Goal: Information Seeking & Learning: Learn about a topic

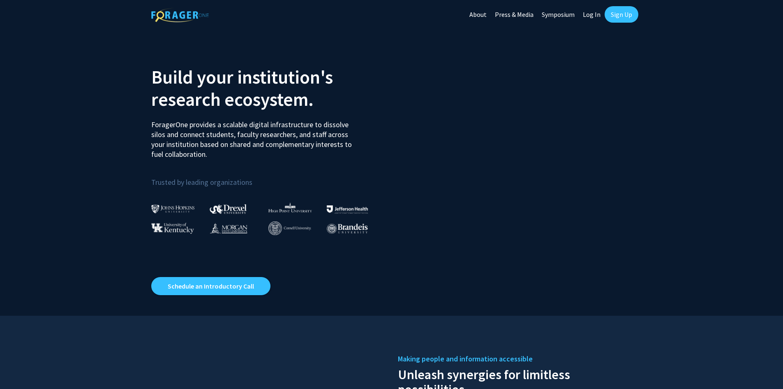
click at [593, 14] on link "Log In" at bounding box center [592, 14] width 26 height 29
select select
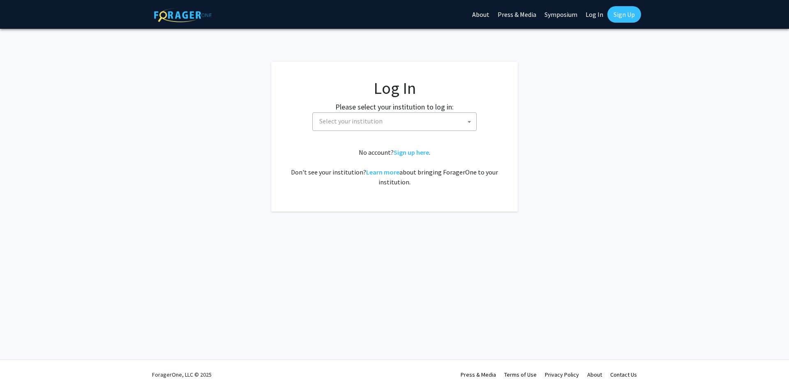
click at [380, 124] on span "Select your institution" at bounding box center [350, 121] width 63 height 8
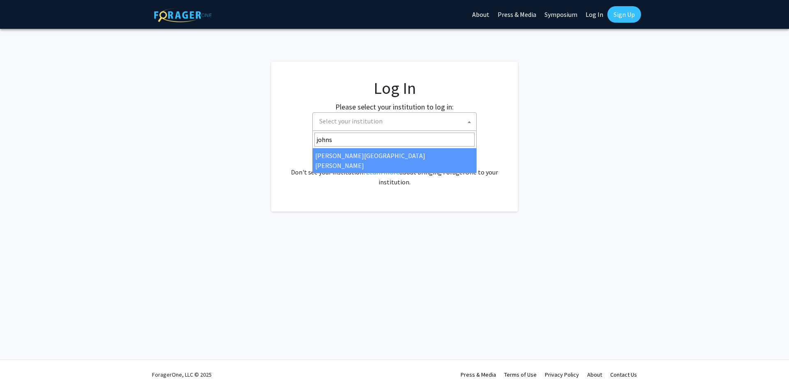
type input "johns"
select select "1"
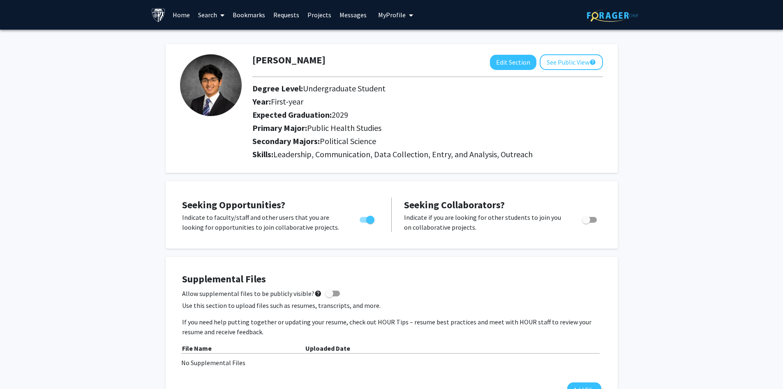
click at [411, 14] on button "My Profile" at bounding box center [396, 15] width 40 height 30
click at [251, 21] on link "Bookmarks" at bounding box center [249, 14] width 41 height 29
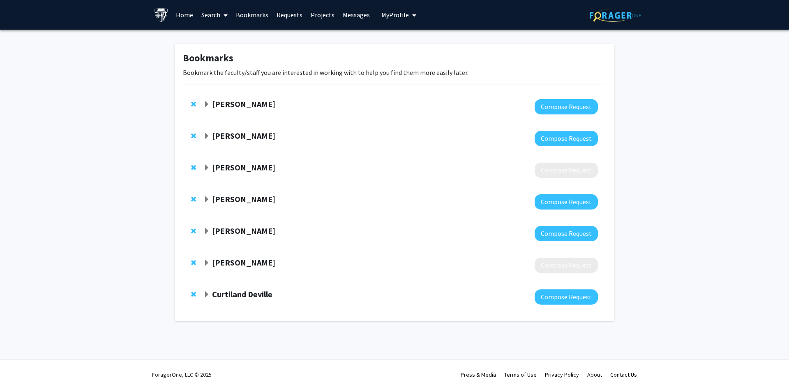
click at [213, 264] on strong "[PERSON_NAME]" at bounding box center [243, 262] width 63 height 10
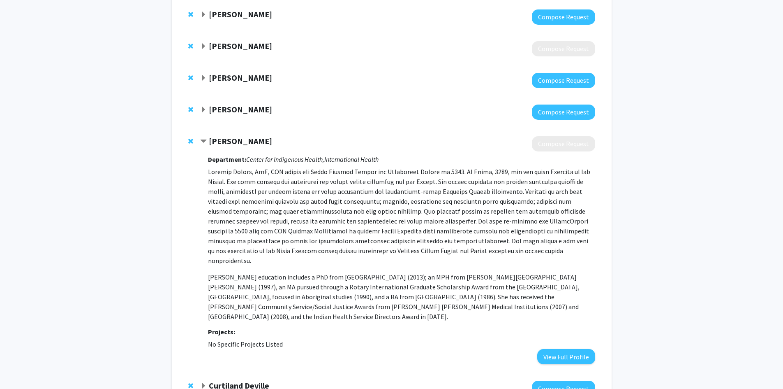
scroll to position [123, 0]
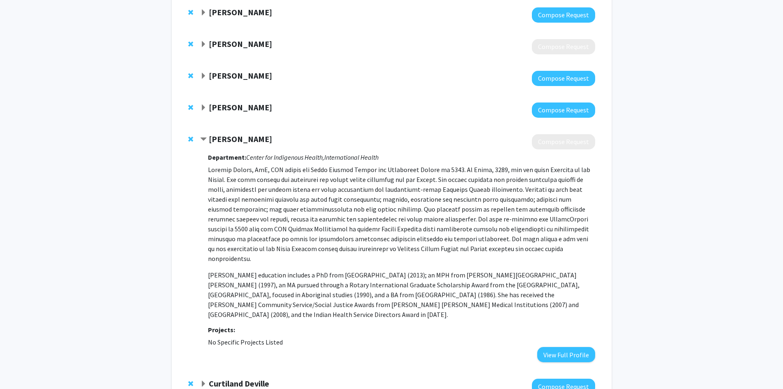
click at [282, 212] on p at bounding box center [401, 213] width 387 height 99
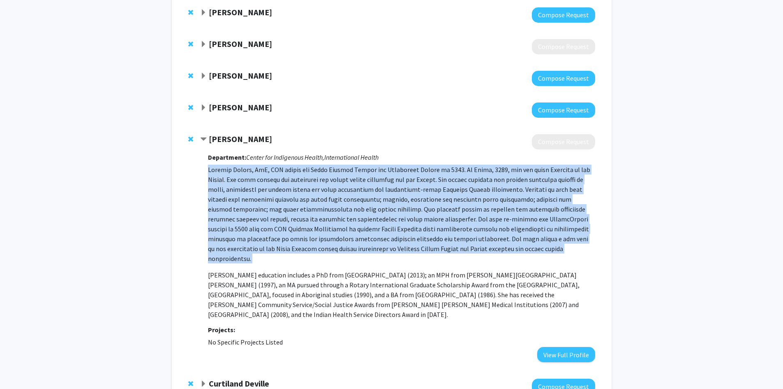
click at [282, 212] on p at bounding box center [401, 213] width 387 height 99
click at [347, 194] on p at bounding box center [401, 213] width 387 height 99
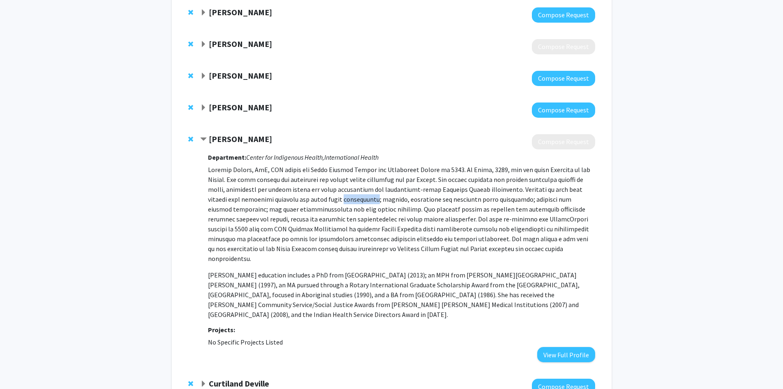
click at [347, 194] on p at bounding box center [401, 213] width 387 height 99
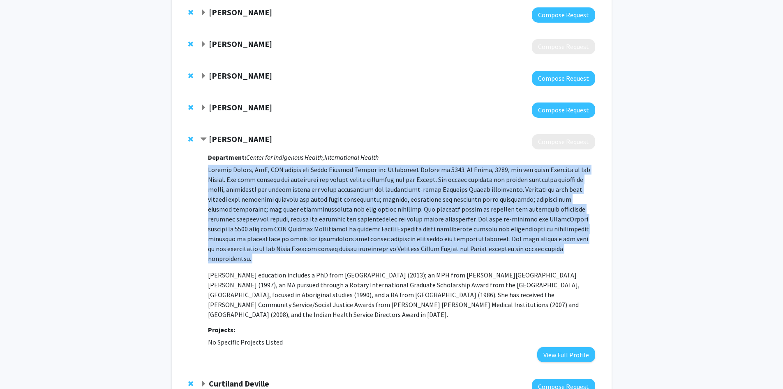
click at [347, 194] on p at bounding box center [401, 213] width 387 height 99
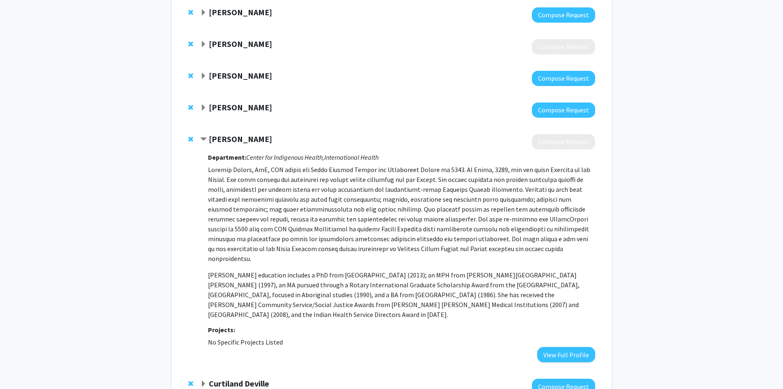
click at [202, 105] on span "Expand Emily Johnson Bookmark" at bounding box center [203, 107] width 7 height 7
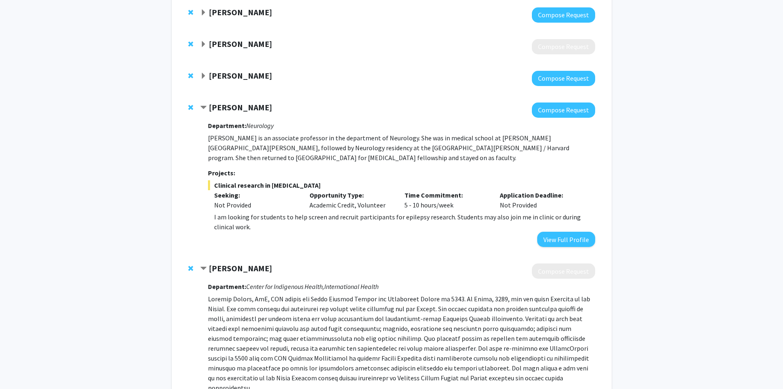
click at [260, 212] on p "I am looking for students to help screen and recruit participants for epilepsy …" at bounding box center [404, 222] width 381 height 20
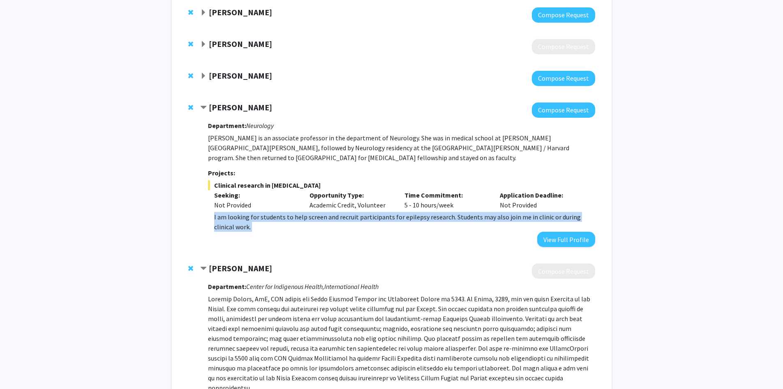
click at [260, 212] on p "I am looking for students to help screen and recruit participants for epilepsy …" at bounding box center [404, 222] width 381 height 20
click at [334, 212] on p "I am looking for students to help screen and recruit participants for epilepsy …" at bounding box center [404, 222] width 381 height 20
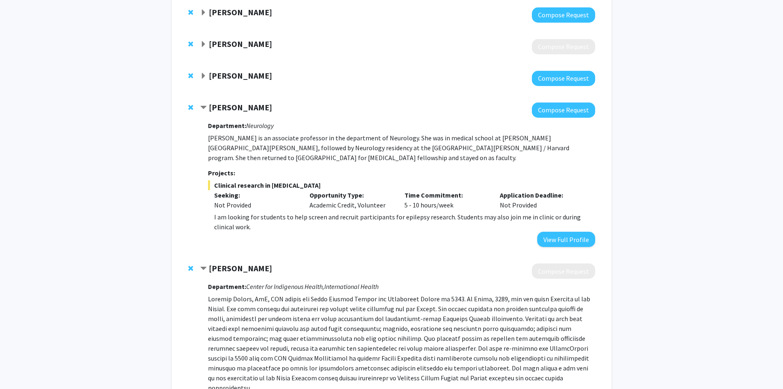
click at [266, 147] on p "[PERSON_NAME] is an associate professor in the department of Neurology. She was…" at bounding box center [401, 148] width 387 height 30
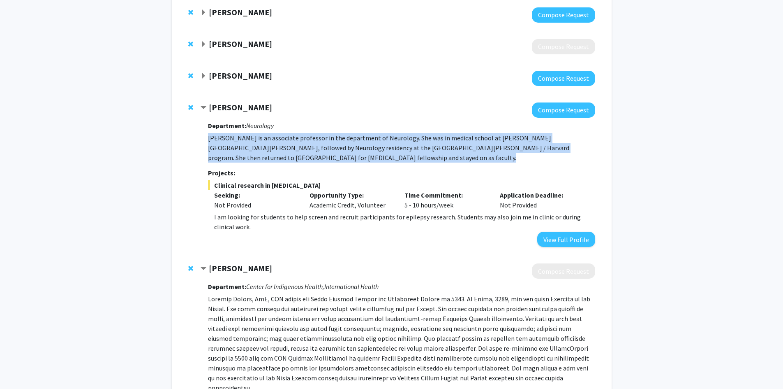
click at [266, 147] on p "[PERSON_NAME] is an associate professor in the department of Neurology. She was…" at bounding box center [401, 148] width 387 height 30
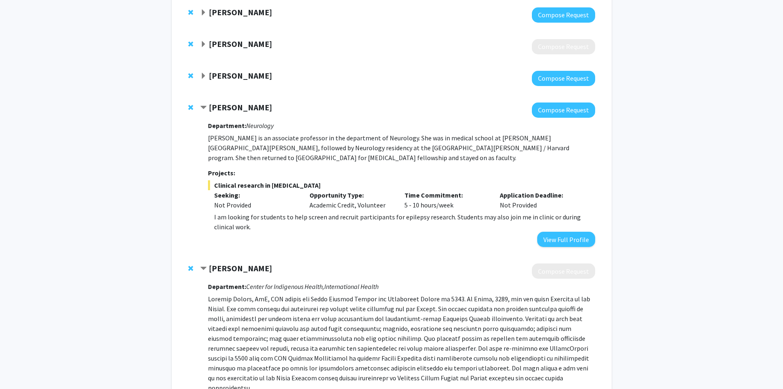
click at [204, 79] on span "Expand Joann Bodurtha Bookmark" at bounding box center [203, 76] width 7 height 7
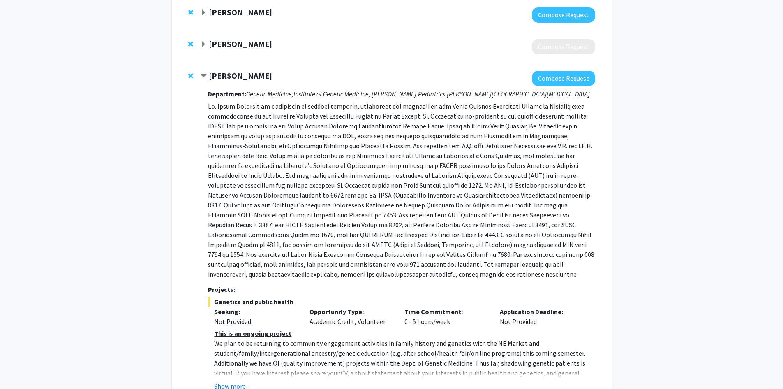
click at [266, 126] on p at bounding box center [401, 190] width 387 height 178
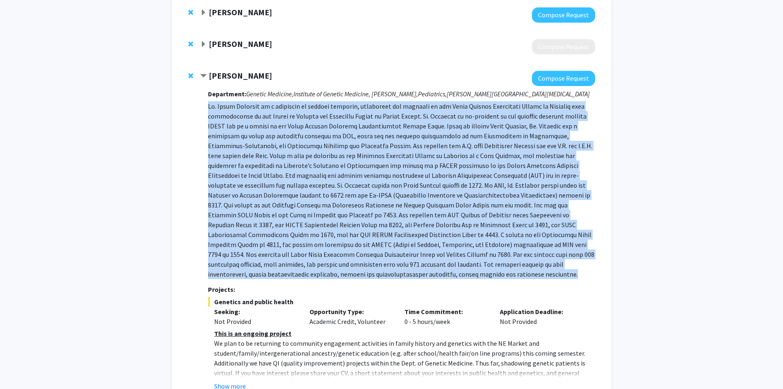
click at [266, 126] on p at bounding box center [401, 190] width 387 height 178
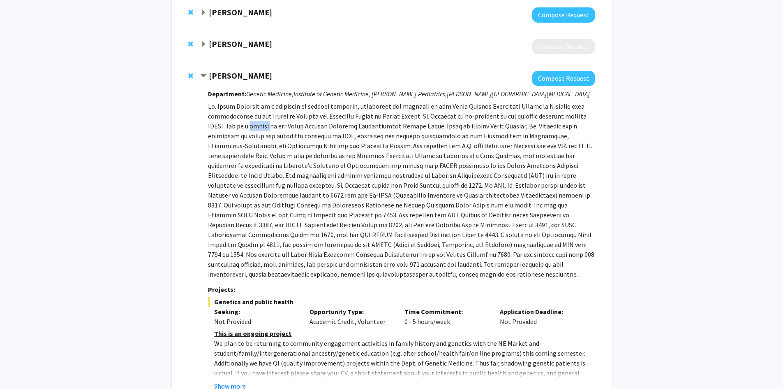
click at [266, 126] on p at bounding box center [401, 190] width 387 height 178
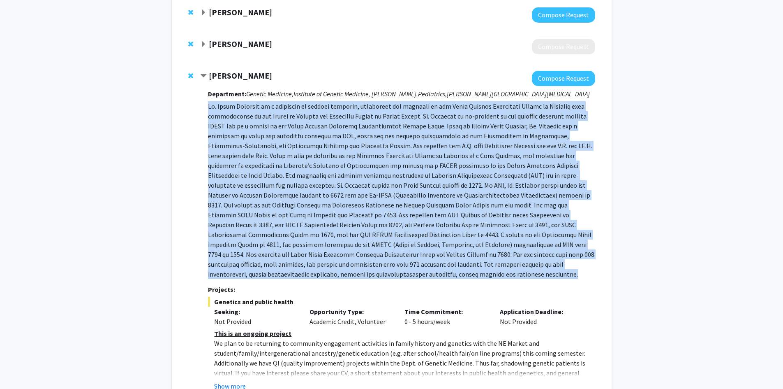
click at [266, 126] on p at bounding box center [401, 190] width 387 height 178
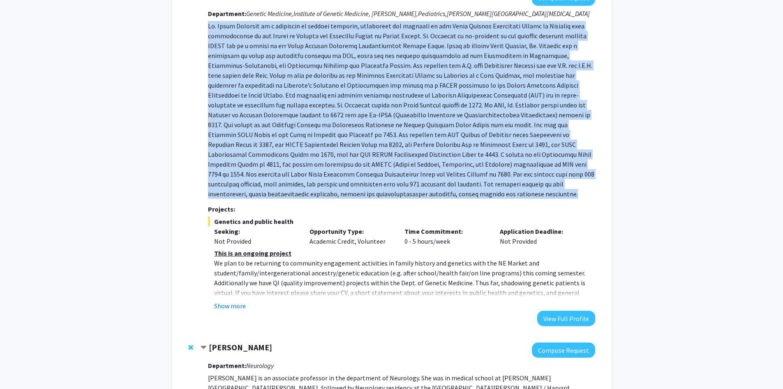
scroll to position [206, 0]
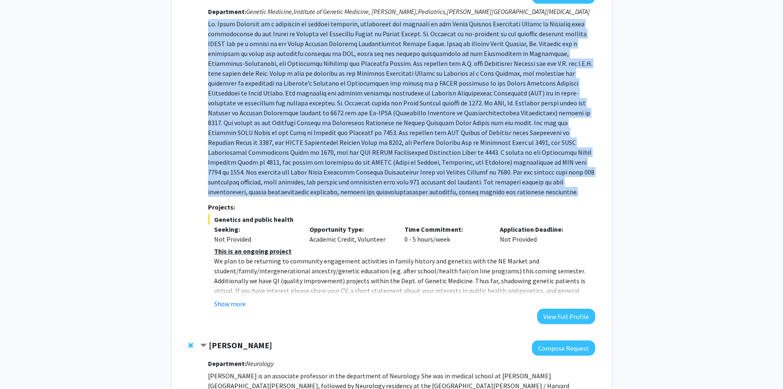
click at [239, 301] on button "Show more" at bounding box center [230, 303] width 32 height 10
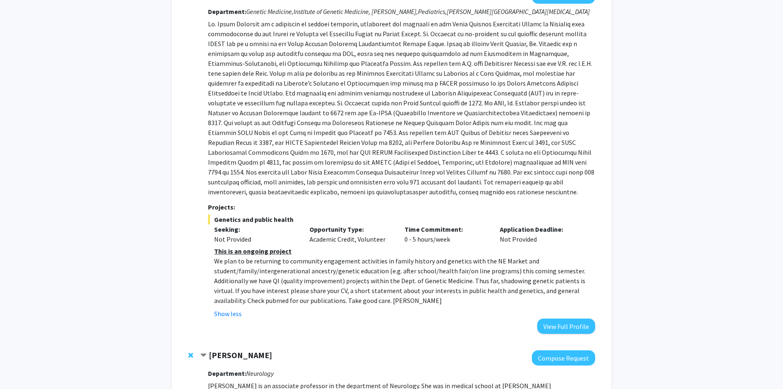
click at [287, 288] on p "We plan to be returning to community engagement activities in family history an…" at bounding box center [404, 280] width 381 height 49
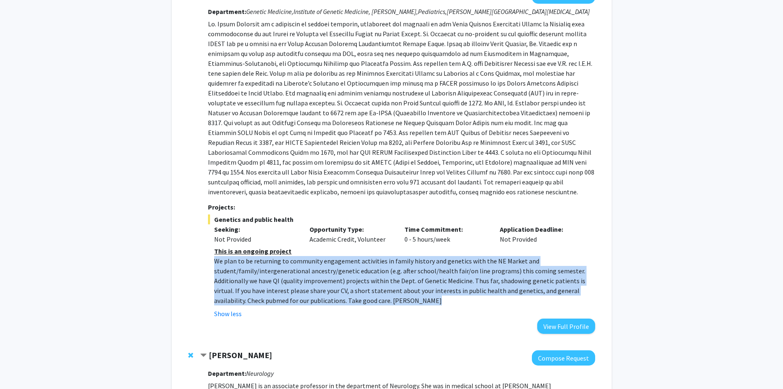
click at [287, 288] on p "We plan to be returning to community engagement activities in family history an…" at bounding box center [404, 280] width 381 height 49
click at [297, 278] on p "We plan to be returning to community engagement activities in family history an…" at bounding box center [404, 280] width 381 height 49
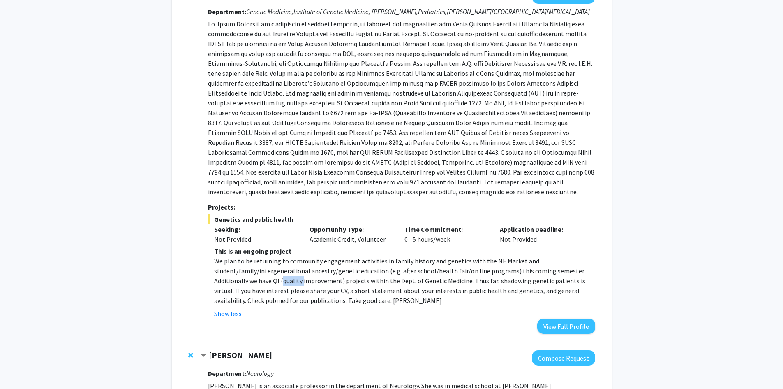
click at [297, 278] on p "We plan to be returning to community engagement activities in family history an…" at bounding box center [404, 280] width 381 height 49
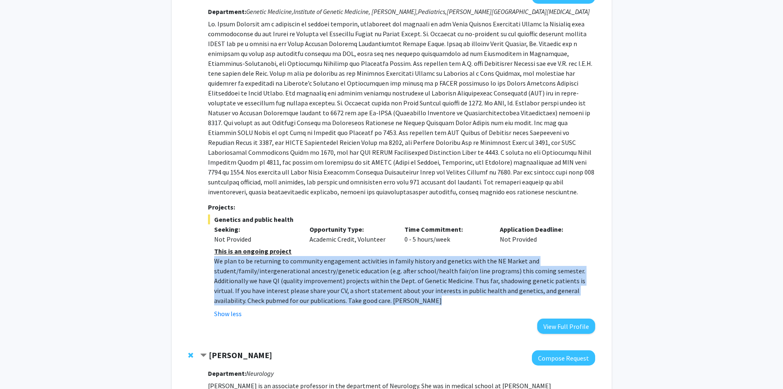
click at [297, 278] on p "We plan to be returning to community engagement activities in family history an…" at bounding box center [404, 280] width 381 height 49
click at [297, 291] on p "We plan to be returning to community engagement activities in family history an…" at bounding box center [404, 280] width 381 height 49
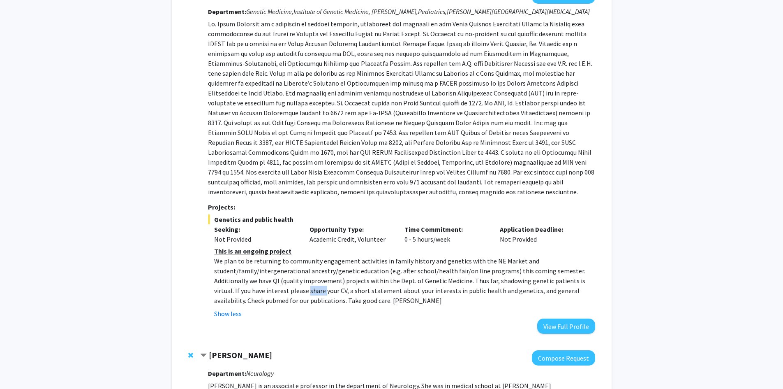
click at [297, 291] on p "We plan to be returning to community engagement activities in family history an…" at bounding box center [404, 280] width 381 height 49
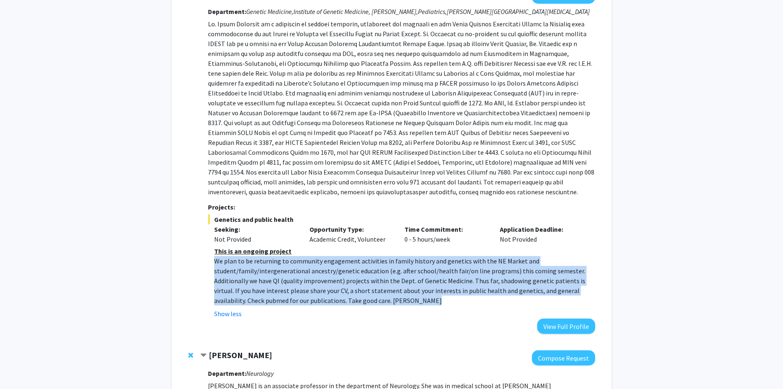
click at [297, 291] on p "We plan to be returning to community engagement activities in family history an…" at bounding box center [404, 280] width 381 height 49
click at [319, 280] on p "We plan to be returning to community engagement activities in family history an…" at bounding box center [404, 280] width 381 height 49
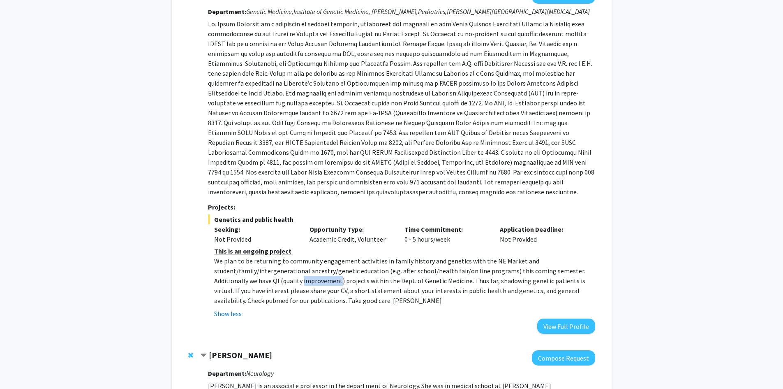
click at [319, 280] on p "We plan to be returning to community engagement activities in family history an…" at bounding box center [404, 280] width 381 height 49
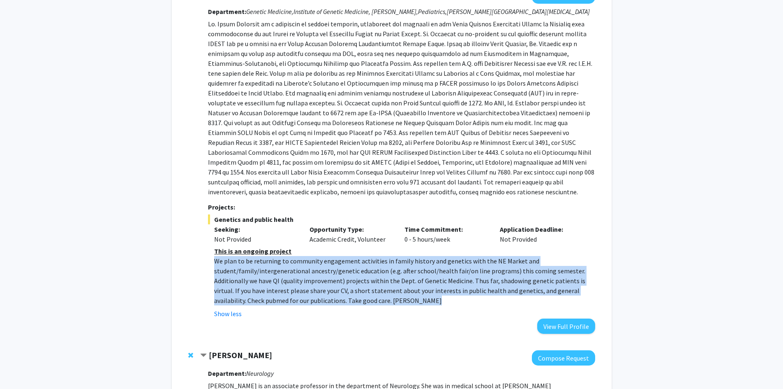
click at [319, 280] on p "We plan to be returning to community engagement activities in family history an…" at bounding box center [404, 280] width 381 height 49
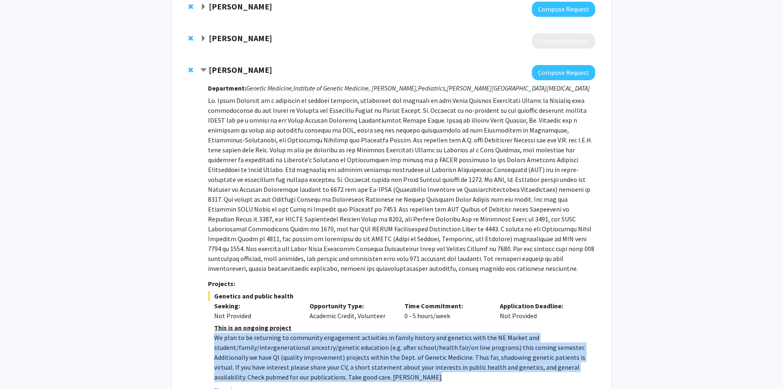
scroll to position [123, 0]
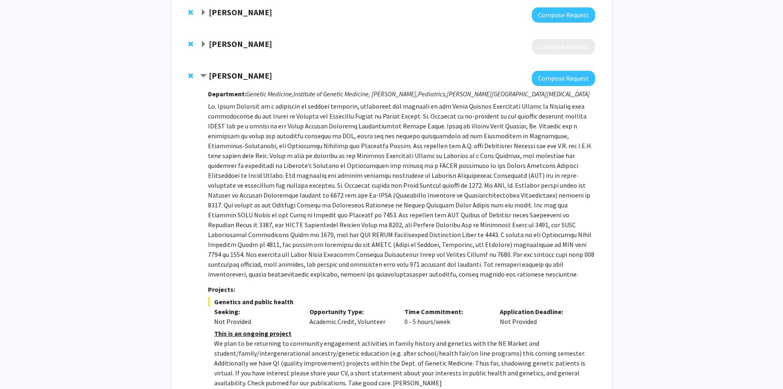
click at [261, 236] on p at bounding box center [401, 190] width 387 height 178
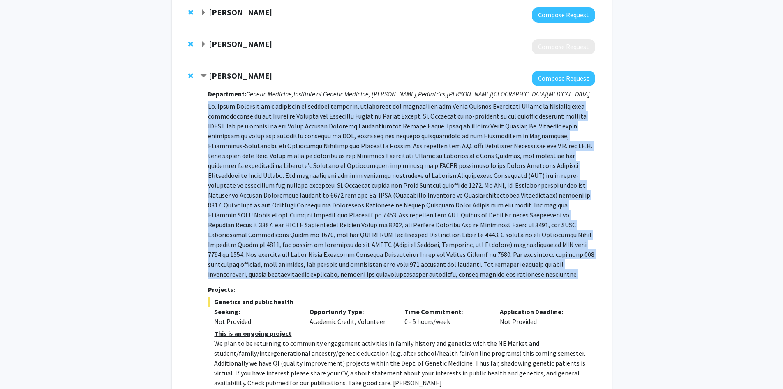
click at [261, 236] on p at bounding box center [401, 190] width 387 height 178
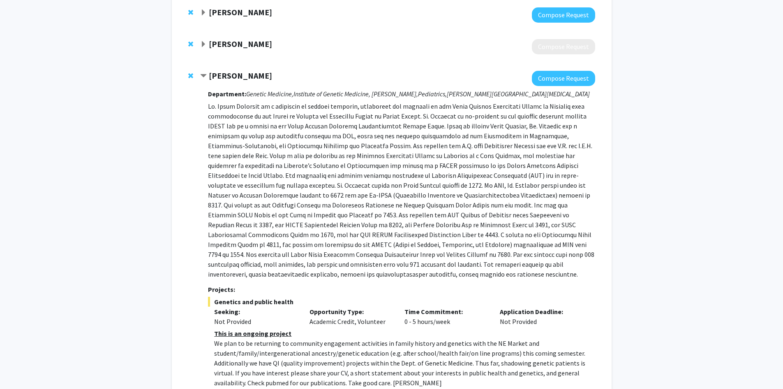
click at [205, 43] on span "Expand Sara Mixter Bookmark" at bounding box center [203, 44] width 7 height 7
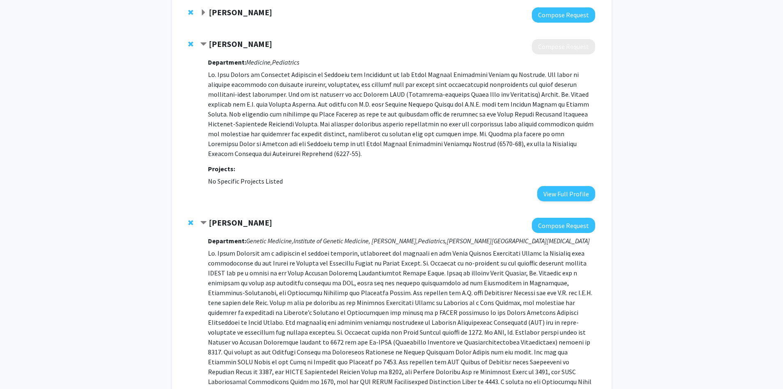
click at [293, 134] on p at bounding box center [401, 113] width 387 height 89
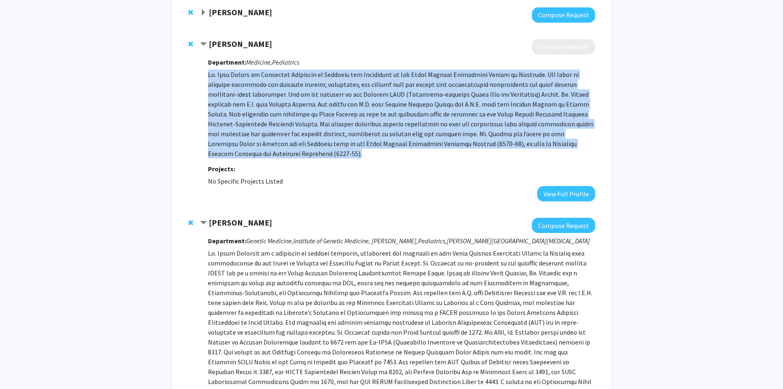
click at [293, 134] on p at bounding box center [401, 113] width 387 height 89
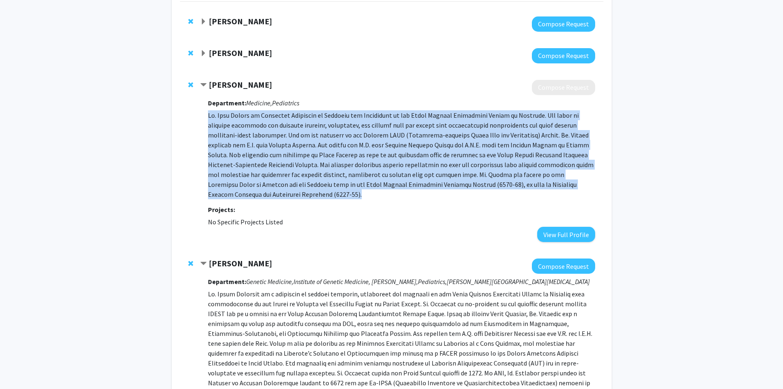
scroll to position [82, 0]
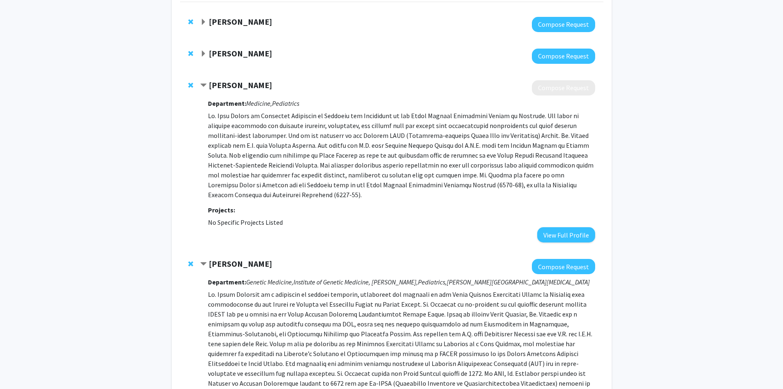
click at [205, 51] on span "Expand Angela Guarda Bookmark" at bounding box center [203, 54] width 7 height 7
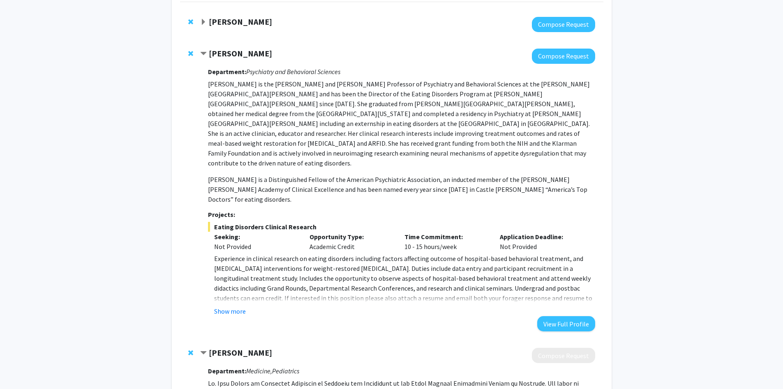
click at [294, 116] on p "[PERSON_NAME] is the [PERSON_NAME] and [PERSON_NAME] Professor of Psychiatry an…" at bounding box center [401, 123] width 387 height 89
click at [239, 275] on fg-read-more "Experience in clinical research on eating disorders including factors affecting…" at bounding box center [401, 284] width 387 height 62
click at [336, 254] on span "Experience in clinical research on eating disorders including factors affecting…" at bounding box center [403, 283] width 378 height 58
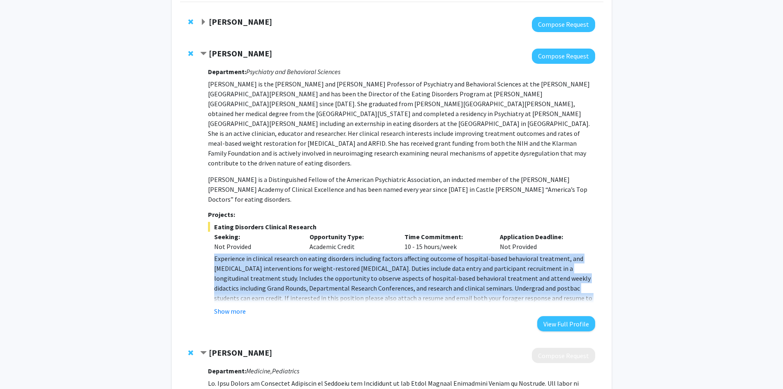
click at [336, 254] on span "Experience in clinical research on eating disorders including factors affecting…" at bounding box center [403, 283] width 378 height 58
click at [238, 267] on span "Experience in clinical research on eating disorders including factors affecting…" at bounding box center [403, 283] width 378 height 58
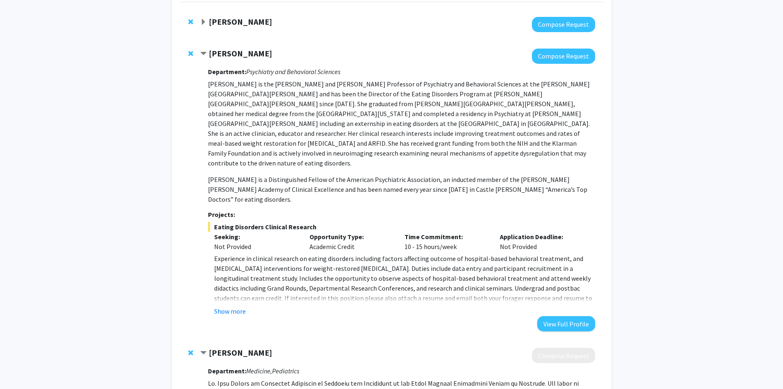
click at [236, 306] on button "Show more" at bounding box center [230, 311] width 32 height 10
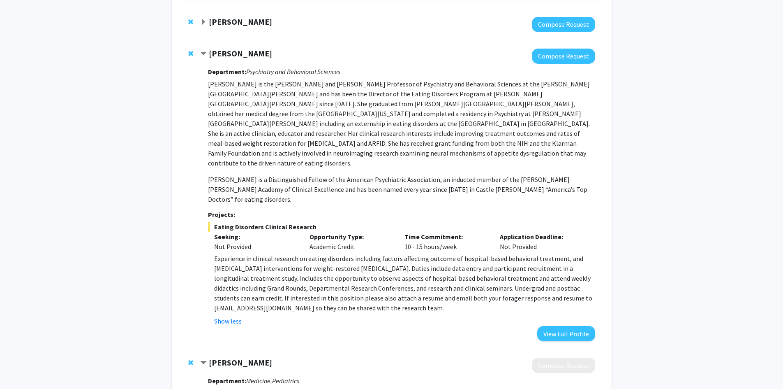
click at [289, 260] on span "Experience in clinical research on eating disorders including factors affecting…" at bounding box center [403, 283] width 378 height 58
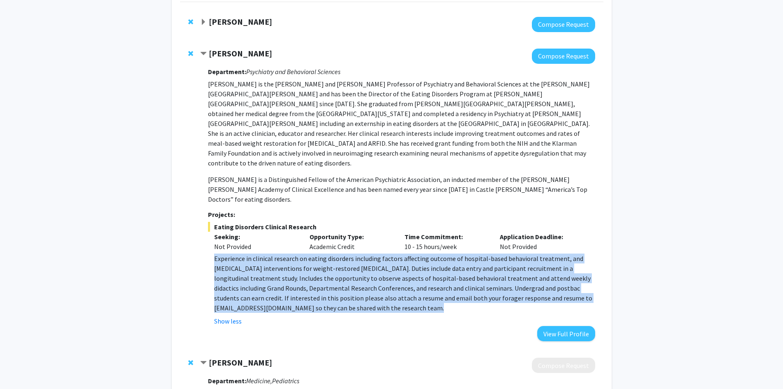
click at [289, 260] on span "Experience in clinical research on eating disorders including factors affecting…" at bounding box center [403, 283] width 378 height 58
click at [268, 254] on span "Experience in clinical research on eating disorders including factors affecting…" at bounding box center [403, 283] width 378 height 58
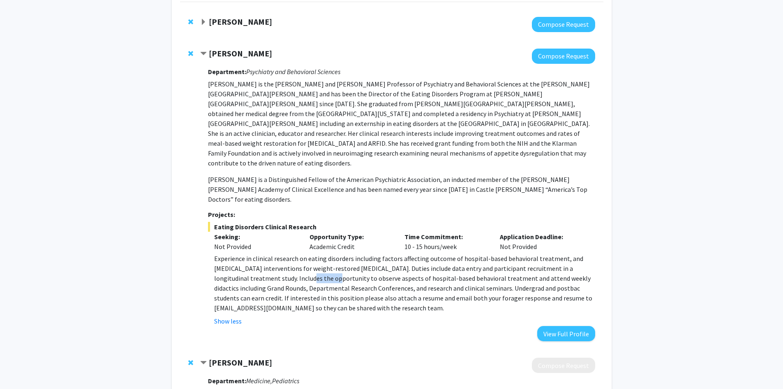
click at [268, 254] on span "Experience in clinical research on eating disorders including factors affecting…" at bounding box center [403, 283] width 378 height 58
click at [310, 254] on span "Experience in clinical research on eating disorders including factors affecting…" at bounding box center [403, 283] width 378 height 58
click at [311, 254] on span "Experience in clinical research on eating disorders including factors affecting…" at bounding box center [403, 283] width 378 height 58
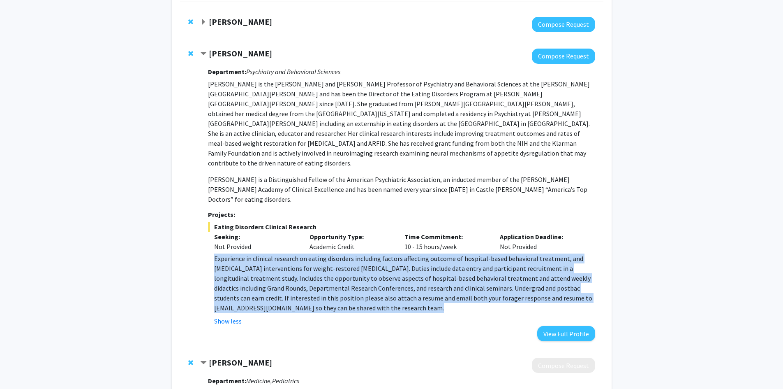
click at [311, 254] on span "Experience in clinical research on eating disorders including factors affecting…" at bounding box center [403, 283] width 378 height 58
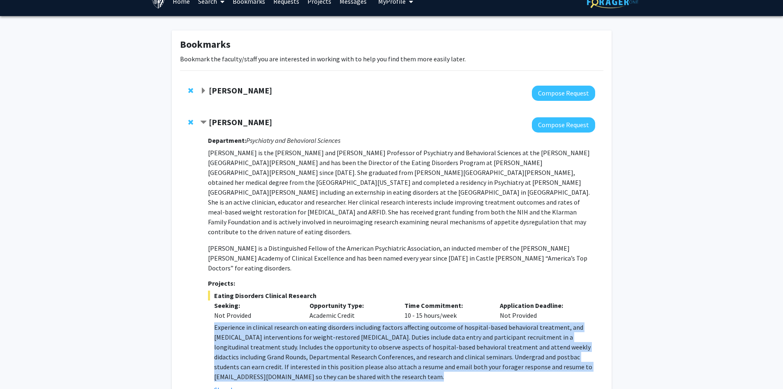
scroll to position [0, 0]
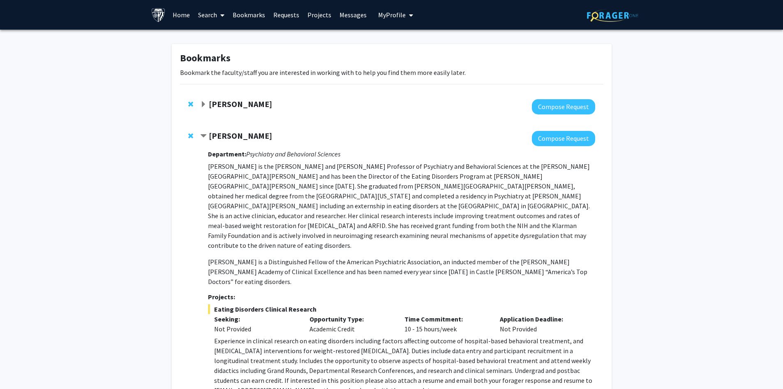
click at [209, 106] on strong "[PERSON_NAME]" at bounding box center [240, 104] width 63 height 10
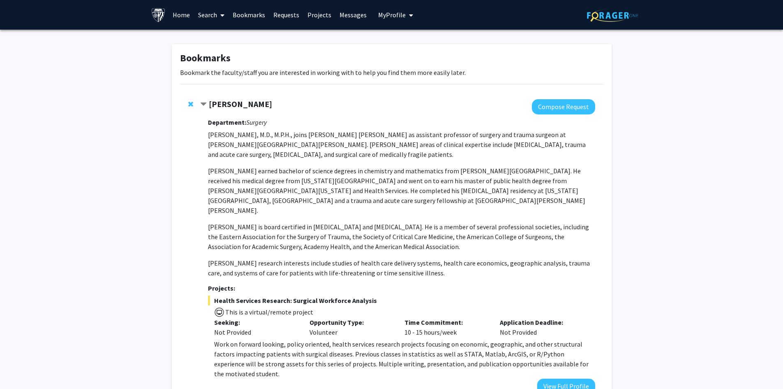
click at [276, 141] on p "[PERSON_NAME], M.D., M.P.H., joins [PERSON_NAME] [PERSON_NAME] as assistant pro…" at bounding box center [401, 145] width 387 height 30
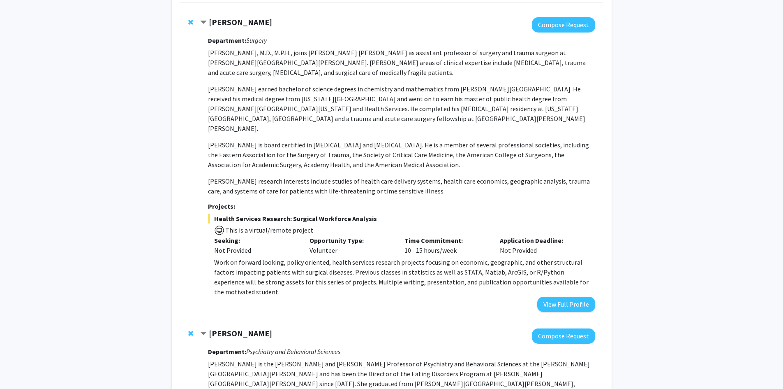
scroll to position [82, 0]
click at [338, 257] on p "Work on forward looking, policy oriented, health services research projects foc…" at bounding box center [404, 276] width 381 height 39
click at [321, 257] on p "Work on forward looking, policy oriented, health services research projects foc…" at bounding box center [404, 276] width 381 height 39
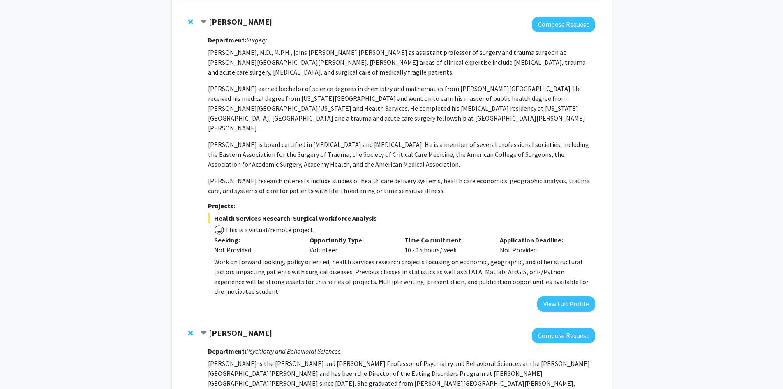
click at [353, 257] on p "Work on forward looking, policy oriented, health services research projects foc…" at bounding box center [404, 276] width 381 height 39
click at [332, 257] on p "Work on forward looking, policy oriented, health services research projects foc…" at bounding box center [404, 276] width 381 height 39
click at [381, 257] on p "Work on forward looking, policy oriented, health services research projects foc…" at bounding box center [404, 276] width 381 height 39
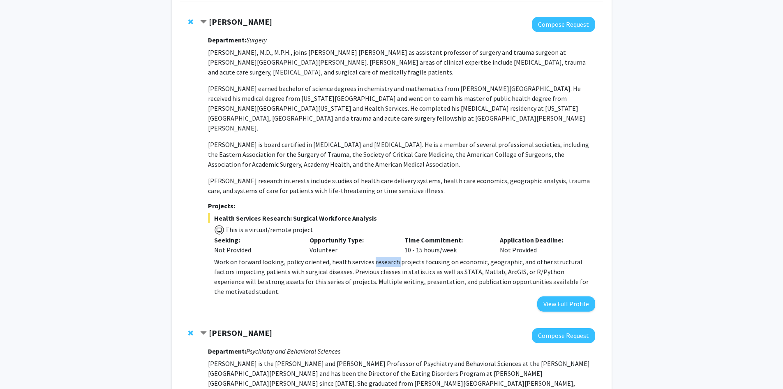
click at [381, 257] on p "Work on forward looking, policy oriented, health services research projects foc…" at bounding box center [404, 276] width 381 height 39
click at [380, 257] on p "Work on forward looking, policy oriented, health services research projects foc…" at bounding box center [404, 276] width 381 height 39
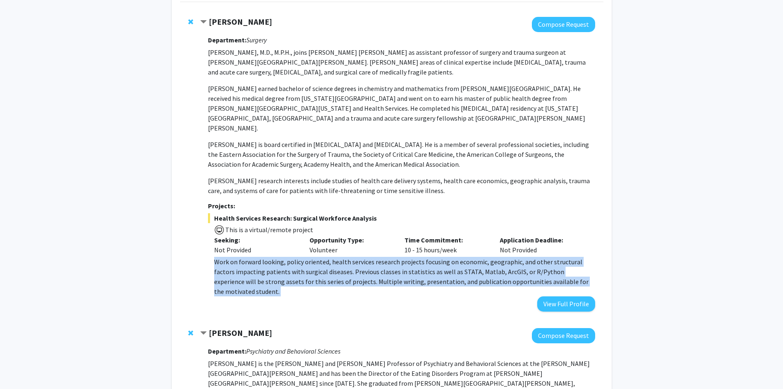
click at [380, 257] on p "Work on forward looking, policy oriented, health services research projects foc…" at bounding box center [404, 276] width 381 height 39
click at [398, 264] on p "Work on forward looking, policy oriented, health services research projects foc…" at bounding box center [404, 276] width 381 height 39
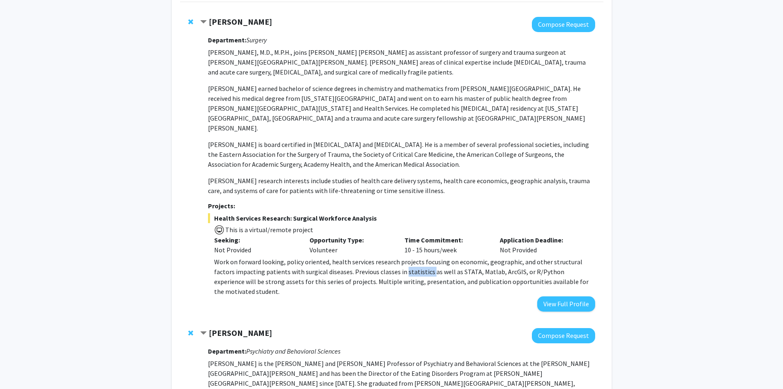
click at [398, 264] on p "Work on forward looking, policy oriented, health services research projects foc…" at bounding box center [404, 276] width 381 height 39
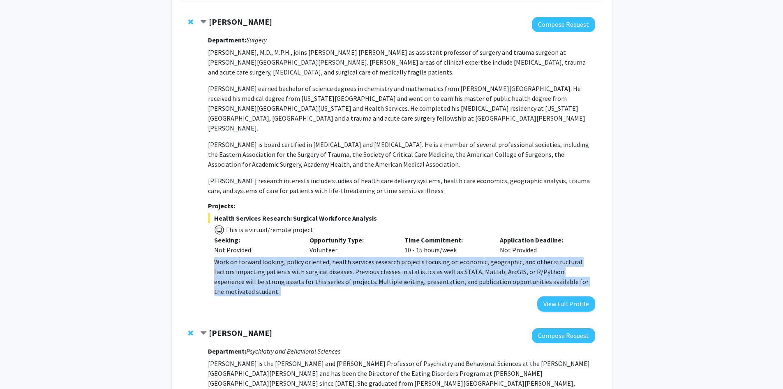
click at [398, 264] on p "Work on forward looking, policy oriented, health services research projects foc…" at bounding box center [404, 276] width 381 height 39
click at [355, 265] on p "Work on forward looking, policy oriented, health services research projects foc…" at bounding box center [404, 276] width 381 height 39
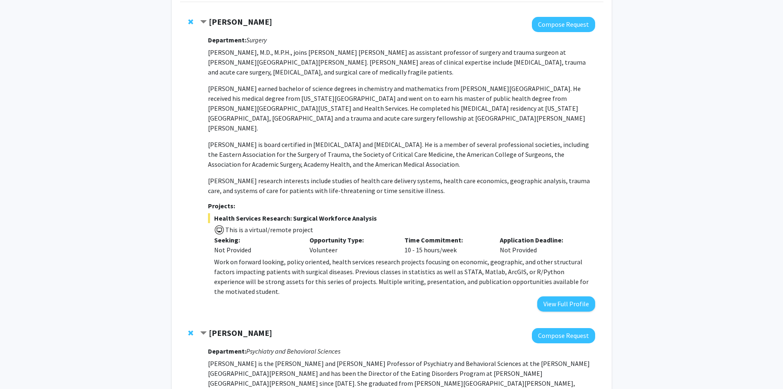
click at [335, 267] on p "Work on forward looking, policy oriented, health services research projects foc…" at bounding box center [404, 276] width 381 height 39
click at [375, 271] on p "Work on forward looking, policy oriented, health services research projects foc…" at bounding box center [404, 276] width 381 height 39
click at [460, 275] on p "Work on forward looking, policy oriented, health services research projects foc…" at bounding box center [404, 276] width 381 height 39
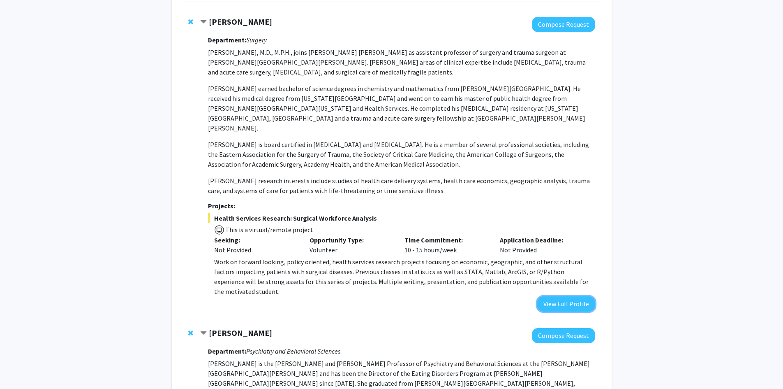
click at [573, 296] on button "View Full Profile" at bounding box center [566, 303] width 58 height 15
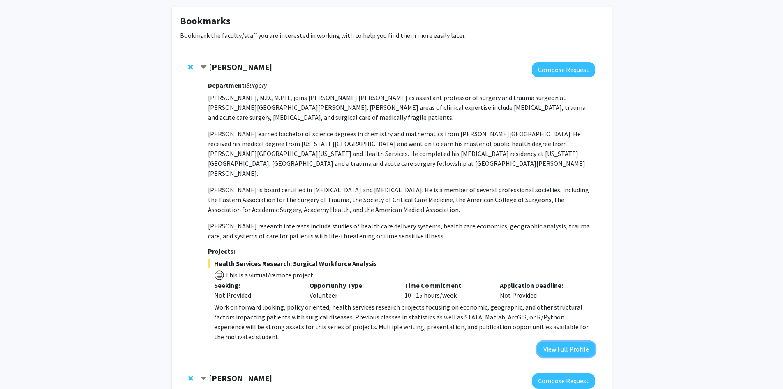
scroll to position [0, 0]
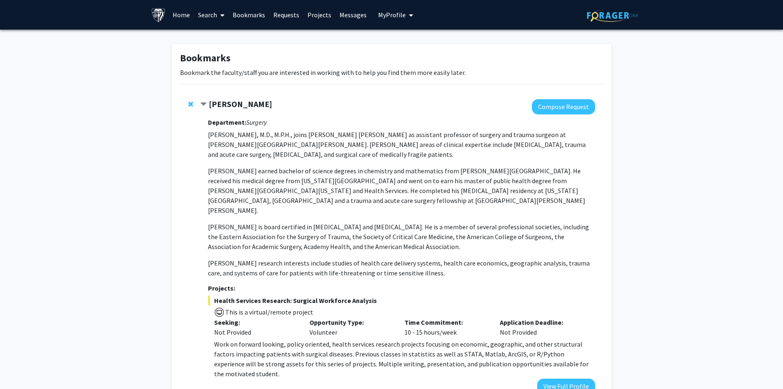
click at [315, 15] on link "Projects" at bounding box center [319, 14] width 32 height 29
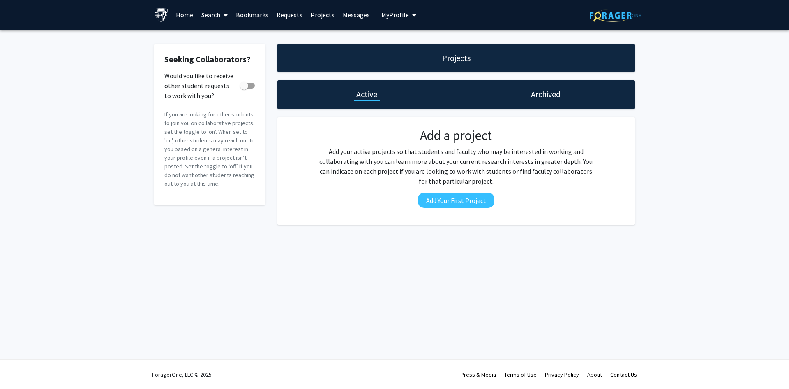
click at [220, 18] on span at bounding box center [223, 15] width 7 height 29
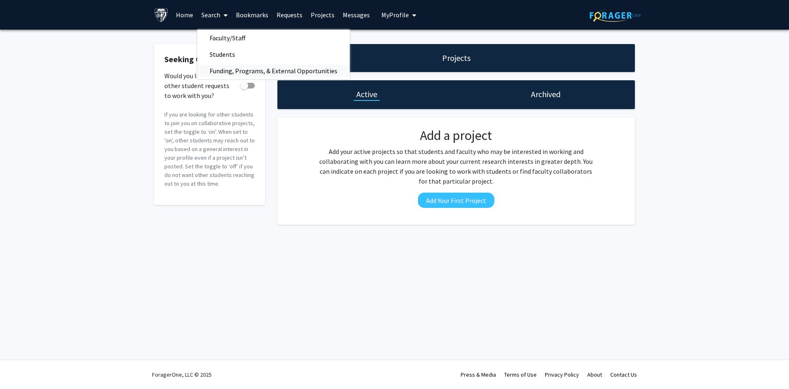
click at [266, 69] on span "Funding, Programs, & External Opportunities" at bounding box center [273, 70] width 153 height 16
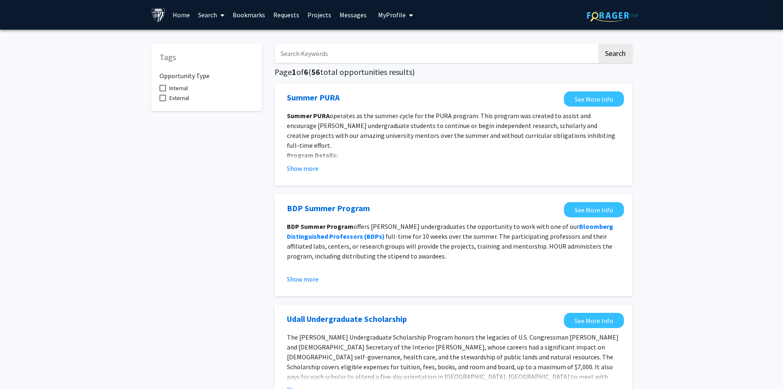
click at [317, 53] on input "Search Keywords" at bounding box center [436, 53] width 323 height 19
type input "policy"
click at [599, 44] on button "Search" at bounding box center [616, 53] width 34 height 19
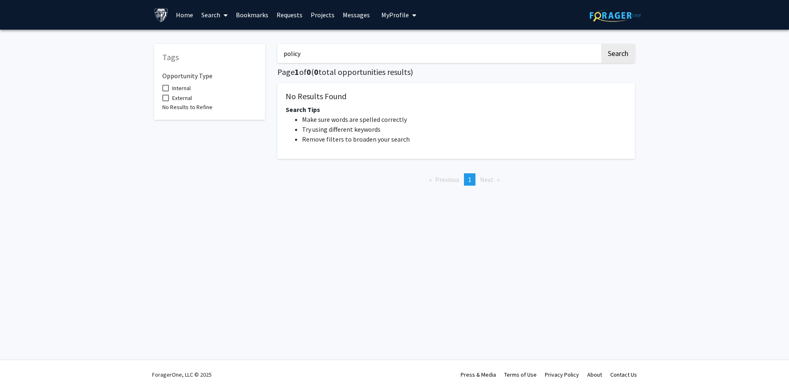
click at [212, 17] on link "Search" at bounding box center [214, 14] width 35 height 29
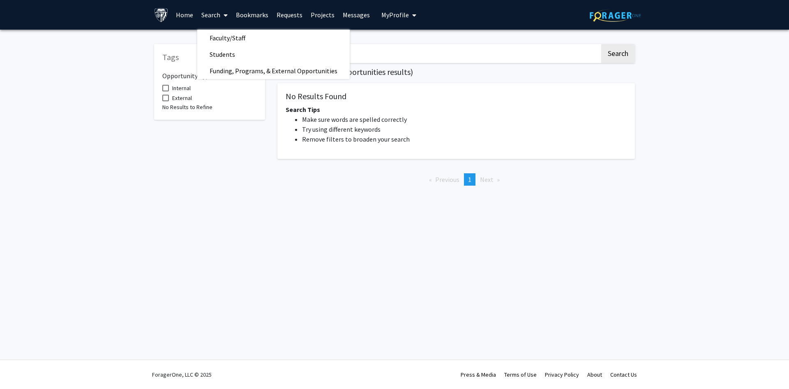
click at [233, 42] on span "Faculty/Staff" at bounding box center [227, 38] width 60 height 16
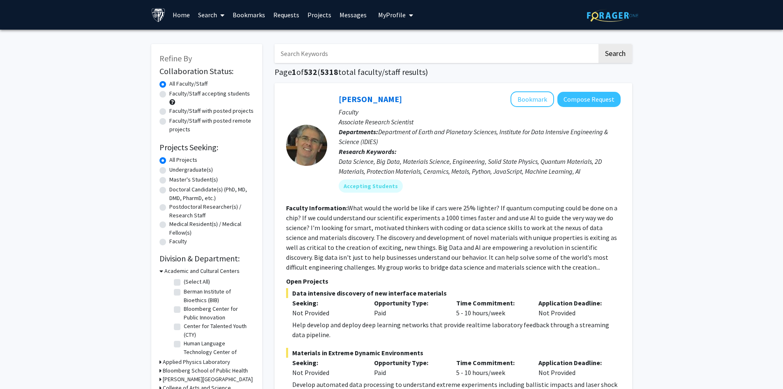
click at [354, 49] on input "Search Keywords" at bounding box center [436, 53] width 323 height 19
type input "health policy"
click at [599, 44] on button "Search" at bounding box center [616, 53] width 34 height 19
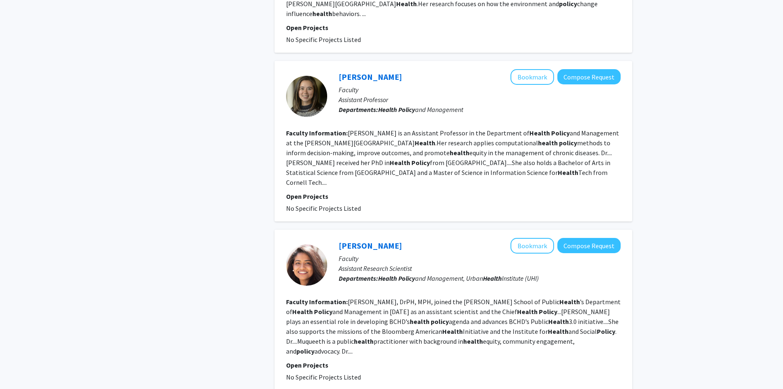
scroll to position [1473, 0]
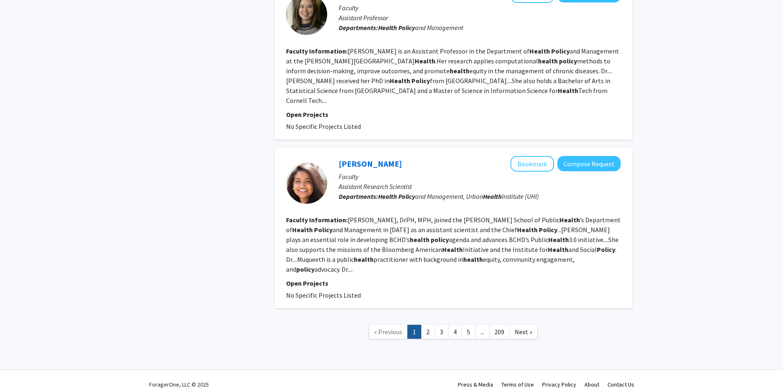
click at [423, 324] on link "2" at bounding box center [428, 331] width 14 height 14
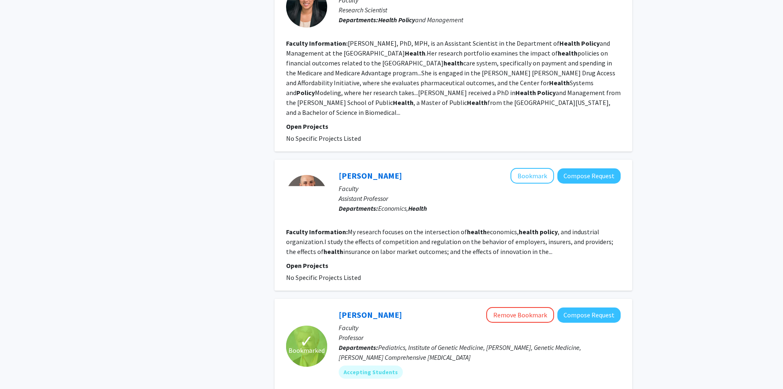
scroll to position [1069, 0]
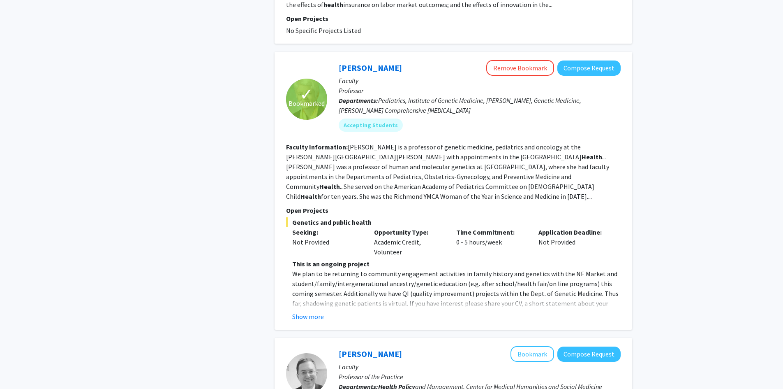
click at [372, 270] on p "We plan to be returning to community engagement activities in family history an…" at bounding box center [456, 297] width 329 height 59
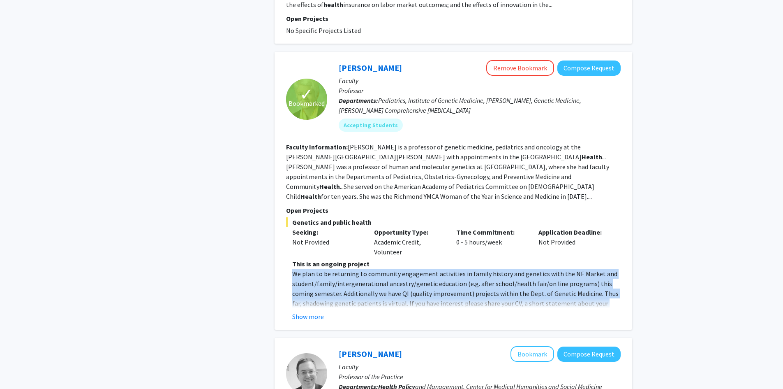
click at [372, 270] on p "We plan to be returning to community engagement activities in family history an…" at bounding box center [456, 297] width 329 height 59
click at [372, 268] on p "We plan to be returning to community engagement activities in family history an…" at bounding box center [456, 297] width 329 height 59
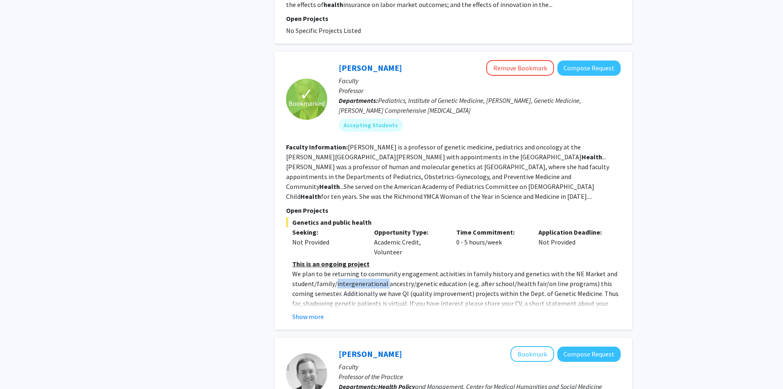
click at [372, 268] on p "We plan to be returning to community engagement activities in family history an…" at bounding box center [456, 297] width 329 height 59
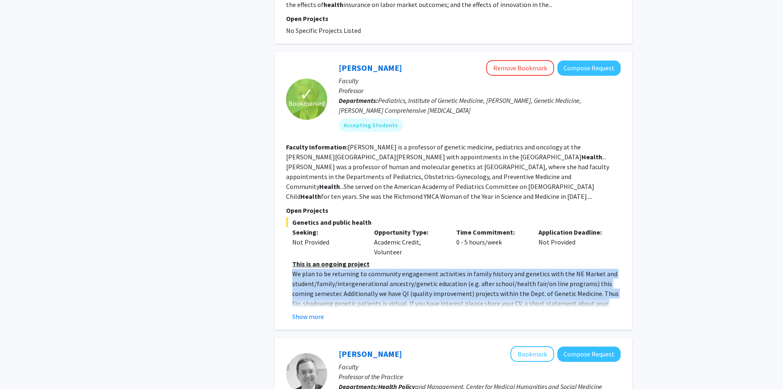
click at [372, 268] on p "We plan to be returning to community engagement activities in family history an…" at bounding box center [456, 297] width 329 height 59
click at [315, 311] on button "Show more" at bounding box center [308, 316] width 32 height 10
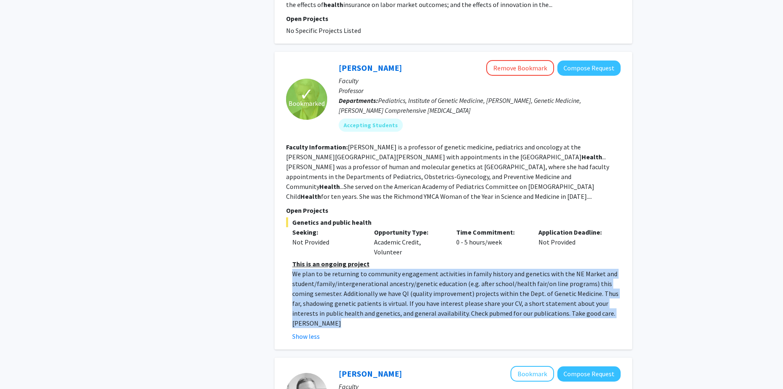
click at [354, 271] on p "We plan to be returning to community engagement activities in family history an…" at bounding box center [456, 297] width 329 height 59
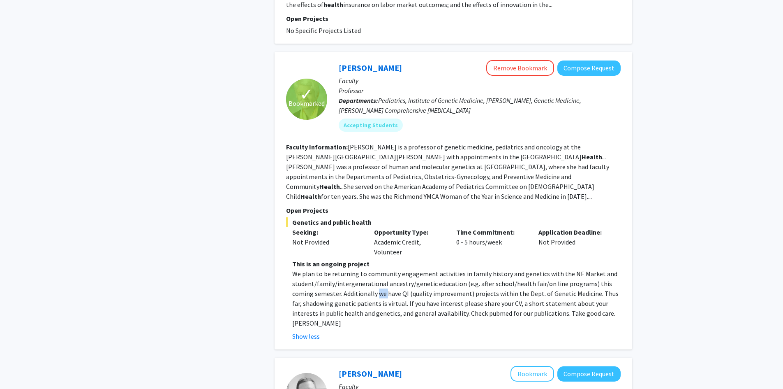
click at [354, 271] on p "We plan to be returning to community engagement activities in family history an…" at bounding box center [456, 297] width 329 height 59
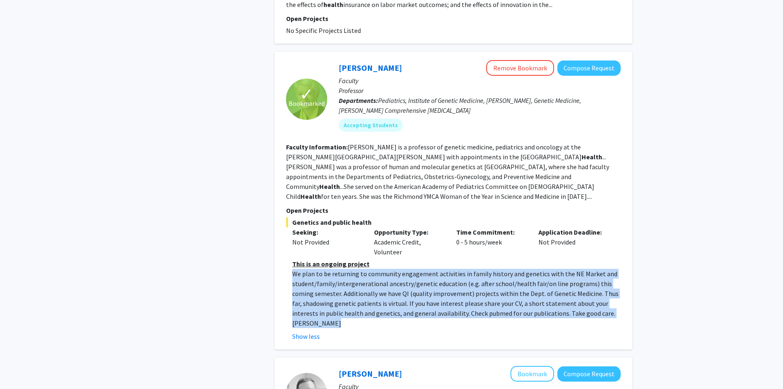
click at [354, 271] on p "We plan to be returning to community engagement activities in family history an…" at bounding box center [456, 297] width 329 height 59
click at [517, 294] on p "We plan to be returning to community engagement activities in family history an…" at bounding box center [456, 297] width 329 height 59
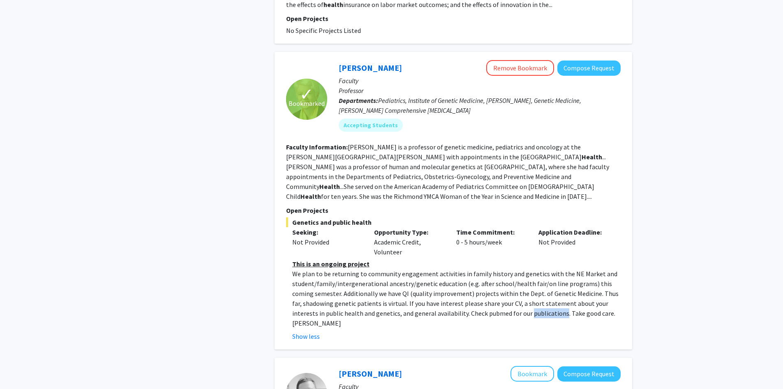
click at [517, 294] on p "We plan to be returning to community engagement activities in family history an…" at bounding box center [456, 297] width 329 height 59
click at [500, 289] on p "We plan to be returning to community engagement activities in family history an…" at bounding box center [456, 297] width 329 height 59
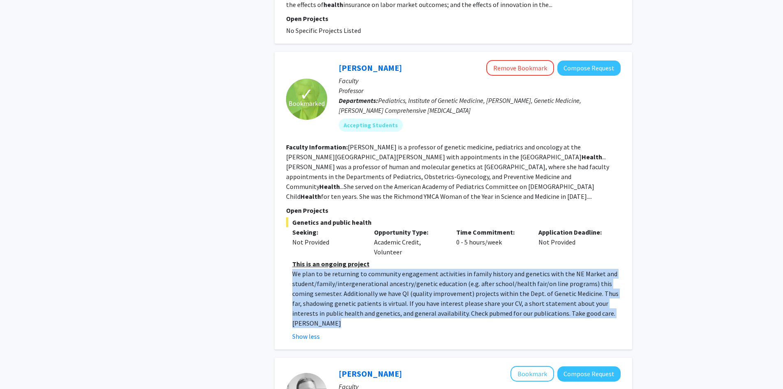
click at [500, 289] on p "We plan to be returning to community engagement activities in family history an…" at bounding box center [456, 297] width 329 height 59
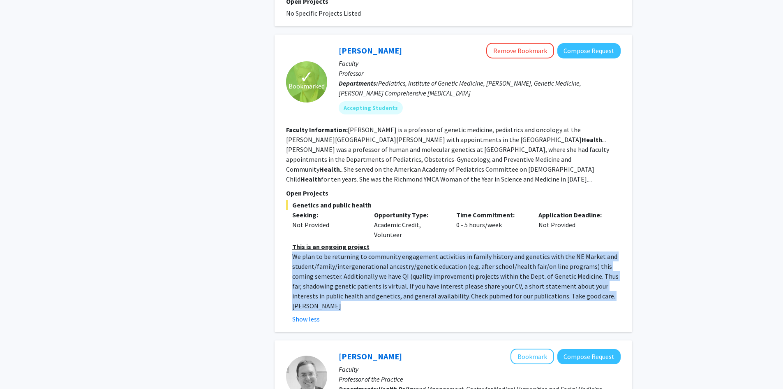
scroll to position [1028, 0]
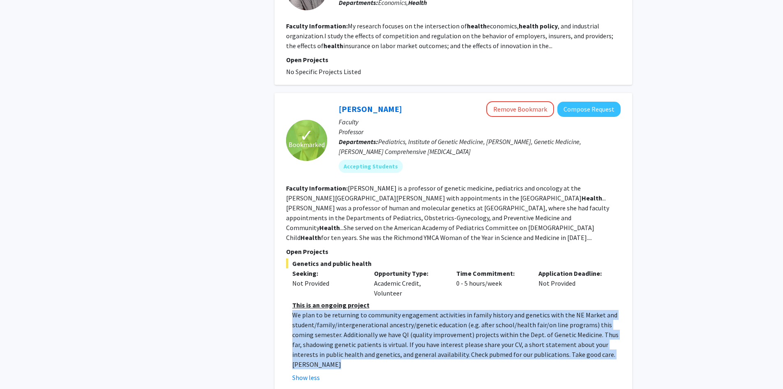
click at [358, 104] on link "[PERSON_NAME]" at bounding box center [370, 109] width 63 height 10
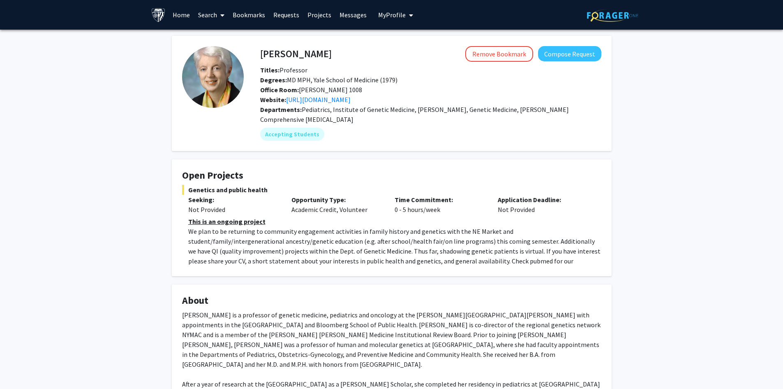
click at [314, 77] on span "Degrees: MD MPH, Yale School of Medicine (1979)" at bounding box center [328, 80] width 137 height 8
click at [312, 109] on span "Pediatrics, Institute of Genetic Medicine, [PERSON_NAME], Genetic Medicine, [PE…" at bounding box center [414, 114] width 309 height 18
click at [314, 231] on p "We plan to be returning to community engagement activities in family history an…" at bounding box center [394, 250] width 413 height 49
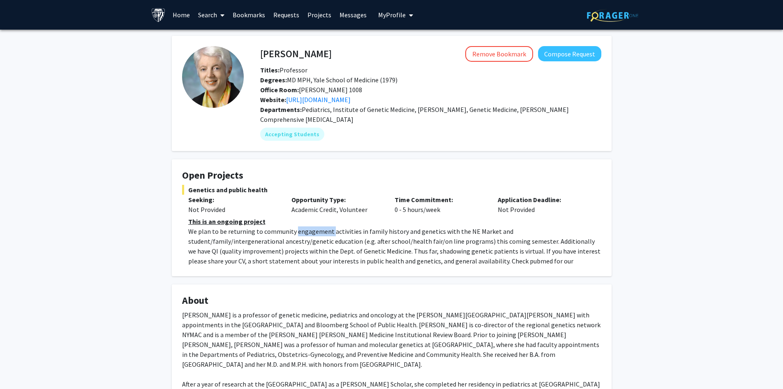
click at [314, 230] on p "We plan to be returning to community engagement activities in family history an…" at bounding box center [394, 250] width 413 height 49
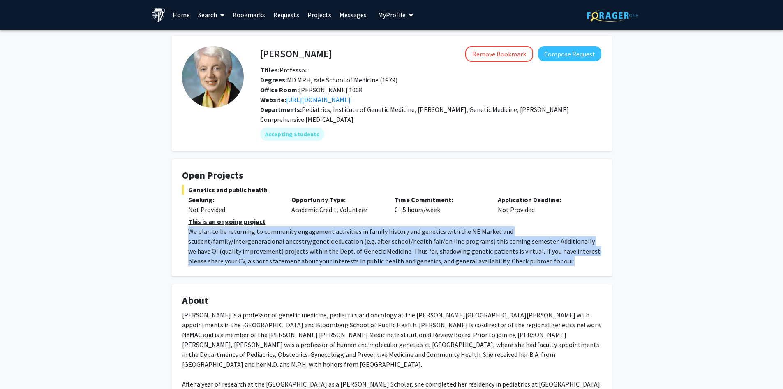
click at [315, 229] on p "We plan to be returning to community engagement activities in family history an…" at bounding box center [394, 250] width 413 height 49
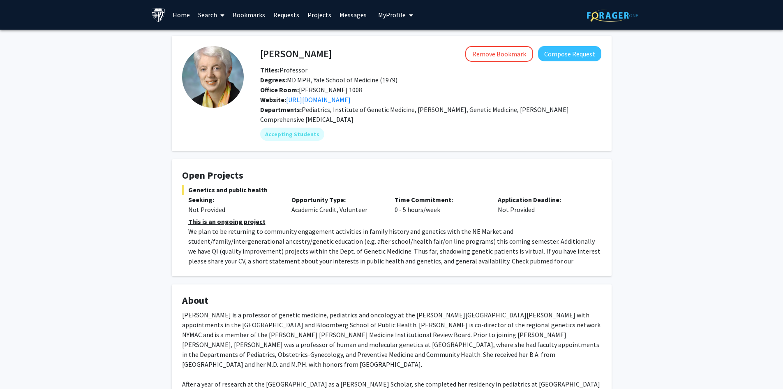
click at [301, 212] on div "Opportunity Type: Academic Credit, Volunteer" at bounding box center [336, 204] width 103 height 20
click at [421, 216] on p "This is an ongoing project" at bounding box center [394, 221] width 413 height 10
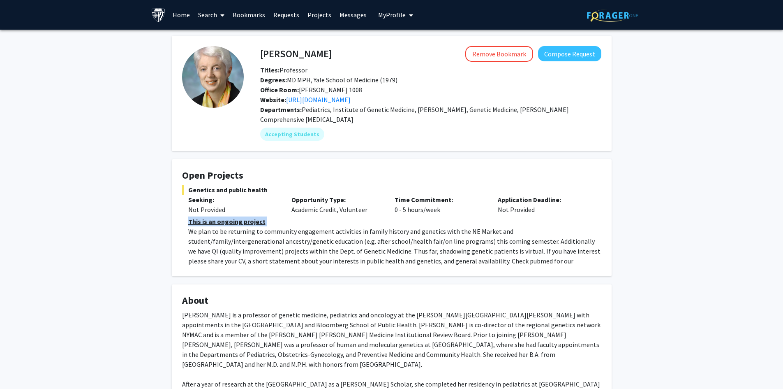
click at [421, 216] on p "This is an ongoing project" at bounding box center [394, 221] width 413 height 10
click at [380, 236] on p "We plan to be returning to community engagement activities in family history an…" at bounding box center [394, 250] width 413 height 49
click at [372, 234] on p "We plan to be returning to community engagement activities in family history an…" at bounding box center [394, 250] width 413 height 49
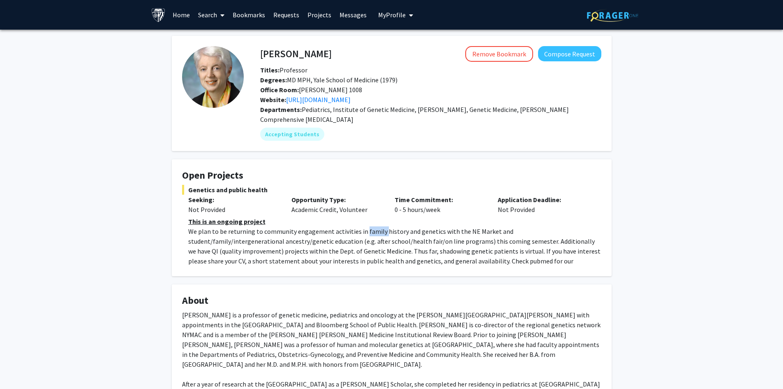
click at [372, 234] on p "We plan to be returning to community engagement activities in family history an…" at bounding box center [394, 250] width 413 height 49
click at [203, 15] on link "Search" at bounding box center [211, 14] width 35 height 29
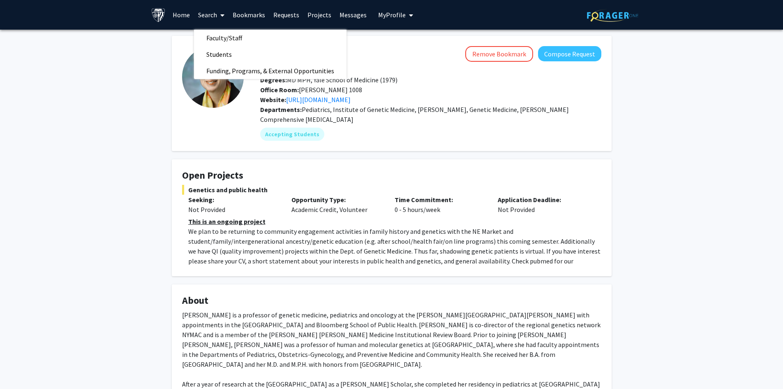
click at [242, 40] on span "Faculty/Staff" at bounding box center [224, 38] width 60 height 16
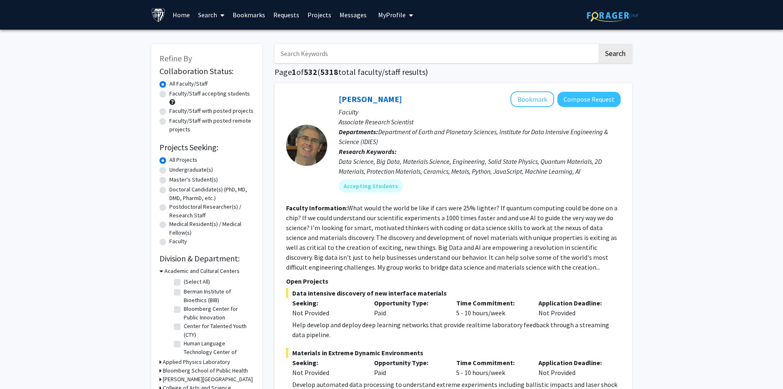
click at [346, 62] on input "Search Keywords" at bounding box center [436, 53] width 323 height 19
type input "health policy"
click at [599, 44] on button "Search" at bounding box center [616, 53] width 34 height 19
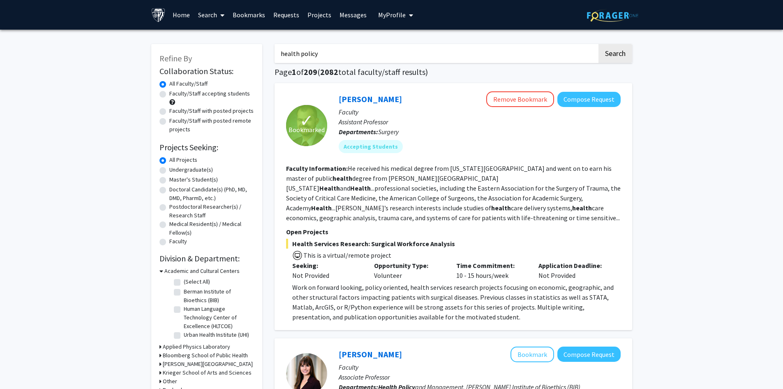
click at [169, 111] on label "Faculty/Staff with posted projects" at bounding box center [211, 110] width 84 height 9
click at [169, 111] on input "Faculty/Staff with posted projects" at bounding box center [171, 108] width 5 height 5
radio input "true"
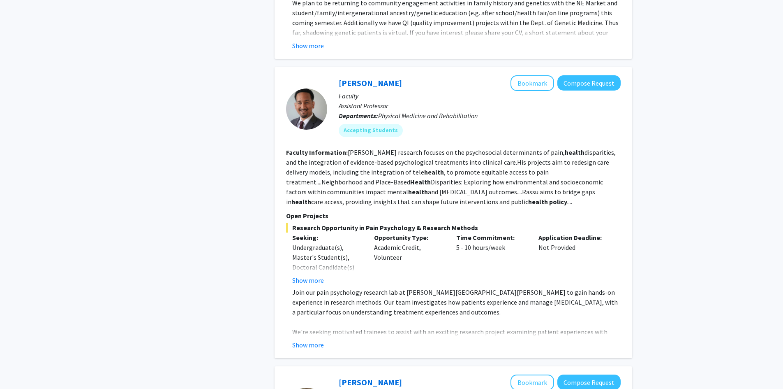
scroll to position [576, 0]
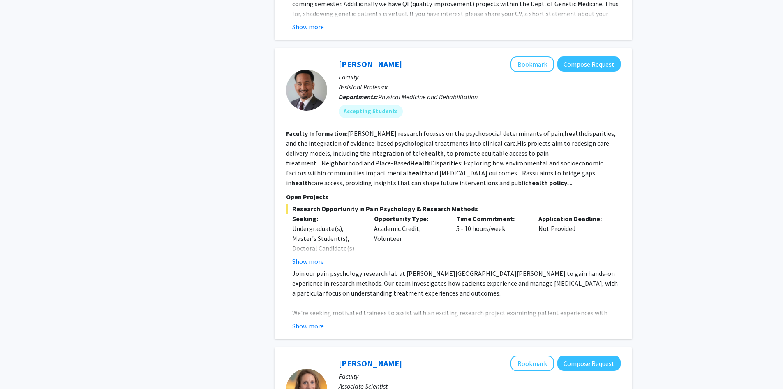
click at [312, 263] on button "Show more" at bounding box center [308, 261] width 32 height 10
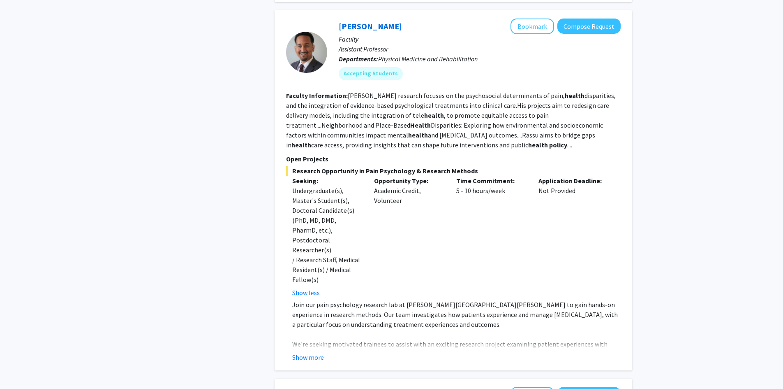
scroll to position [658, 0]
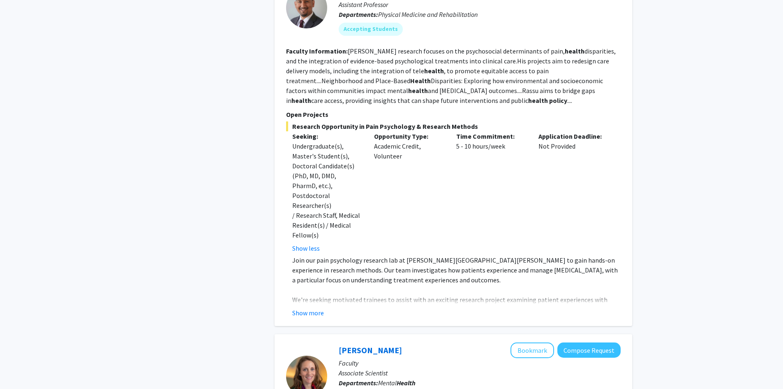
click at [352, 255] on p "Join our pain psychology research lab at [PERSON_NAME][GEOGRAPHIC_DATA][PERSON_…" at bounding box center [456, 270] width 329 height 30
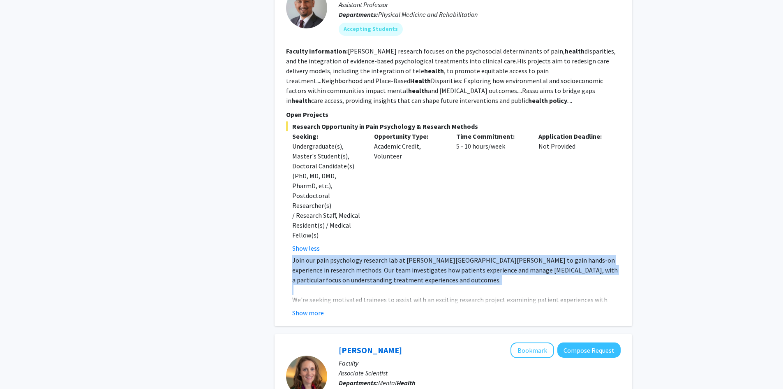
click at [352, 255] on p "Join our pain psychology research lab at [PERSON_NAME][GEOGRAPHIC_DATA][PERSON_…" at bounding box center [456, 270] width 329 height 30
click at [386, 255] on p "Join our pain psychology research lab at [PERSON_NAME][GEOGRAPHIC_DATA][PERSON_…" at bounding box center [456, 270] width 329 height 30
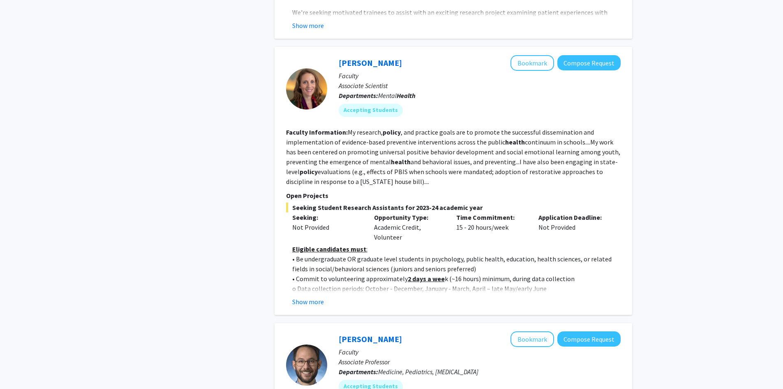
scroll to position [946, 0]
click at [417, 253] on p "• Be undergraduate OR graduate level students in psychology, public health, edu…" at bounding box center [456, 263] width 329 height 20
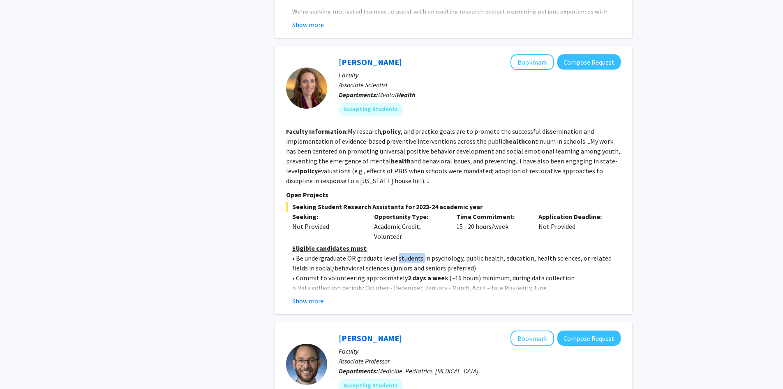
drag, startPoint x: 417, startPoint y: 241, endPoint x: 422, endPoint y: 241, distance: 5.0
click at [417, 253] on p "• Be undergraduate OR graduate level students in psychology, public health, edu…" at bounding box center [456, 263] width 329 height 20
click at [444, 253] on p "• Be undergraduate OR graduate level students in psychology, public health, edu…" at bounding box center [456, 263] width 329 height 20
click at [308, 296] on button "Show more" at bounding box center [308, 301] width 32 height 10
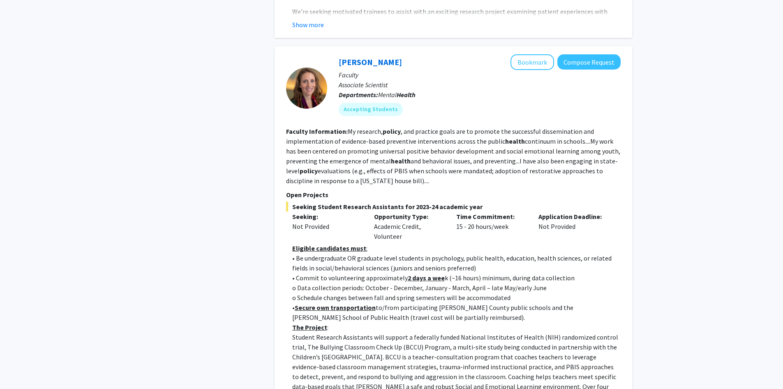
click at [317, 282] on p "o Data collection periods: October - December, January - March, April – late Ma…" at bounding box center [456, 287] width 329 height 10
click at [342, 292] on p "o Schedule changes between fall and spring semesters will be accommodated" at bounding box center [456, 297] width 329 height 10
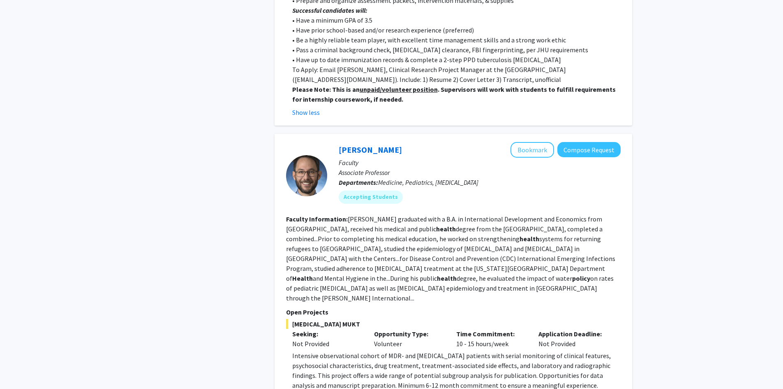
scroll to position [1521, 0]
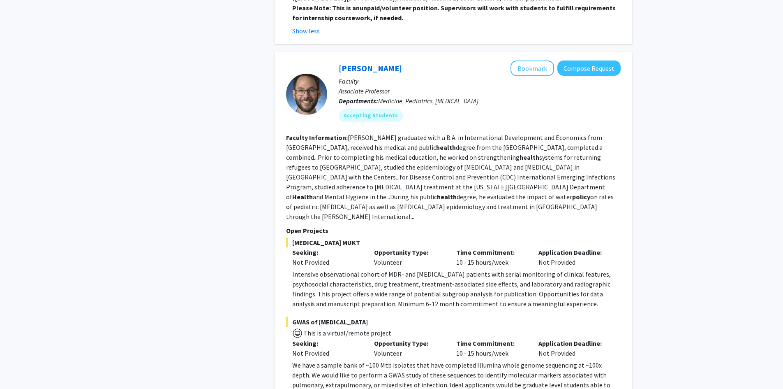
click at [324, 269] on p "Intensive observational cohort of MDR- and [MEDICAL_DATA] patients with serial …" at bounding box center [456, 288] width 329 height 39
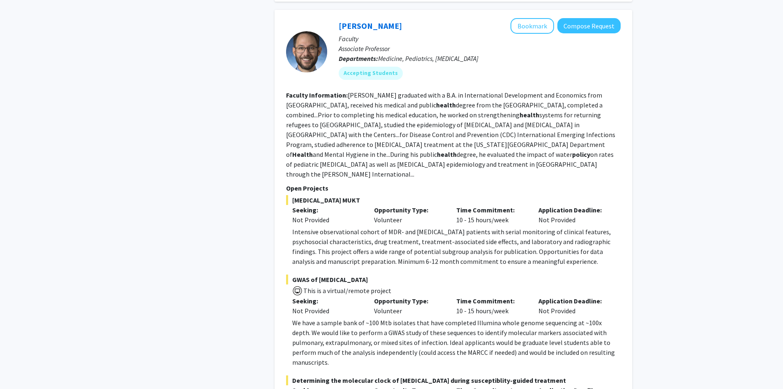
scroll to position [1603, 0]
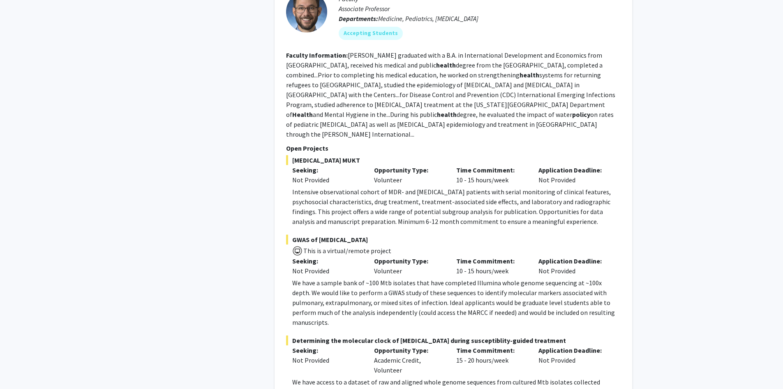
click at [323, 278] on p "We have a sample bank of ~100 Mtb isolates that have completed Illumina whole g…" at bounding box center [456, 302] width 329 height 49
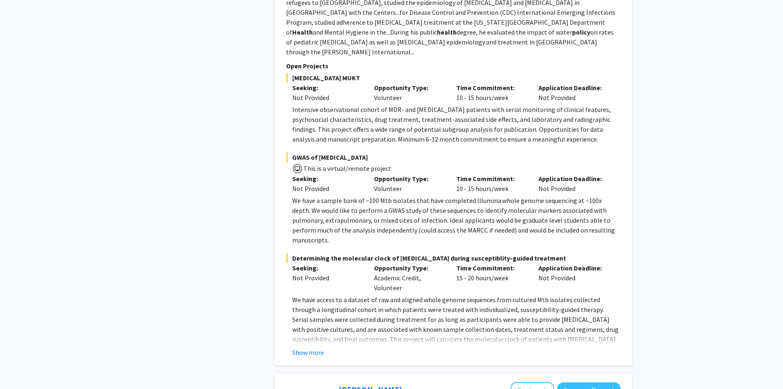
click at [323, 294] on p "We have access to a dataset of raw and aligned whole genome sequences from cult…" at bounding box center [456, 338] width 329 height 89
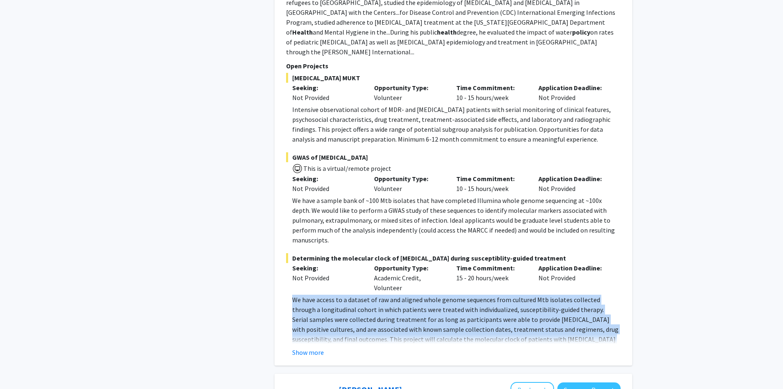
click at [323, 294] on p "We have access to a dataset of raw and aligned whole genome sequences from cult…" at bounding box center [456, 338] width 329 height 89
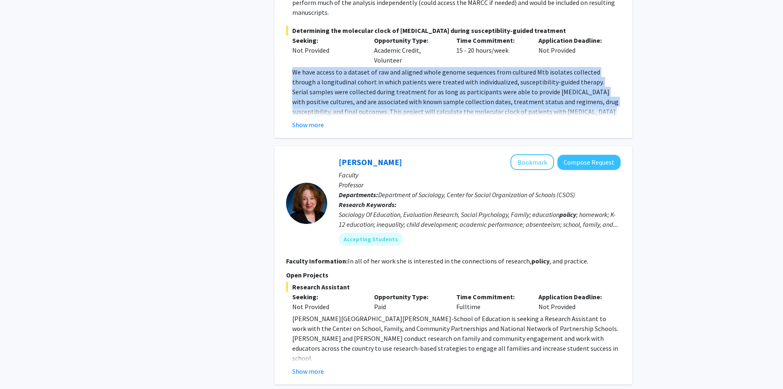
scroll to position [1932, 0]
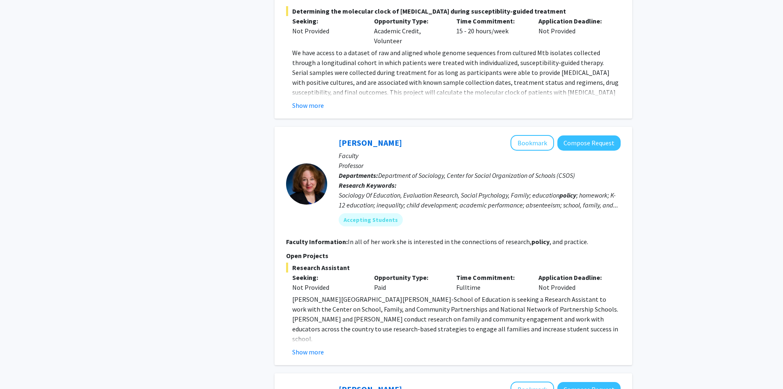
click at [474, 294] on p "[PERSON_NAME][GEOGRAPHIC_DATA][PERSON_NAME]-School of Education is seeking a Re…" at bounding box center [456, 318] width 329 height 49
click at [473, 294] on p "[PERSON_NAME][GEOGRAPHIC_DATA][PERSON_NAME]-School of Education is seeking a Re…" at bounding box center [456, 318] width 329 height 49
click at [432, 294] on p "[PERSON_NAME][GEOGRAPHIC_DATA][PERSON_NAME]-School of Education is seeking a Re…" at bounding box center [456, 318] width 329 height 49
click at [405, 294] on p "[PERSON_NAME][GEOGRAPHIC_DATA][PERSON_NAME]-School of Education is seeking a Re…" at bounding box center [456, 318] width 329 height 49
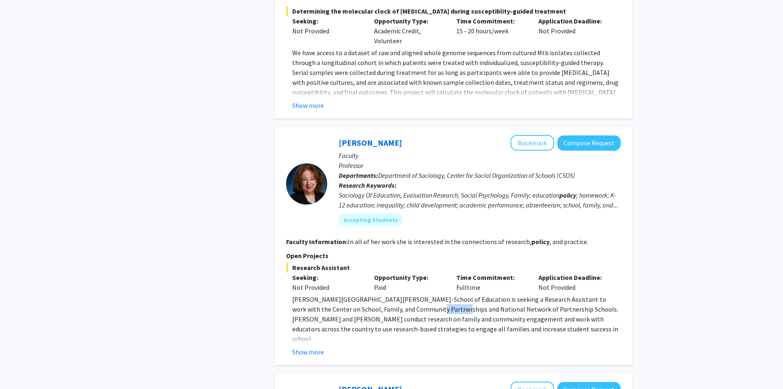
click at [405, 294] on p "[PERSON_NAME][GEOGRAPHIC_DATA][PERSON_NAME]-School of Education is seeking a Re…" at bounding box center [456, 318] width 329 height 49
click at [437, 294] on p "[PERSON_NAME][GEOGRAPHIC_DATA][PERSON_NAME]-School of Education is seeking a Re…" at bounding box center [456, 318] width 329 height 49
click at [308, 347] on button "Show more" at bounding box center [308, 352] width 32 height 10
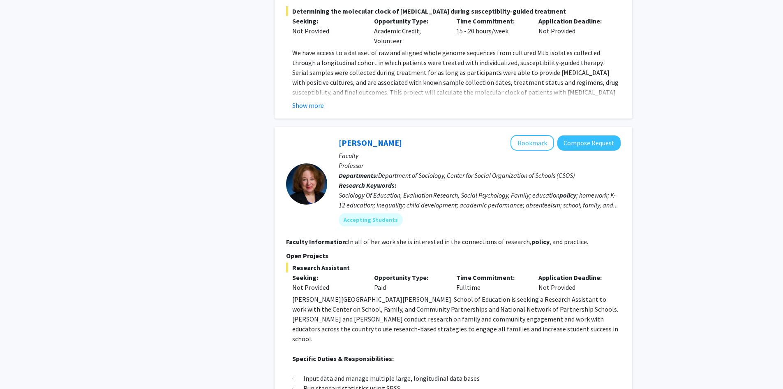
click at [398, 294] on p "[PERSON_NAME][GEOGRAPHIC_DATA][PERSON_NAME]-School of Education is seeking a Re…" at bounding box center [456, 318] width 329 height 49
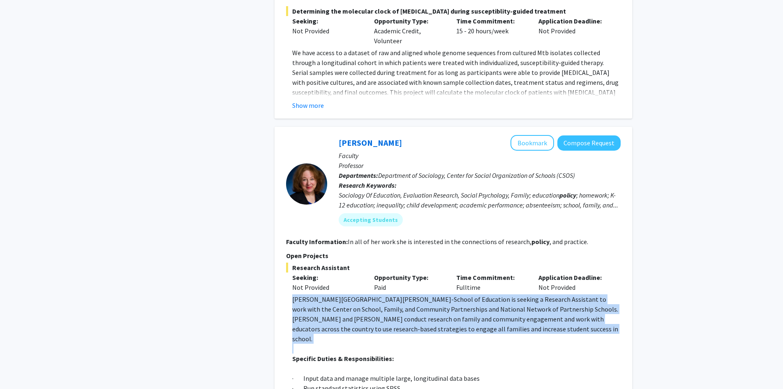
click at [398, 294] on p "[PERSON_NAME][GEOGRAPHIC_DATA][PERSON_NAME]-School of Education is seeking a Re…" at bounding box center [456, 318] width 329 height 49
click at [369, 294] on p "[PERSON_NAME][GEOGRAPHIC_DATA][PERSON_NAME]-School of Education is seeking a Re…" at bounding box center [456, 318] width 329 height 49
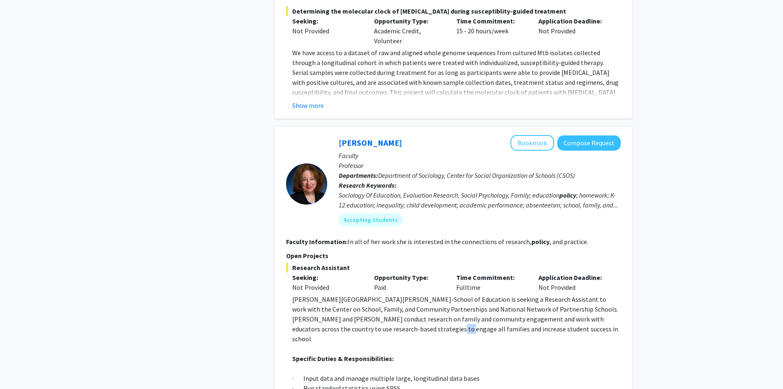
click at [369, 294] on p "[PERSON_NAME][GEOGRAPHIC_DATA][PERSON_NAME]-School of Education is seeking a Re…" at bounding box center [456, 318] width 329 height 49
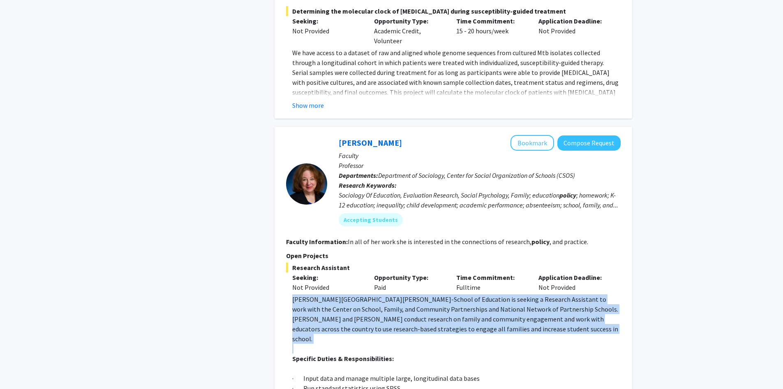
click at [369, 294] on p "[PERSON_NAME][GEOGRAPHIC_DATA][PERSON_NAME]-School of Education is seeking a Re…" at bounding box center [456, 318] width 329 height 49
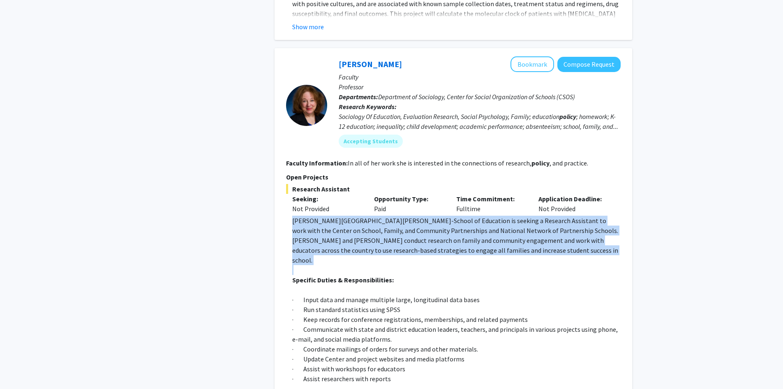
scroll to position [2015, 0]
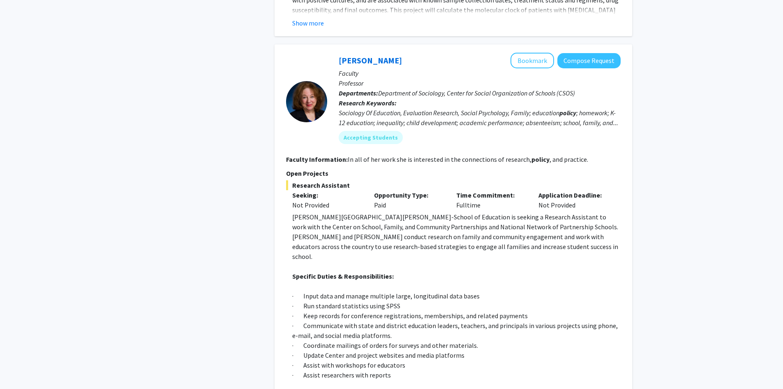
click at [337, 291] on p "· Input data and manage multiple large, longitudinal data bases" at bounding box center [456, 296] width 329 height 10
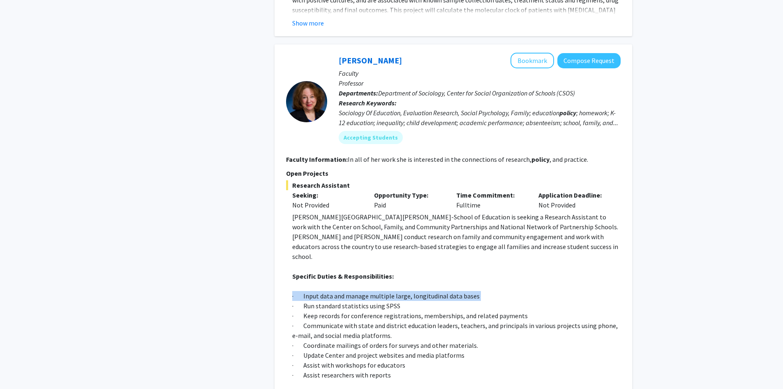
click at [337, 291] on p "· Input data and manage multiple large, longitudinal data bases" at bounding box center [456, 296] width 329 height 10
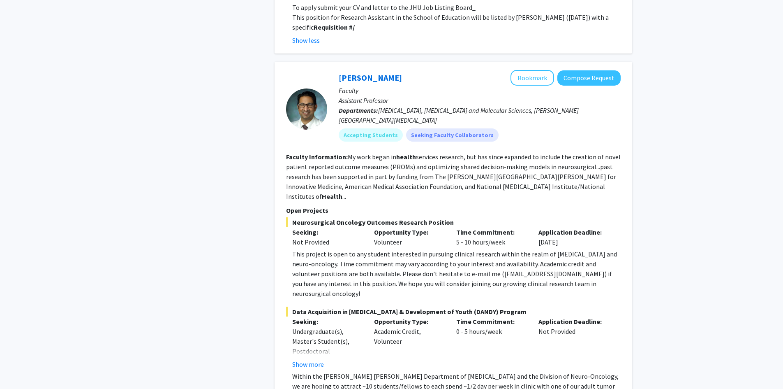
scroll to position [2590, 0]
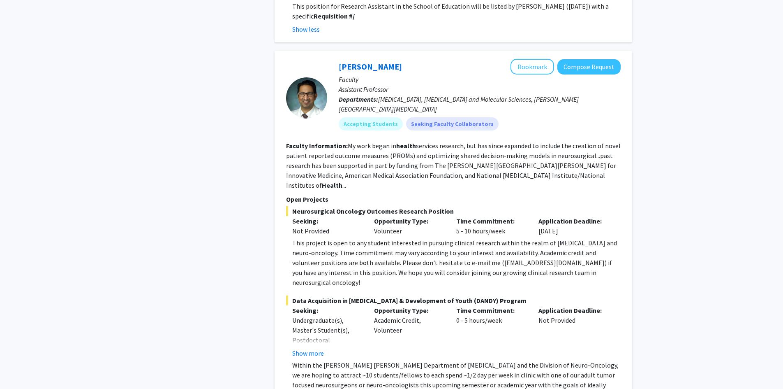
click at [331, 360] on p "Within the [PERSON_NAME] [PERSON_NAME] Department of [MEDICAL_DATA] and the Div…" at bounding box center [456, 394] width 329 height 69
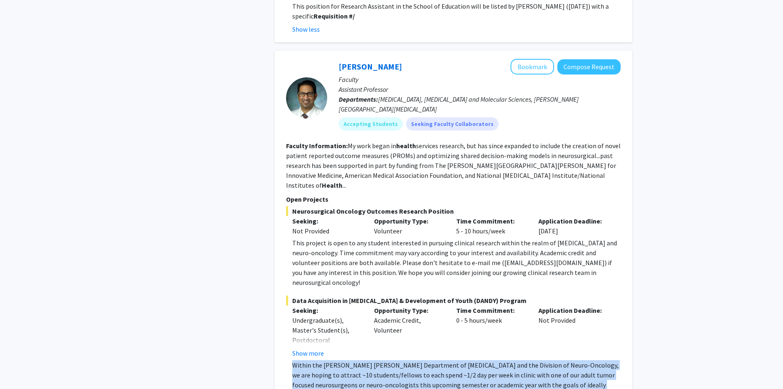
click at [331, 360] on p "Within the [PERSON_NAME] [PERSON_NAME] Department of [MEDICAL_DATA] and the Div…" at bounding box center [456, 394] width 329 height 69
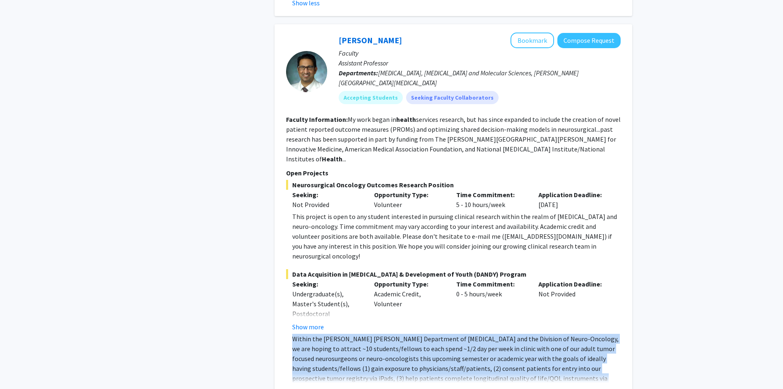
scroll to position [2631, 0]
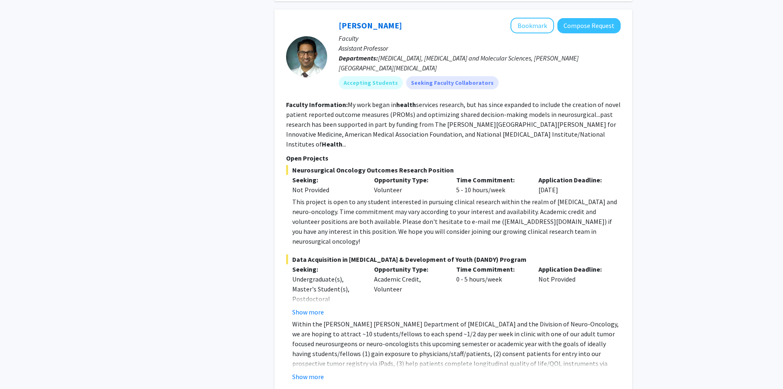
click at [305, 319] on fg-read-more "Within the [PERSON_NAME] [PERSON_NAME] Department of [MEDICAL_DATA] and the Div…" at bounding box center [453, 350] width 335 height 62
click at [307, 371] on button "Show more" at bounding box center [308, 376] width 32 height 10
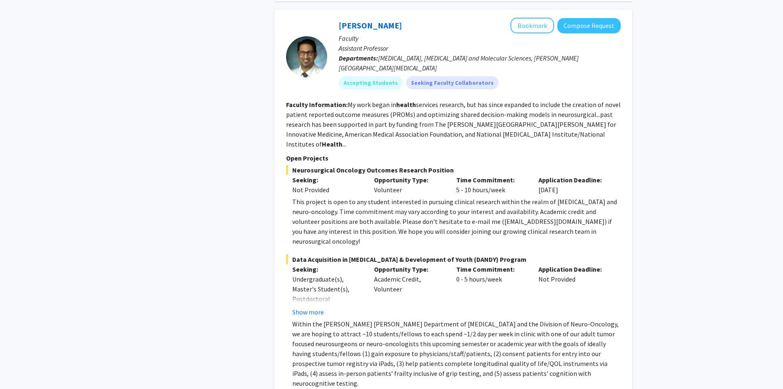
click at [356, 319] on p "Within the [PERSON_NAME] [PERSON_NAME] Department of [MEDICAL_DATA] and the Div…" at bounding box center [456, 353] width 329 height 69
click at [446, 319] on p "Within the [PERSON_NAME] [PERSON_NAME] Department of [MEDICAL_DATA] and the Div…" at bounding box center [456, 353] width 329 height 69
click at [421, 319] on p "Within the [PERSON_NAME] [PERSON_NAME] Department of [MEDICAL_DATA] and the Div…" at bounding box center [456, 353] width 329 height 69
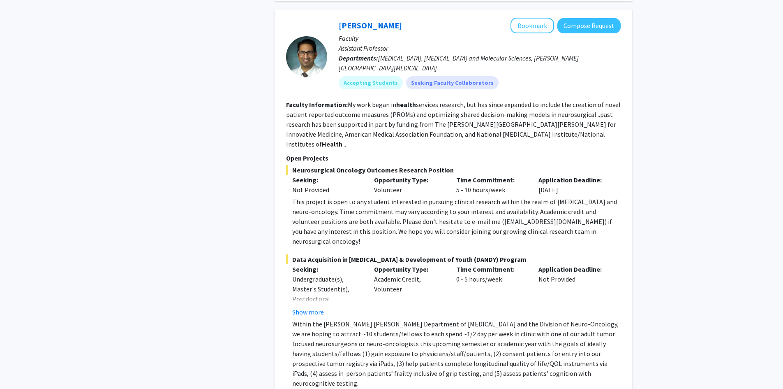
click at [420, 319] on p "Within the [PERSON_NAME] [PERSON_NAME] Department of [MEDICAL_DATA] and the Div…" at bounding box center [456, 353] width 329 height 69
click at [391, 319] on p "Within the [PERSON_NAME] [PERSON_NAME] Department of [MEDICAL_DATA] and the Div…" at bounding box center [456, 353] width 329 height 69
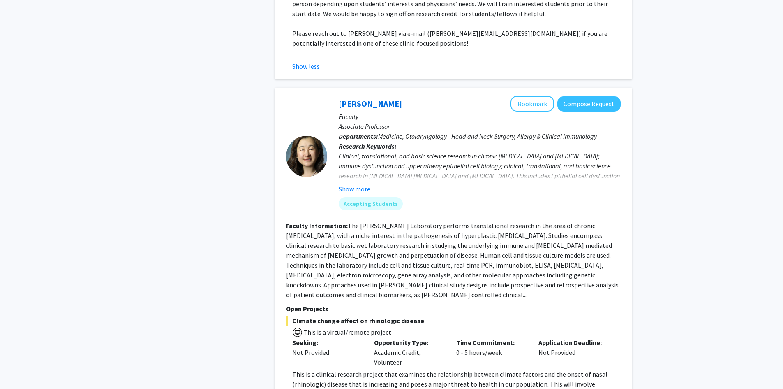
scroll to position [3042, 0]
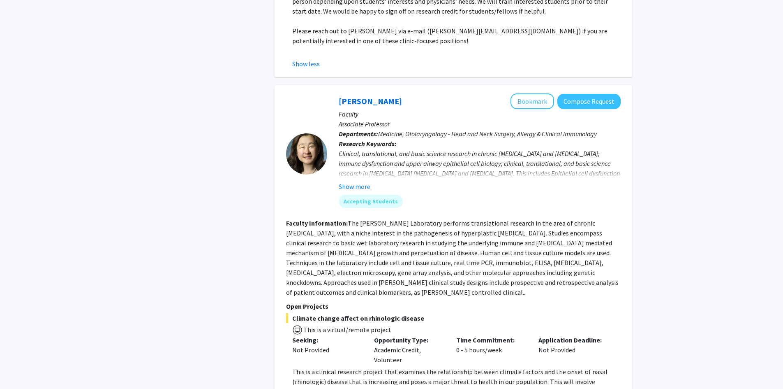
click at [328, 366] on p "This is a clinical research project that examines the relationship between clim…" at bounding box center [456, 390] width 329 height 49
click at [352, 366] on p "This is a clinical research project that examines the relationship between clim…" at bounding box center [456, 390] width 329 height 49
click at [333, 366] on p "This is a clinical research project that examines the relationship between clim…" at bounding box center [456, 390] width 329 height 49
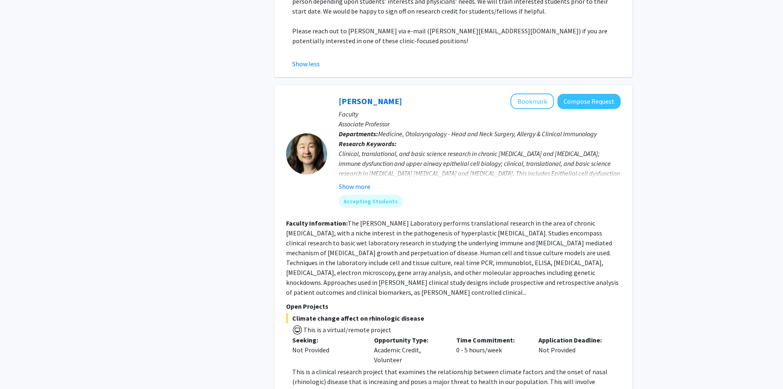
click at [333, 366] on p "This is a clinical research project that examines the relationship between clim…" at bounding box center [456, 390] width 329 height 49
click at [359, 366] on p "This is a clinical research project that examines the relationship between clim…" at bounding box center [456, 390] width 329 height 49
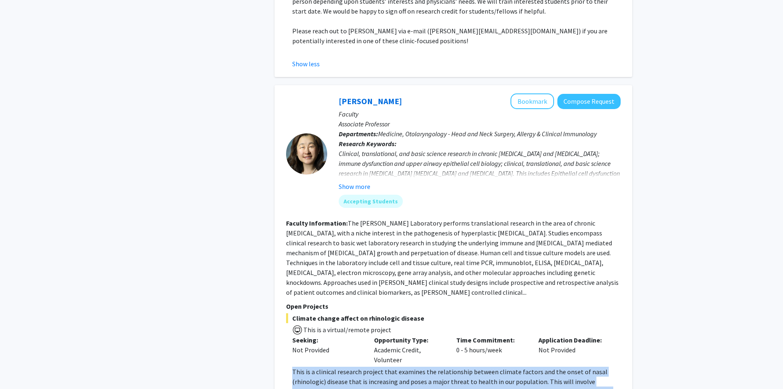
click at [359, 366] on p "This is a clinical research project that examines the relationship between clim…" at bounding box center [456, 390] width 329 height 49
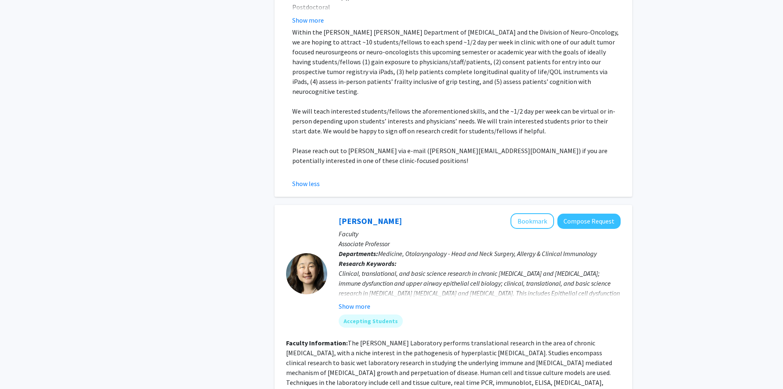
scroll to position [2919, 0]
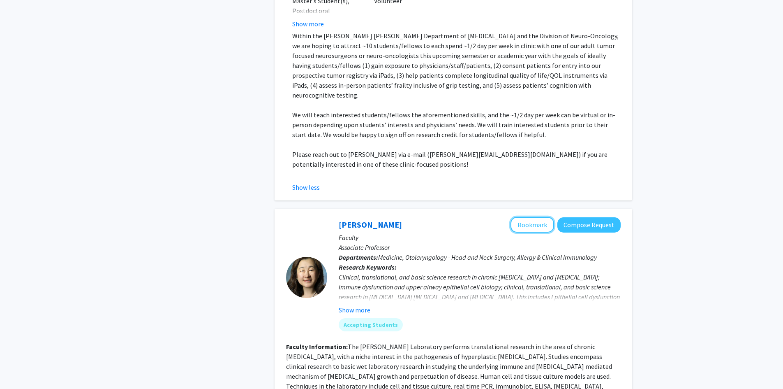
click at [523, 217] on button "Bookmark" at bounding box center [533, 225] width 44 height 16
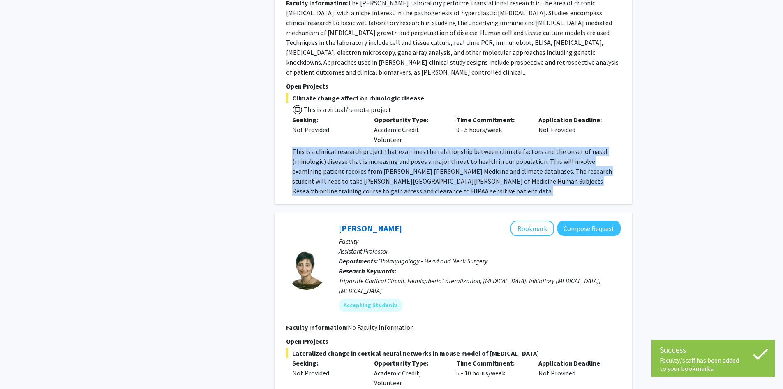
scroll to position [3371, 0]
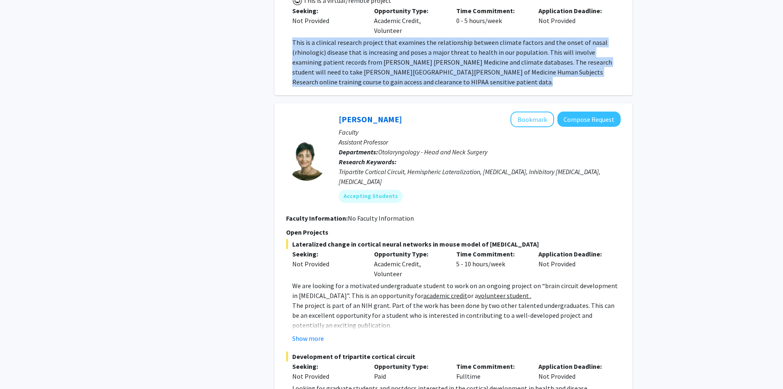
click at [315, 333] on button "Show more" at bounding box center [308, 338] width 32 height 10
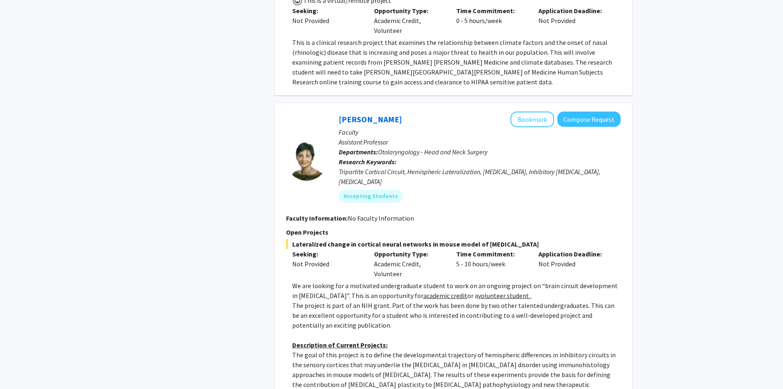
click at [340, 300] on p "The project is part of an NIH grant. Part of the work has been done by two othe…" at bounding box center [456, 315] width 329 height 30
click at [319, 300] on p "The project is part of an NIH grant. Part of the work has been done by two othe…" at bounding box center [456, 315] width 329 height 30
click at [304, 300] on p "The project is part of an NIH grant. Part of the work has been done by two othe…" at bounding box center [456, 315] width 329 height 30
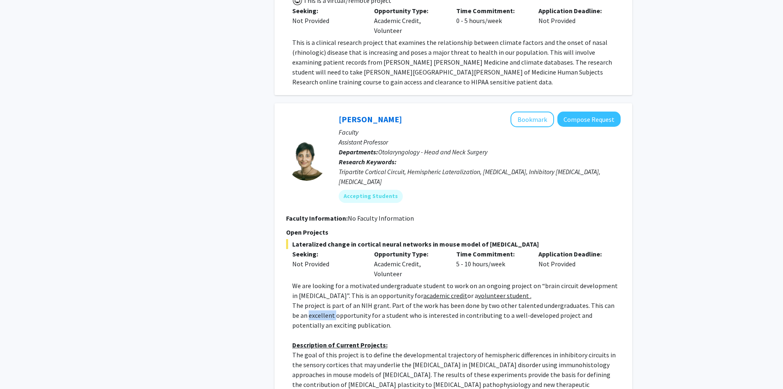
click at [304, 300] on p "The project is part of an NIH grant. Part of the work has been done by two othe…" at bounding box center [456, 315] width 329 height 30
click at [310, 330] on p at bounding box center [456, 335] width 329 height 10
click at [337, 349] on p "The goal of this project is to define the developmental trajectory of hemispher…" at bounding box center [456, 373] width 329 height 49
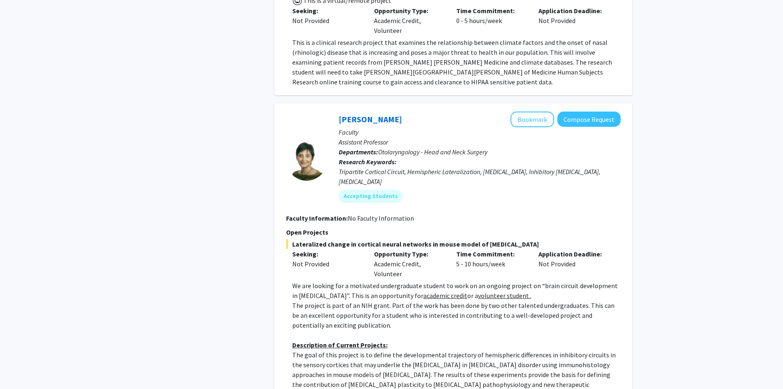
click at [336, 349] on p "The goal of this project is to define the developmental trajectory of hemispher…" at bounding box center [456, 373] width 329 height 49
click at [329, 349] on p "The goal of this project is to define the developmental trajectory of hemispher…" at bounding box center [456, 373] width 329 height 49
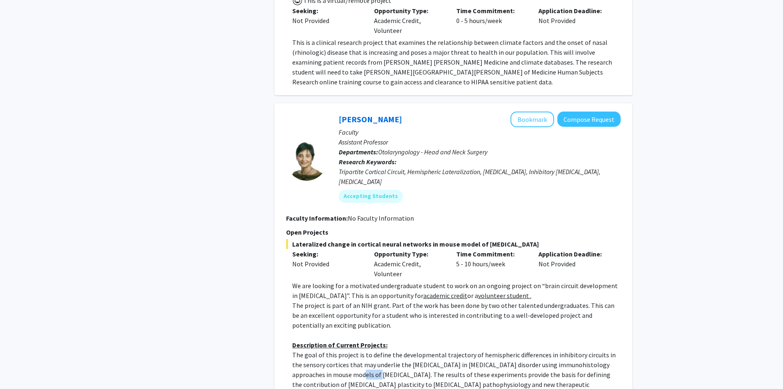
click at [329, 349] on p "The goal of this project is to define the developmental trajectory of hemispher…" at bounding box center [456, 373] width 329 height 49
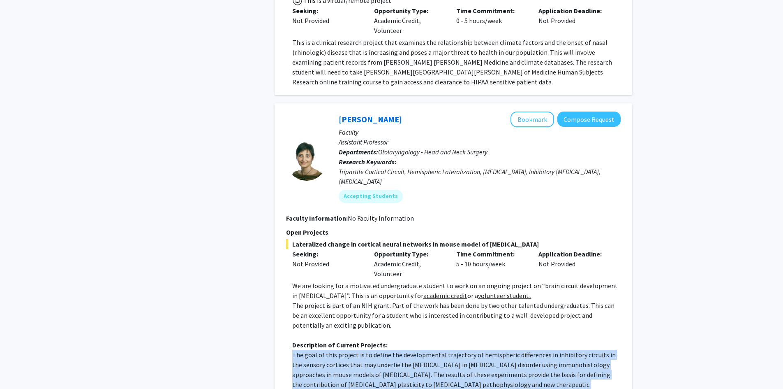
click at [329, 349] on p "The goal of this project is to define the developmental trajectory of hemispher…" at bounding box center [456, 373] width 329 height 49
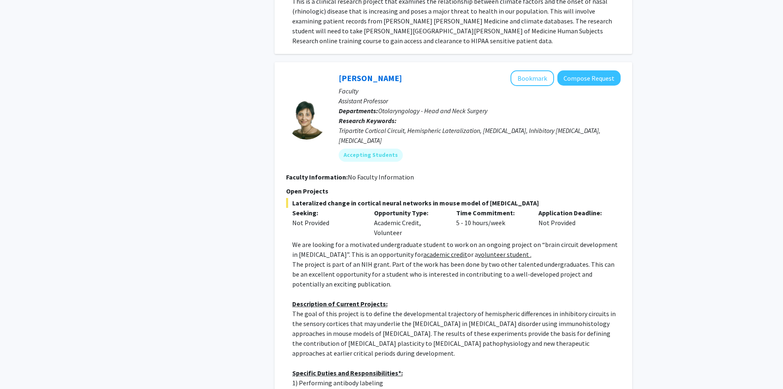
click at [351, 387] on p "2) Imaging using confocal microscopy and modern approaches (e.g., syGlass virtu…" at bounding box center [456, 392] width 329 height 10
click at [351, 377] on p "1) Performing antibody labeling" at bounding box center [456, 382] width 329 height 10
click at [355, 387] on p "2) Imaging using confocal microscopy and modern approaches (e.g., syGlass virtu…" at bounding box center [456, 392] width 329 height 10
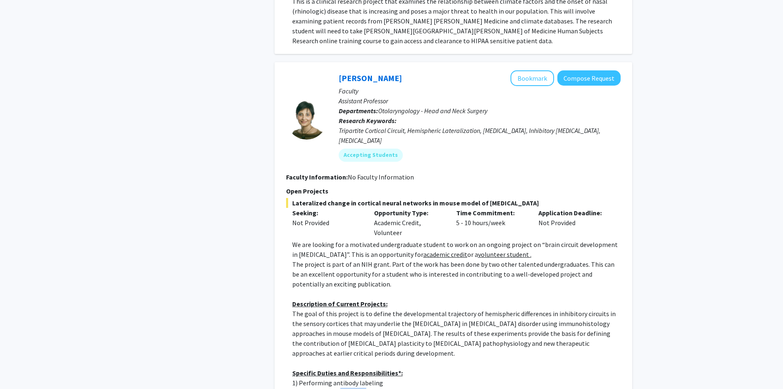
click at [355, 387] on p "2) Imaging using confocal microscopy and modern approaches (e.g., syGlass virtu…" at bounding box center [456, 392] width 329 height 10
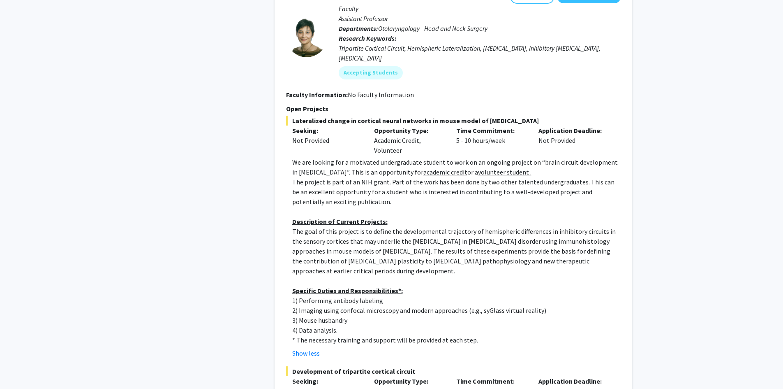
scroll to position [3371, 0]
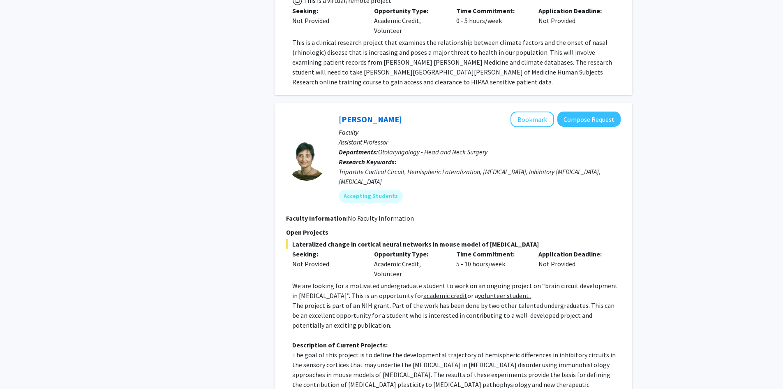
click at [386, 349] on p "The goal of this project is to define the developmental trajectory of hemispher…" at bounding box center [456, 373] width 329 height 49
click at [549, 111] on button "Bookmark" at bounding box center [533, 119] width 44 height 16
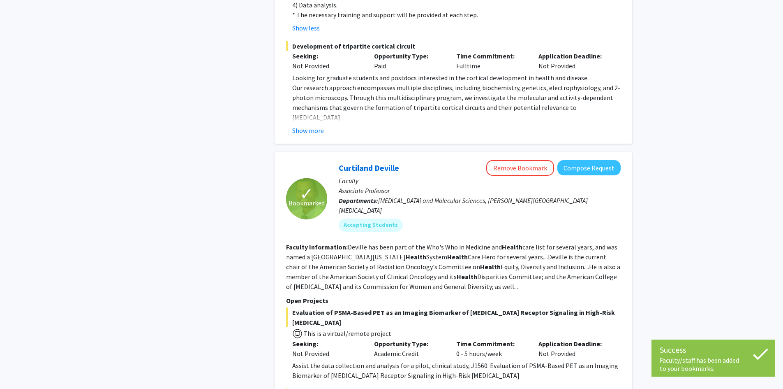
scroll to position [3853, 0]
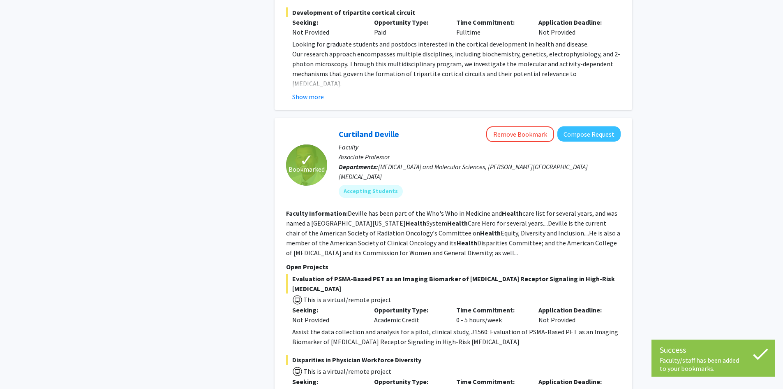
click at [387, 273] on span "Evaluation of PSMA-Based PET as an Imaging Biomarker of [MEDICAL_DATA] Receptor…" at bounding box center [453, 283] width 335 height 20
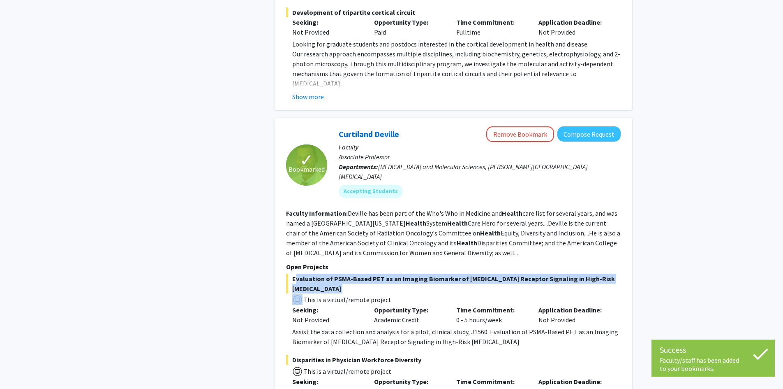
click at [387, 273] on span "Evaluation of PSMA-Based PET as an Imaging Biomarker of [MEDICAL_DATA] Receptor…" at bounding box center [453, 283] width 335 height 20
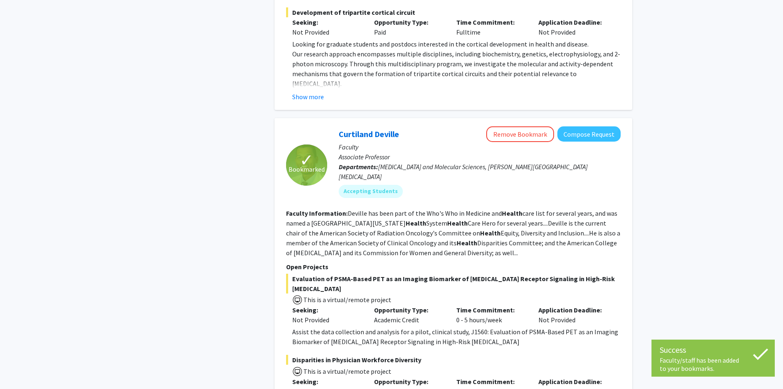
click at [400, 139] on fg-search-faculty "✓ Bookmarked [PERSON_NAME] Remove Bookmark Compose Request Faculty Associate Pr…" at bounding box center [453, 267] width 335 height 282
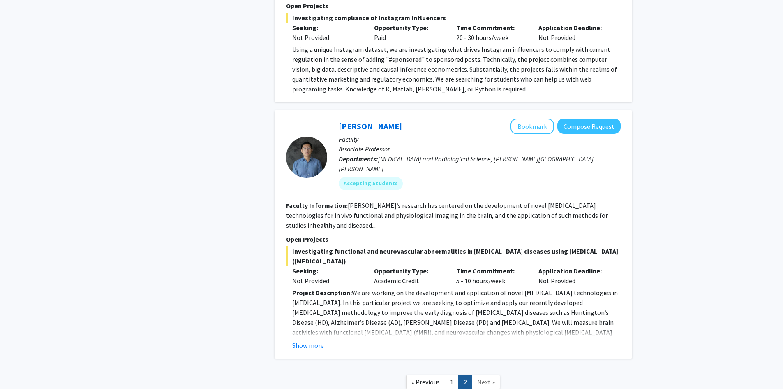
scroll to position [2266, 0]
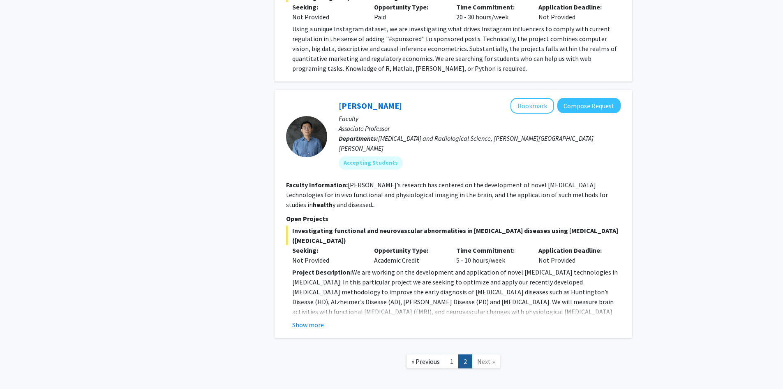
click at [451, 354] on link "1" at bounding box center [452, 361] width 14 height 14
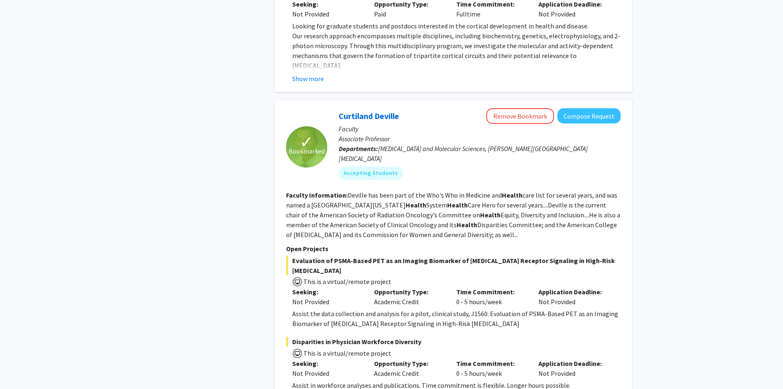
scroll to position [2965, 0]
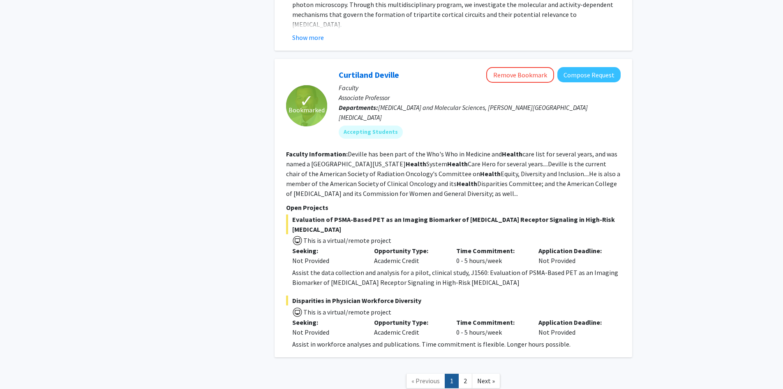
click at [357, 339] on div "Assist in workforce analyses and publications. Time commitment is flexible. Lon…" at bounding box center [456, 344] width 329 height 10
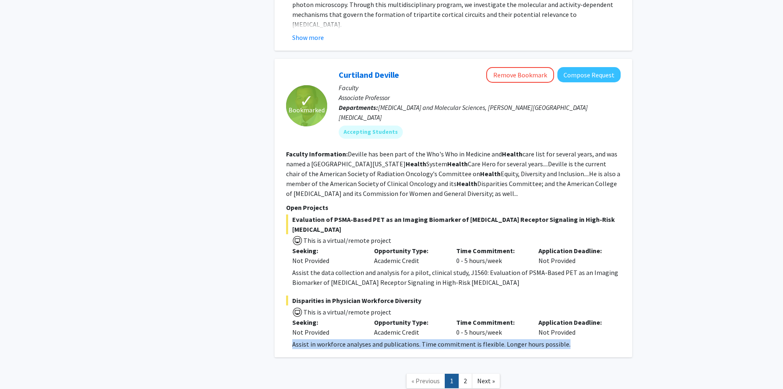
click at [357, 339] on div "Assist in workforce analyses and publications. Time commitment is flexible. Lon…" at bounding box center [456, 344] width 329 height 10
click at [397, 339] on div "Assist in workforce analyses and publications. Time commitment is flexible. Lon…" at bounding box center [456, 344] width 329 height 10
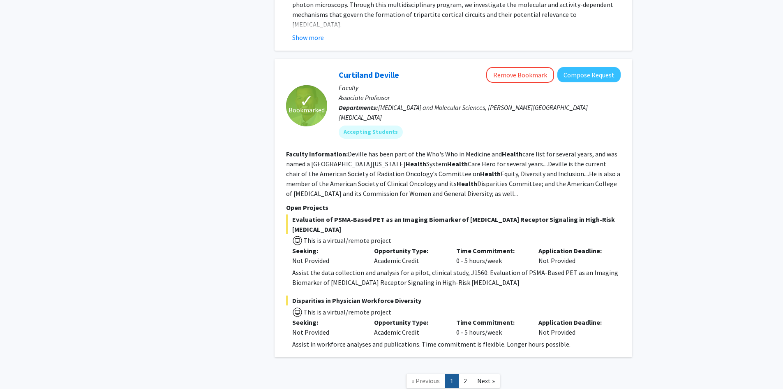
click at [369, 295] on span "Disparities in Physician Workforce Diversity" at bounding box center [453, 300] width 335 height 10
click at [414, 339] on div "Assist in workforce analyses and publications. Time commitment is flexible. Lon…" at bounding box center [456, 344] width 329 height 10
click at [462, 373] on link "2" at bounding box center [465, 380] width 14 height 14
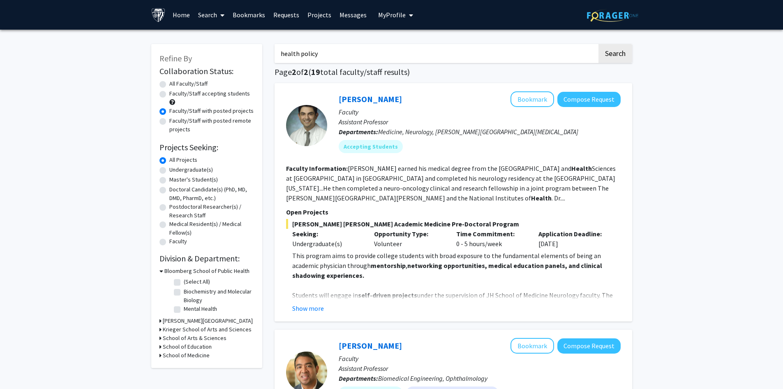
click at [315, 305] on button "Show more" at bounding box center [308, 308] width 32 height 10
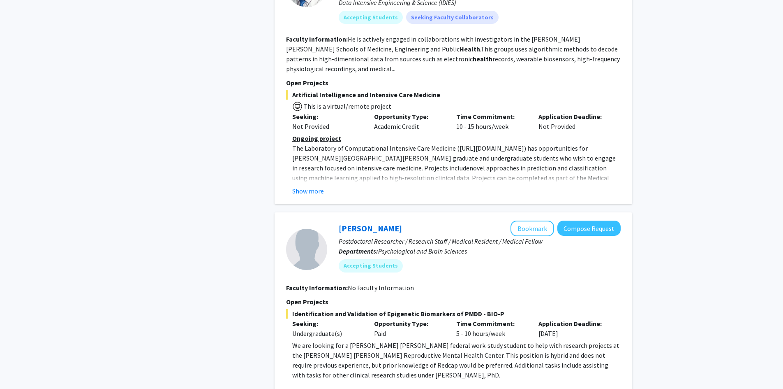
scroll to position [1233, 0]
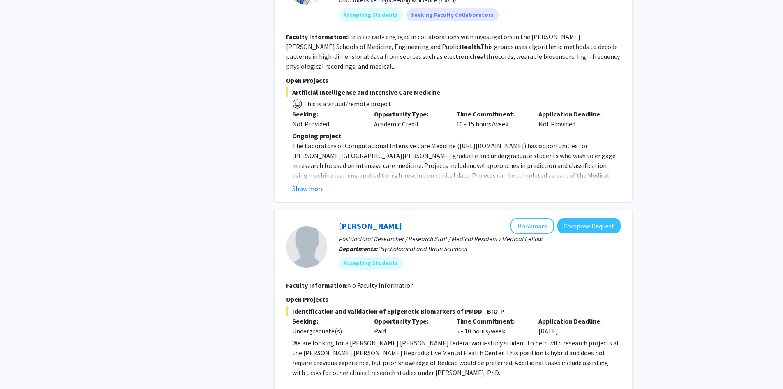
click at [312, 184] on button "Show more" at bounding box center [308, 188] width 32 height 10
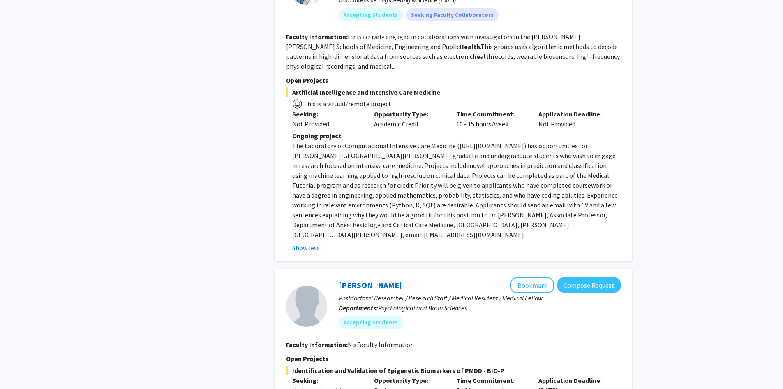
click at [426, 162] on span "novel approaches in prediction and classification using machine learning applie…" at bounding box center [450, 175] width 317 height 28
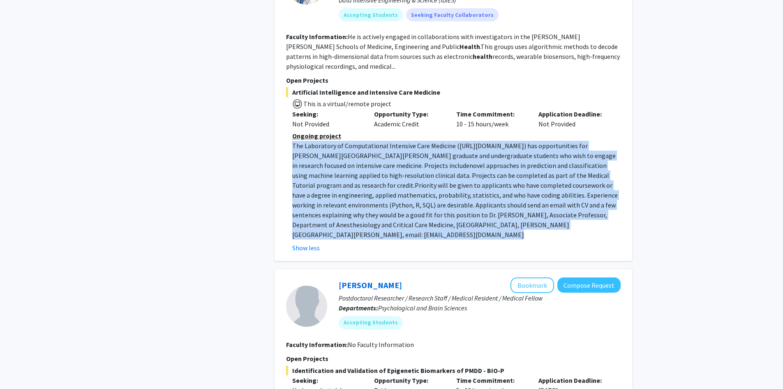
click at [426, 163] on span "novel approaches in prediction and classification using machine learning applie…" at bounding box center [450, 175] width 317 height 28
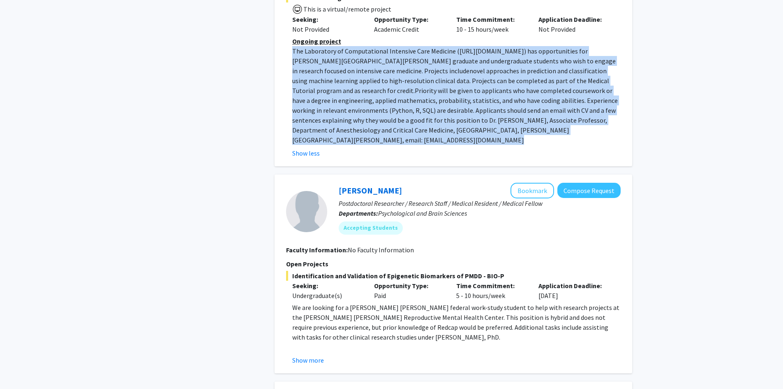
scroll to position [1398, 0]
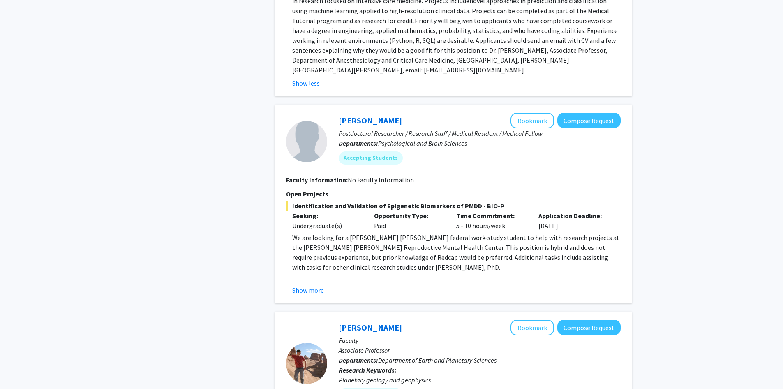
click at [347, 241] on p "We are looking for a [PERSON_NAME] [PERSON_NAME] federal work-study student to …" at bounding box center [456, 251] width 329 height 39
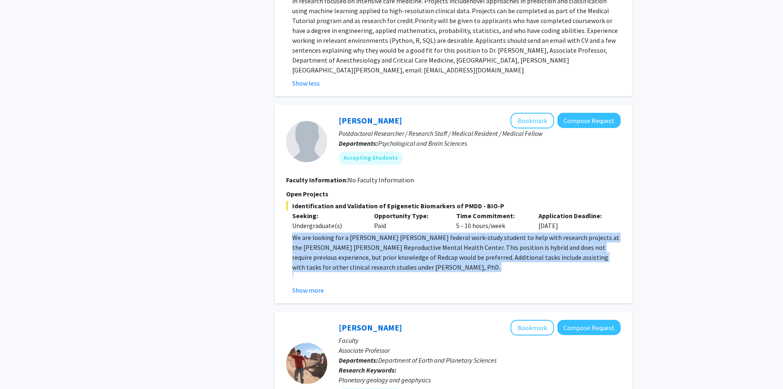
click at [347, 241] on p "We are looking for a [PERSON_NAME] [PERSON_NAME] federal work-study student to …" at bounding box center [456, 251] width 329 height 39
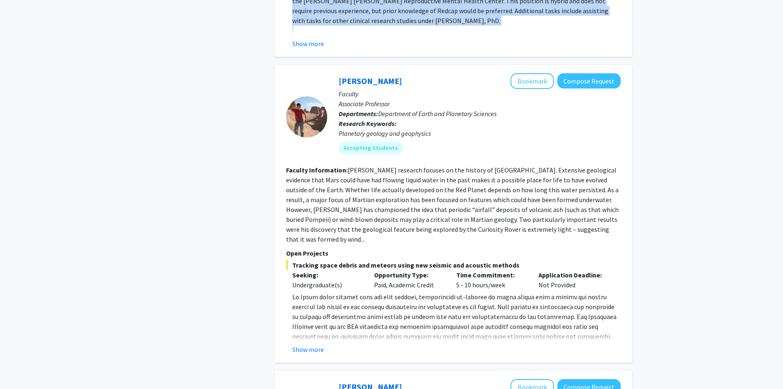
scroll to position [1645, 0]
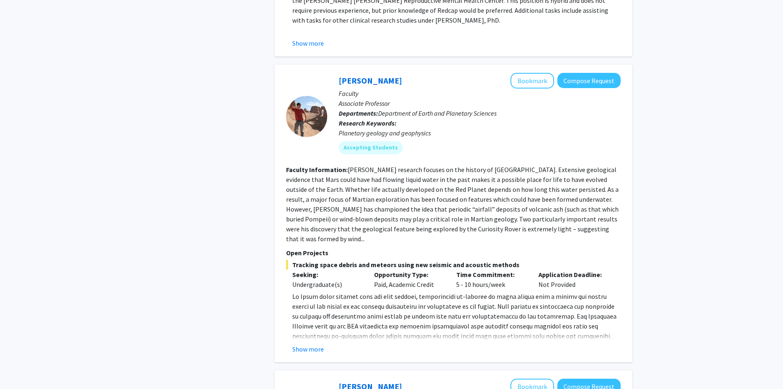
click at [378, 182] on fg-read-more "[PERSON_NAME] research focuses on the history of [GEOGRAPHIC_DATA]. Extensive g…" at bounding box center [452, 203] width 333 height 77
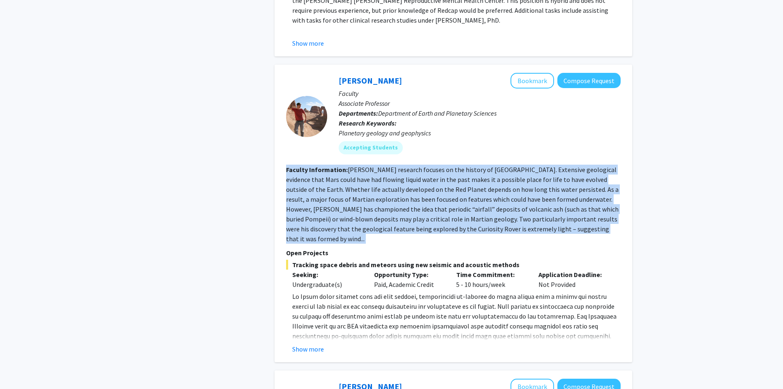
click at [378, 182] on fg-read-more "[PERSON_NAME] research focuses on the history of [GEOGRAPHIC_DATA]. Extensive g…" at bounding box center [452, 203] width 333 height 77
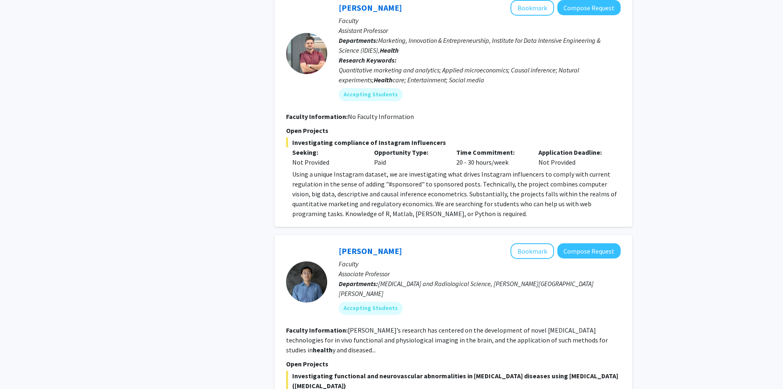
scroll to position [2631, 0]
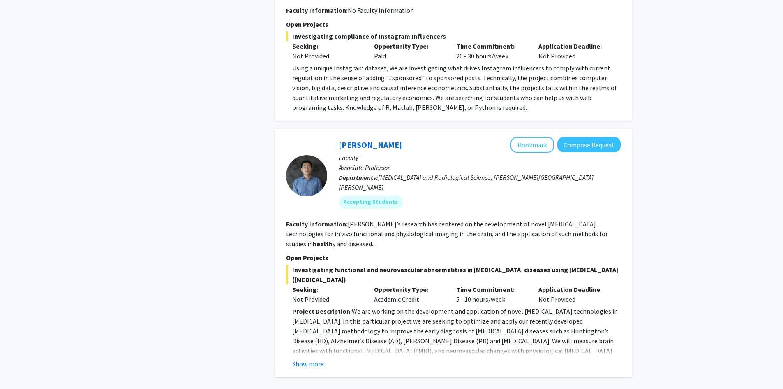
click at [427, 306] on p "Project Description: We are working on the development and application of novel…" at bounding box center [456, 335] width 329 height 59
click at [428, 306] on p "Project Description: We are working on the development and application of novel…" at bounding box center [456, 335] width 329 height 59
click at [384, 264] on div "Investigating functional and neurovascular abnormalities in [MEDICAL_DATA] dise…" at bounding box center [453, 316] width 335 height 104
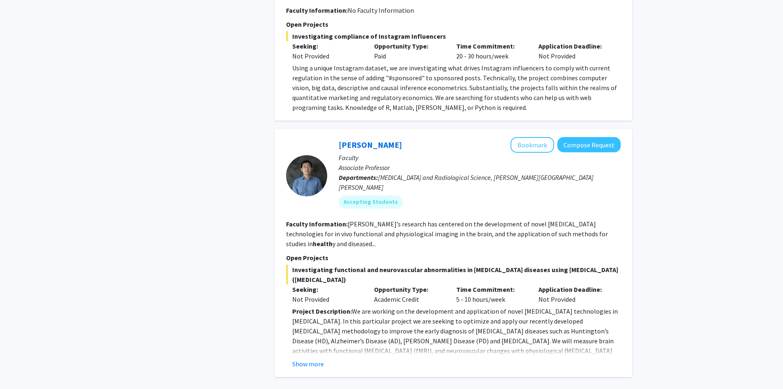
click at [322, 359] on button "Show more" at bounding box center [308, 364] width 32 height 10
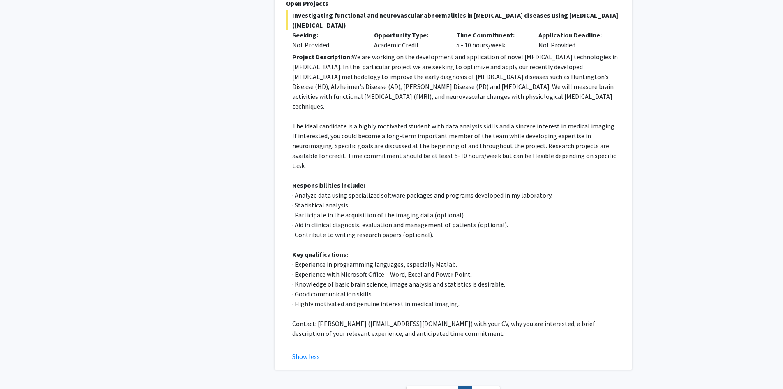
scroll to position [2887, 0]
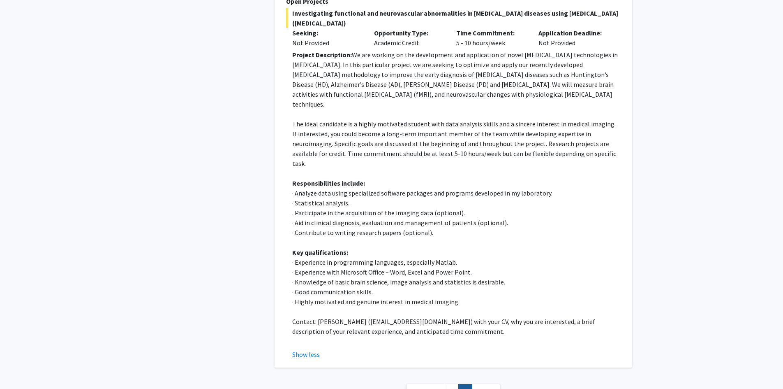
click at [448, 384] on link "1" at bounding box center [452, 391] width 14 height 14
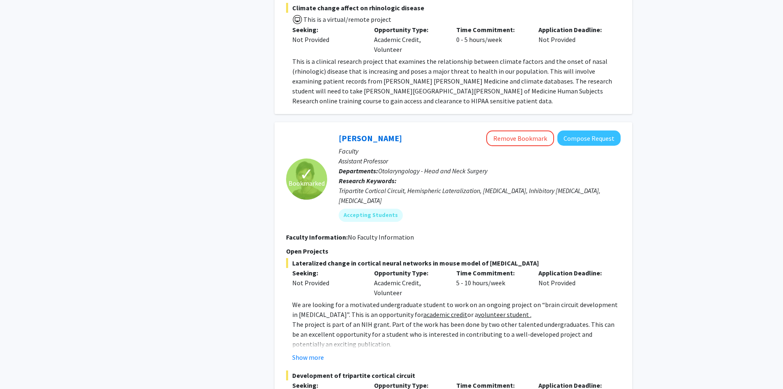
scroll to position [2595, 0]
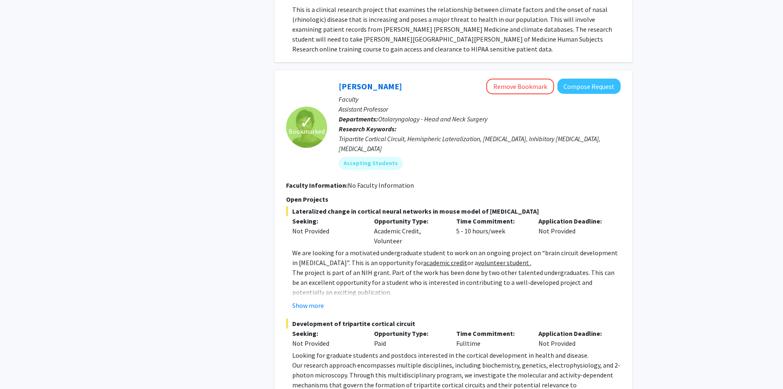
click at [363, 267] on p "The project is part of an NIH grant. Part of the work has been done by two othe…" at bounding box center [456, 282] width 329 height 30
click at [361, 267] on p "The project is part of an NIH grant. Part of the work has been done by two othe…" at bounding box center [456, 282] width 329 height 30
click at [342, 267] on p "The project is part of an NIH grant. Part of the work has been done by two othe…" at bounding box center [456, 282] width 329 height 30
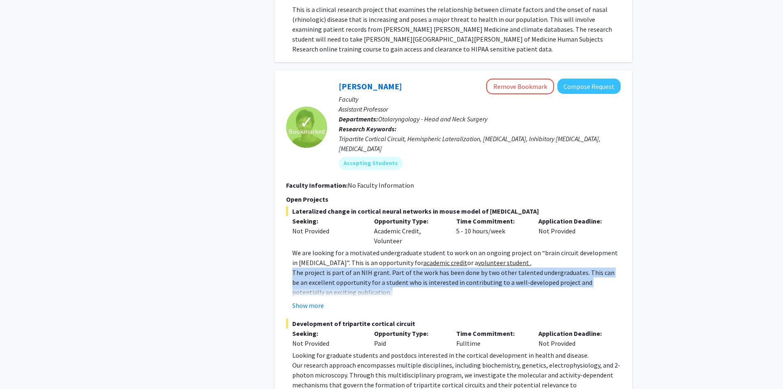
click at [342, 267] on p "The project is part of an NIH grant. Part of the work has been done by two othe…" at bounding box center [456, 282] width 329 height 30
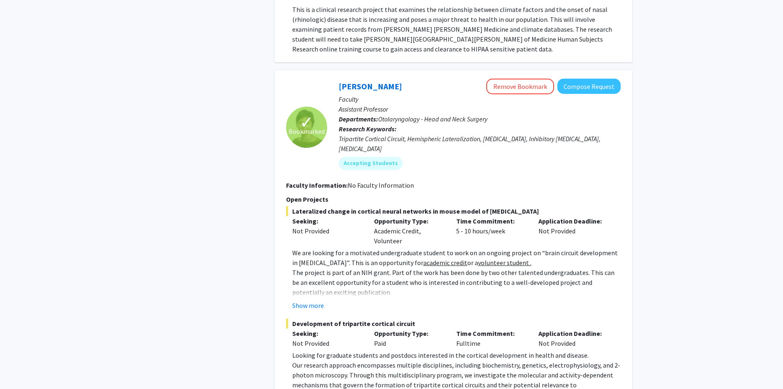
click at [331, 248] on p "We are looking for a motivated undergraduate student to work on an ongoing proj…" at bounding box center [456, 258] width 329 height 20
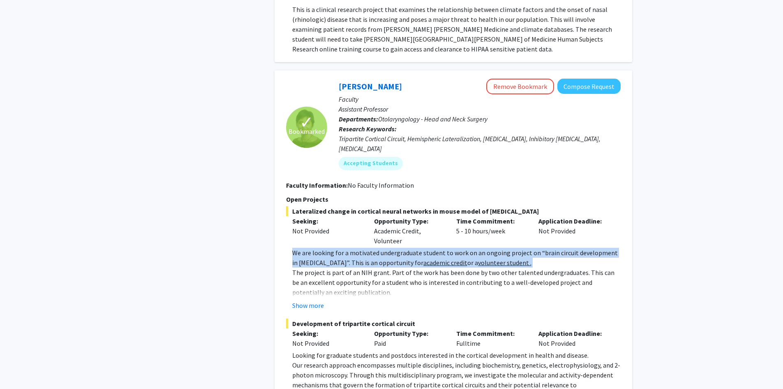
click at [331, 248] on p "We are looking for a motivated undergraduate student to work on an ongoing proj…" at bounding box center [456, 258] width 329 height 20
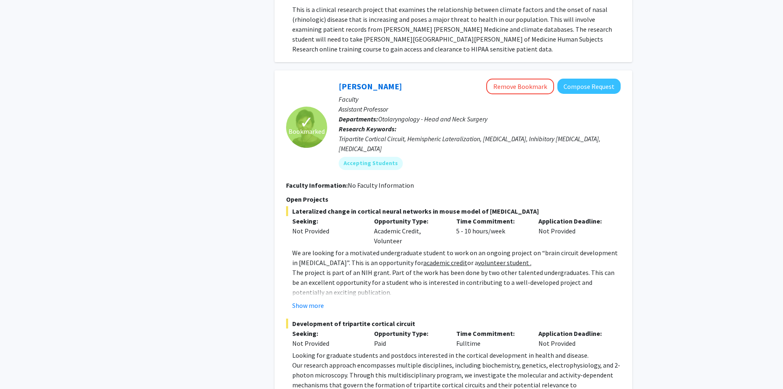
click at [326, 267] on p "The project is part of an NIH grant. Part of the work has been done by two othe…" at bounding box center [456, 282] width 329 height 30
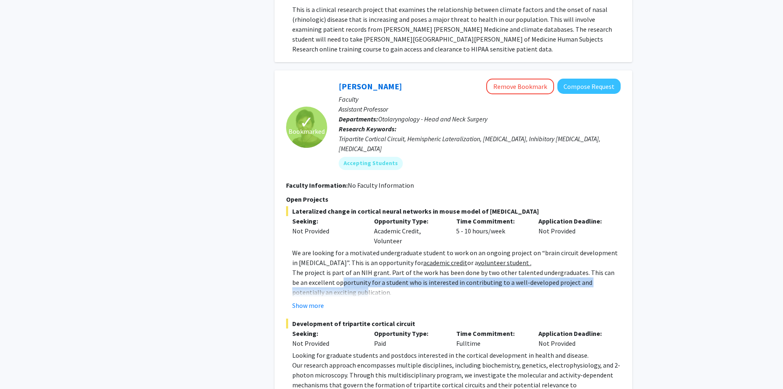
click at [326, 267] on p "The project is part of an NIH grant. Part of the work has been done by two othe…" at bounding box center [456, 282] width 329 height 30
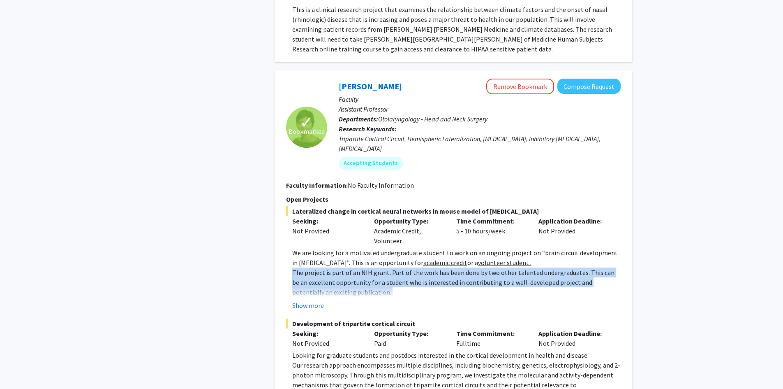
click at [325, 267] on p "The project is part of an NIH grant. Part of the work has been done by two othe…" at bounding box center [456, 282] width 329 height 30
click at [305, 300] on button "Show more" at bounding box center [308, 305] width 32 height 10
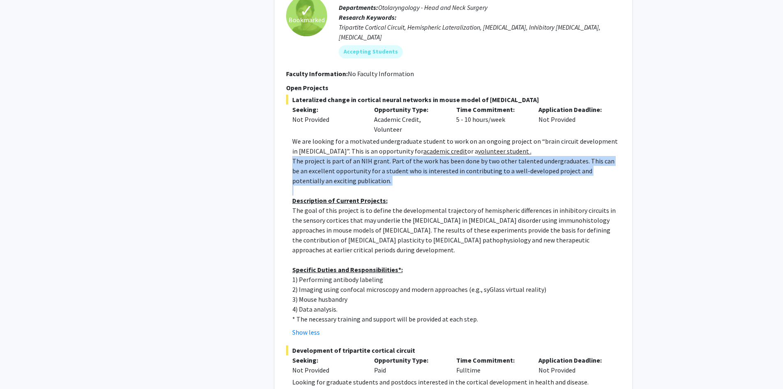
scroll to position [2719, 0]
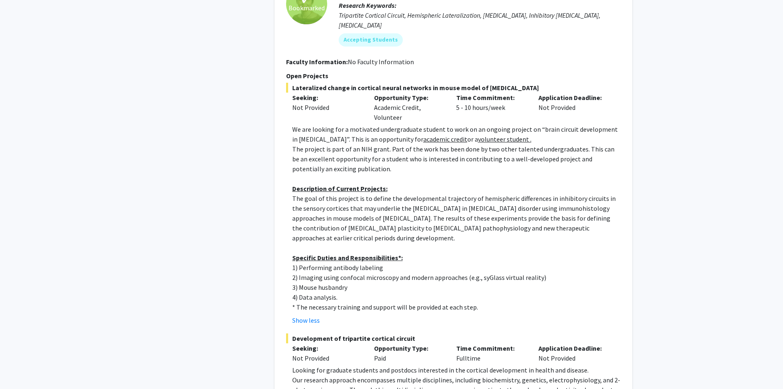
click at [336, 193] on p "The goal of this project is to define the developmental trajectory of hemispher…" at bounding box center [456, 217] width 329 height 49
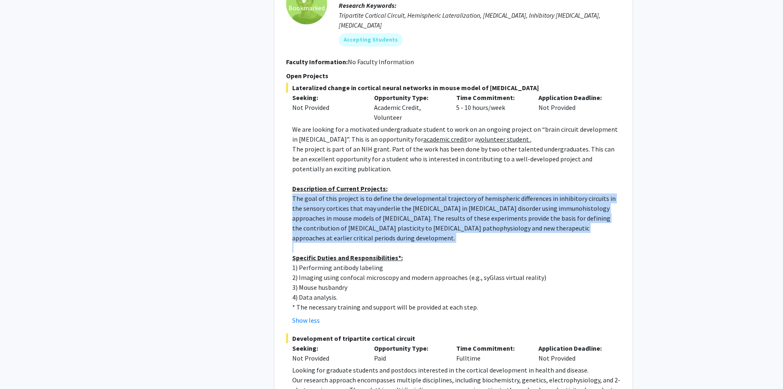
click at [335, 193] on p "The goal of this project is to define the developmental trajectory of hemispher…" at bounding box center [456, 217] width 329 height 49
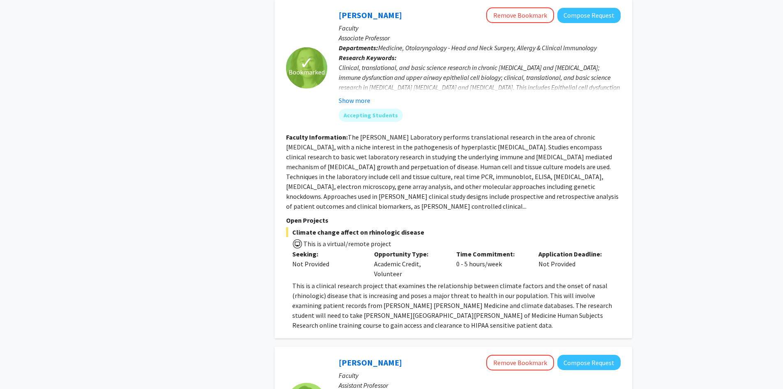
scroll to position [2348, 0]
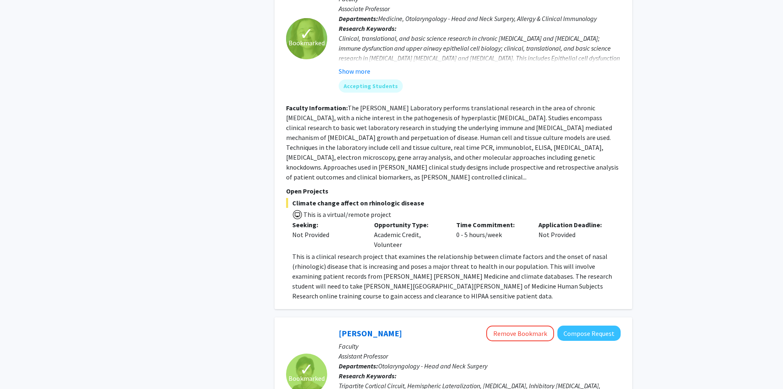
click at [392, 251] on p "This is a clinical research project that examines the relationship between clim…" at bounding box center [456, 275] width 329 height 49
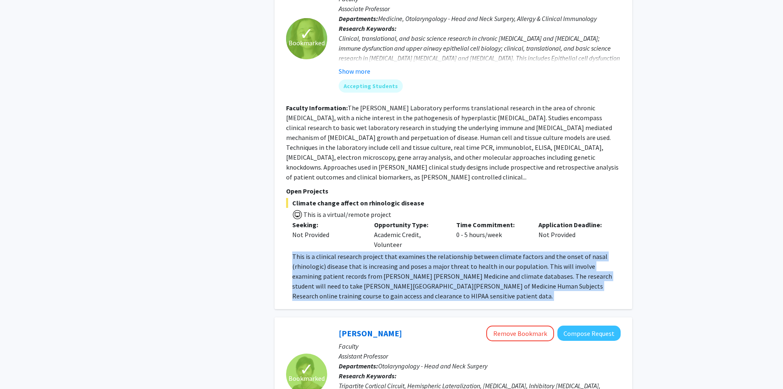
click at [392, 251] on p "This is a clinical research project that examines the relationship between clim…" at bounding box center [456, 275] width 329 height 49
click at [370, 251] on p "This is a clinical research project that examines the relationship between clim…" at bounding box center [456, 275] width 329 height 49
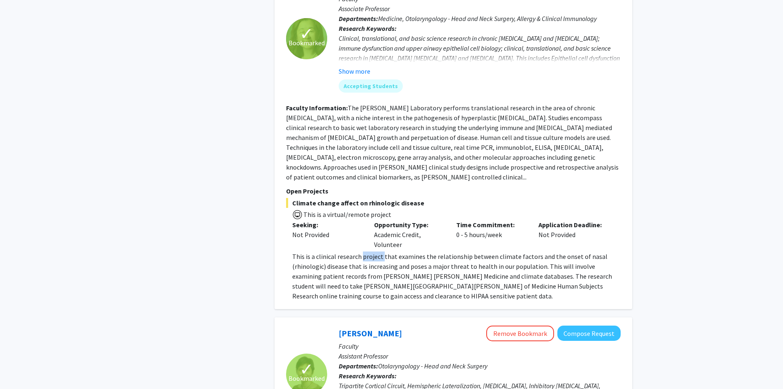
click at [370, 251] on p "This is a clinical research project that examines the relationship between clim…" at bounding box center [456, 275] width 329 height 49
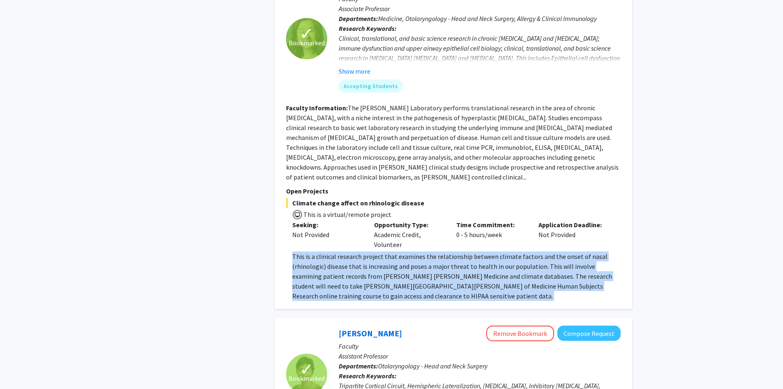
click at [370, 251] on p "This is a clinical research project that examines the relationship between clim…" at bounding box center [456, 275] width 329 height 49
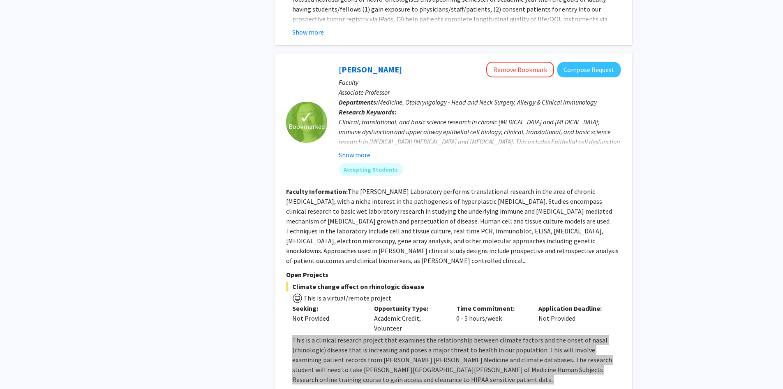
scroll to position [2225, 0]
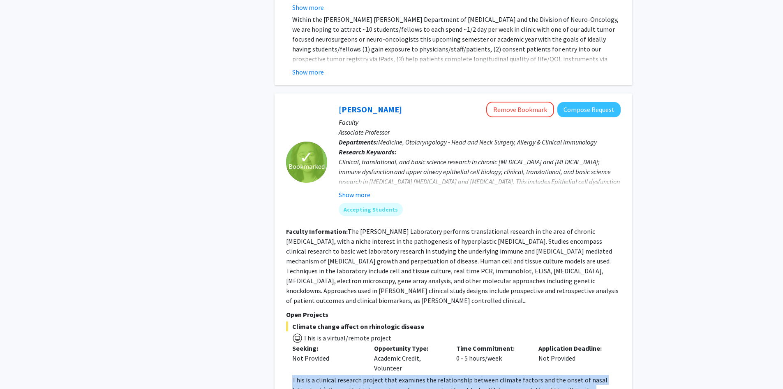
click at [461, 137] on p "Departments: Medicine, Otolaryngology - Head and Neck Surgery, Allergy & Clinic…" at bounding box center [480, 142] width 282 height 10
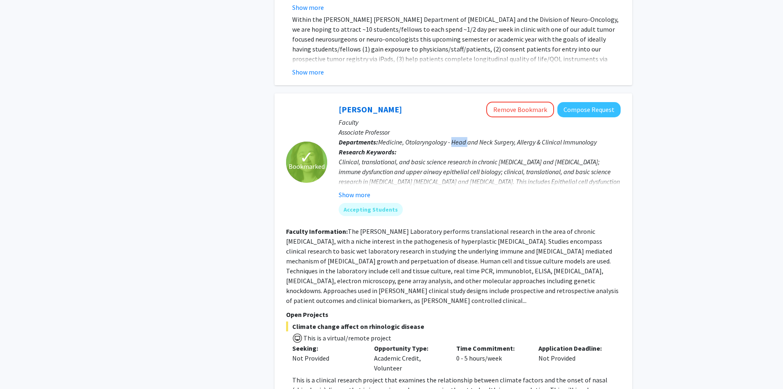
click at [461, 137] on p "Departments: Medicine, Otolaryngology - Head and Neck Surgery, Allergy & Clinic…" at bounding box center [480, 142] width 282 height 10
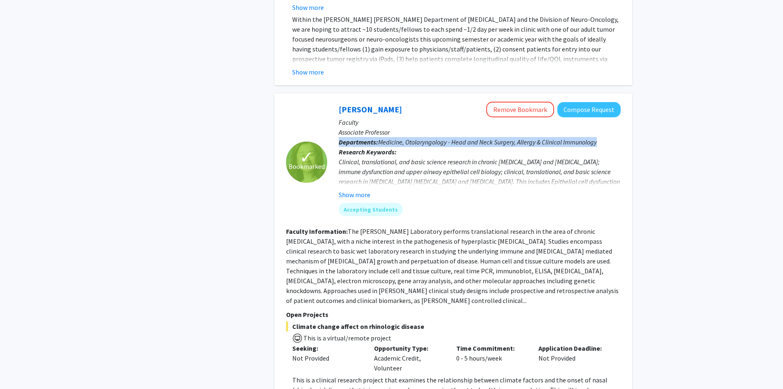
click at [461, 137] on p "Departments: Medicine, Otolaryngology - Head and Neck Surgery, Allergy & Clinic…" at bounding box center [480, 142] width 282 height 10
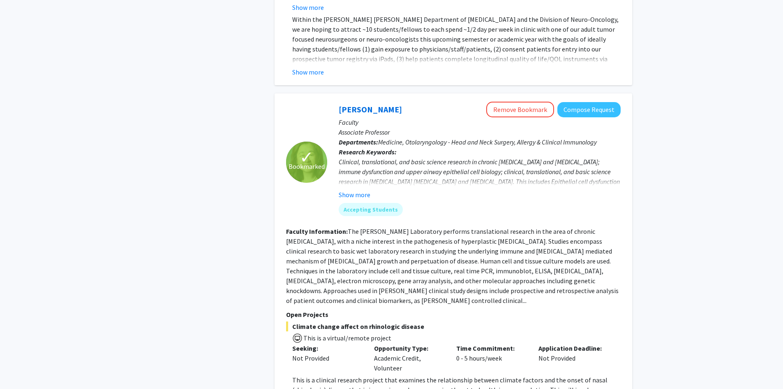
click at [511, 147] on p "Research Keywords: Clinical, translational, and basic science research in chron…" at bounding box center [480, 173] width 282 height 53
drag, startPoint x: 361, startPoint y: 88, endPoint x: 356, endPoint y: 82, distance: 7.9
click at [361, 127] on p "Associate Professor" at bounding box center [480, 132] width 282 height 10
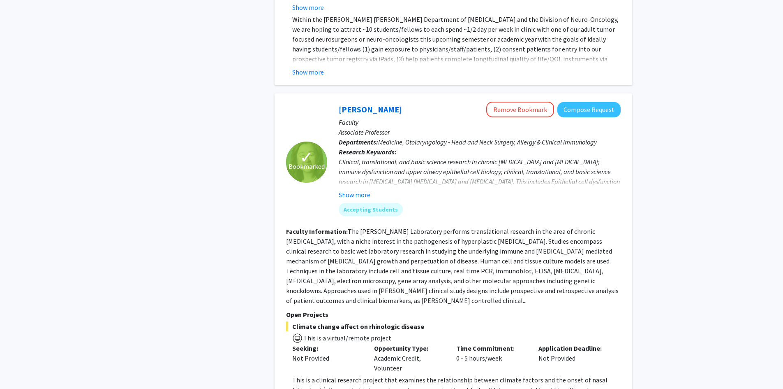
click at [357, 104] on link "[PERSON_NAME]" at bounding box center [370, 109] width 63 height 10
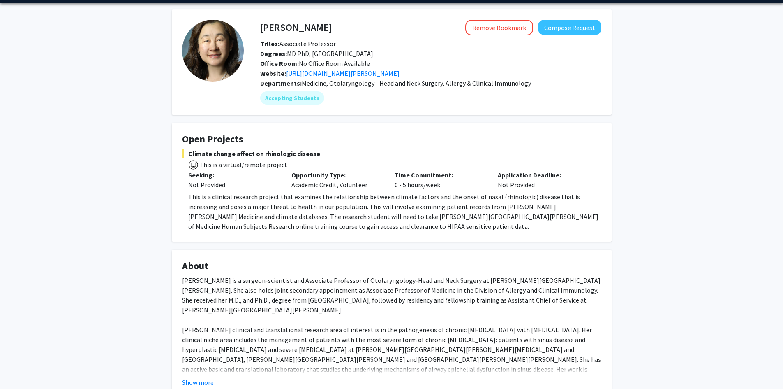
scroll to position [41, 0]
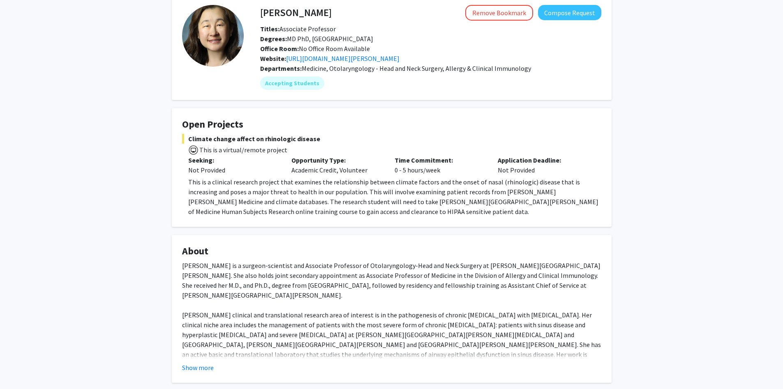
drag, startPoint x: 190, startPoint y: 140, endPoint x: 342, endPoint y: 140, distance: 152.1
click at [342, 140] on span "Climate change affect on rhinologic disease" at bounding box center [391, 139] width 419 height 10
copy span "Climate change affect on rhinologic disease"
click at [243, 206] on p "This is a clinical research project that examines the relationship between clim…" at bounding box center [394, 196] width 413 height 39
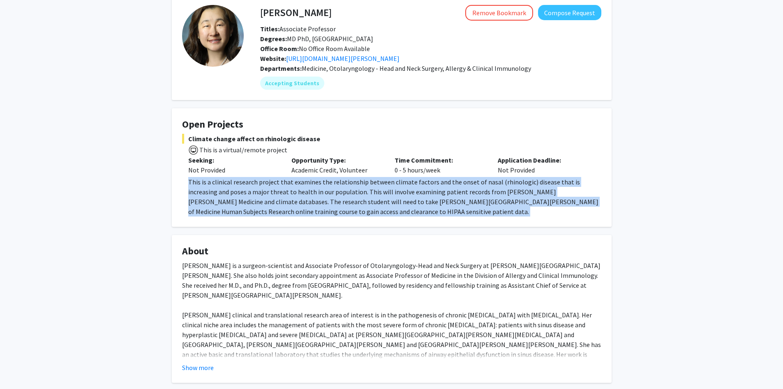
click at [243, 206] on p "This is a clinical research project that examines the relationship between clim…" at bounding box center [394, 196] width 413 height 39
copy p "This is a clinical research project that examines the relationship between clim…"
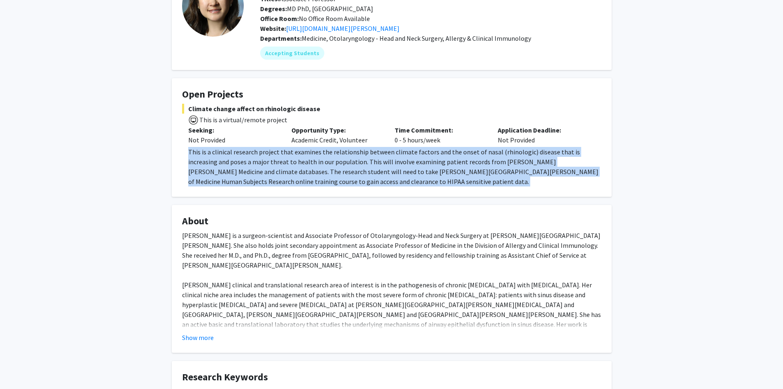
scroll to position [0, 0]
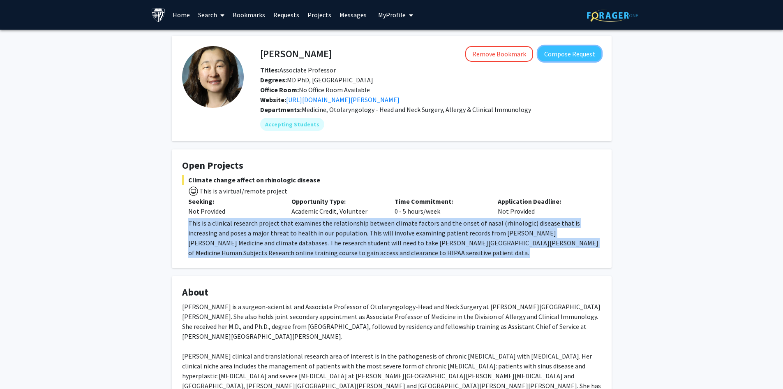
click at [565, 58] on button "Compose Request" at bounding box center [569, 53] width 63 height 15
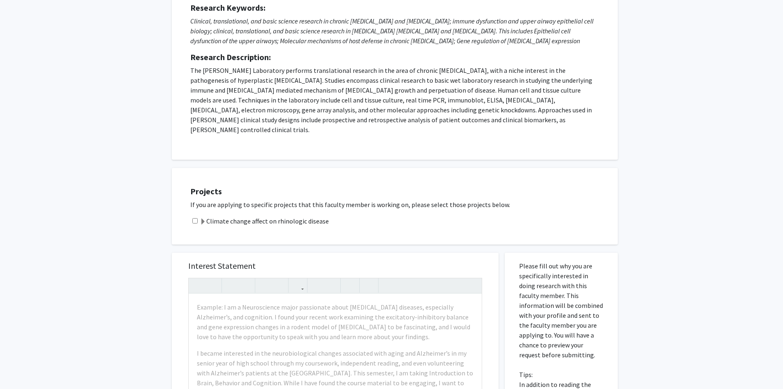
scroll to position [206, 0]
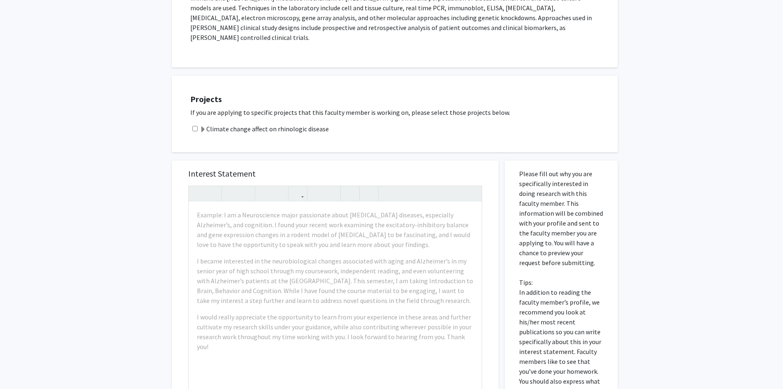
click at [340, 169] on h5 "Interest Statement" at bounding box center [335, 174] width 294 height 10
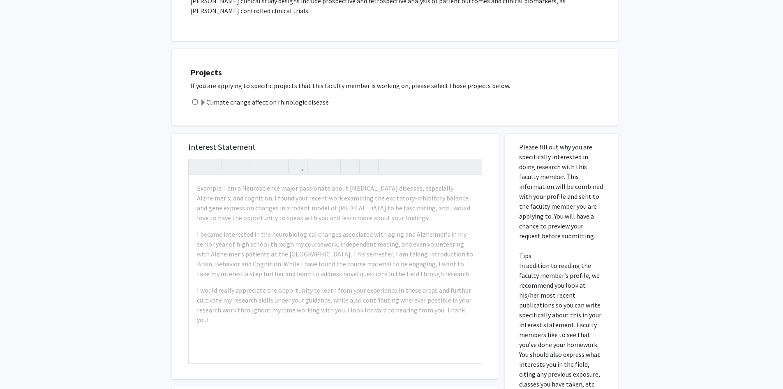
scroll to position [329, 0]
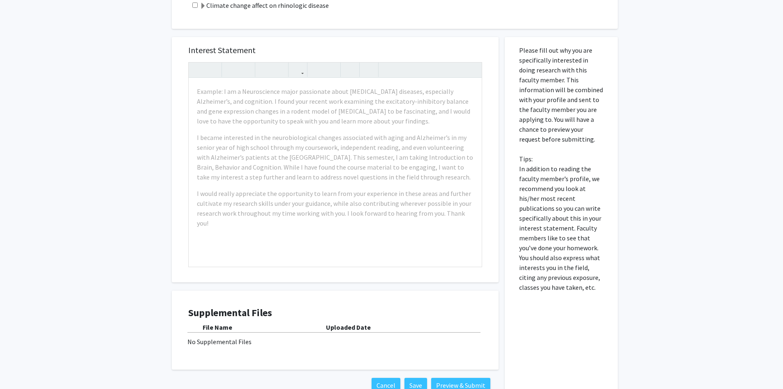
click at [581, 46] on p "Please fill out why you are specifically interested in doing research with this…" at bounding box center [561, 168] width 84 height 247
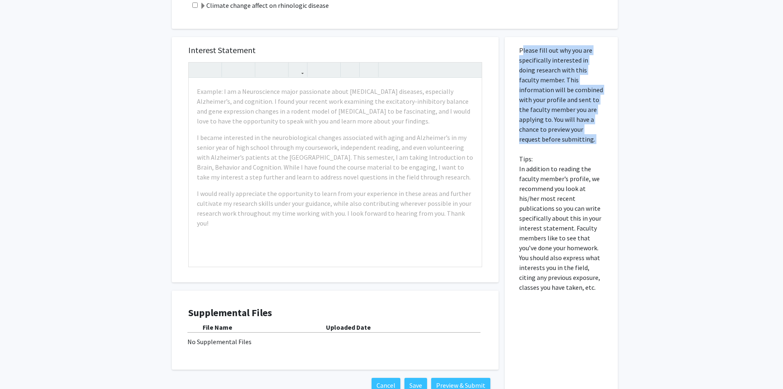
click at [581, 46] on p "Please fill out why you are specifically interested in doing research with this…" at bounding box center [561, 168] width 84 height 247
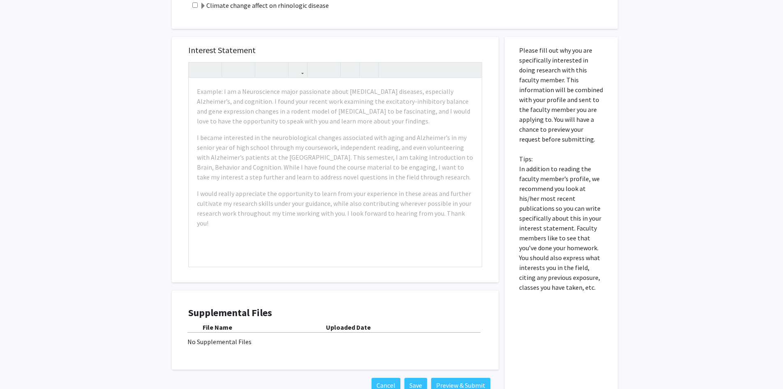
click at [583, 168] on p "Please fill out why you are specifically interested in doing research with this…" at bounding box center [561, 168] width 84 height 247
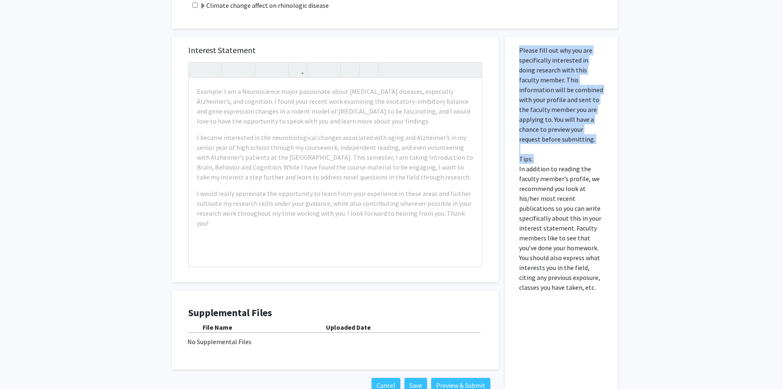
click at [583, 168] on p "Please fill out why you are specifically interested in doing research with this…" at bounding box center [561, 168] width 84 height 247
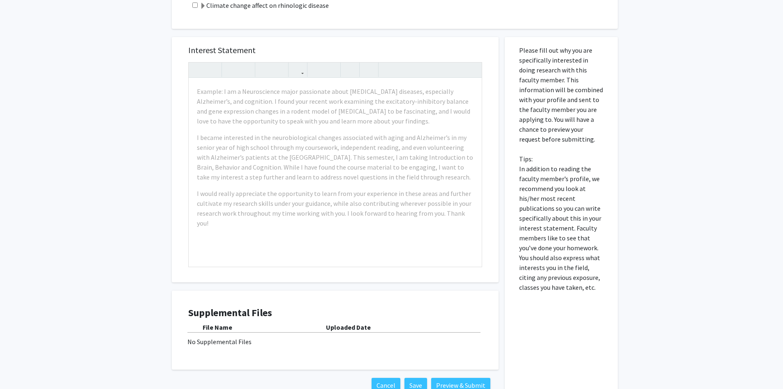
click at [565, 109] on p "Please fill out why you are specifically interested in doing research with this…" at bounding box center [561, 168] width 84 height 247
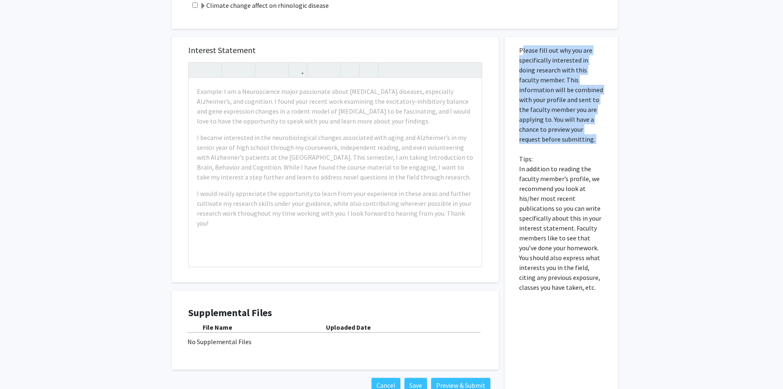
click at [565, 109] on p "Please fill out why you are specifically interested in doing research with this…" at bounding box center [561, 168] width 84 height 247
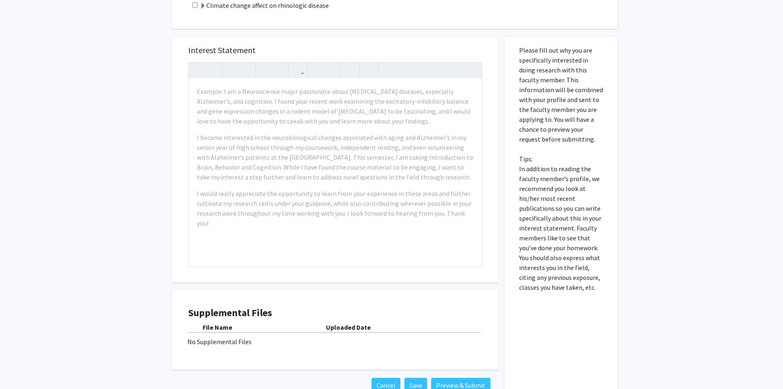
click at [569, 189] on p "Please fill out why you are specifically interested in doing research with this…" at bounding box center [561, 168] width 84 height 247
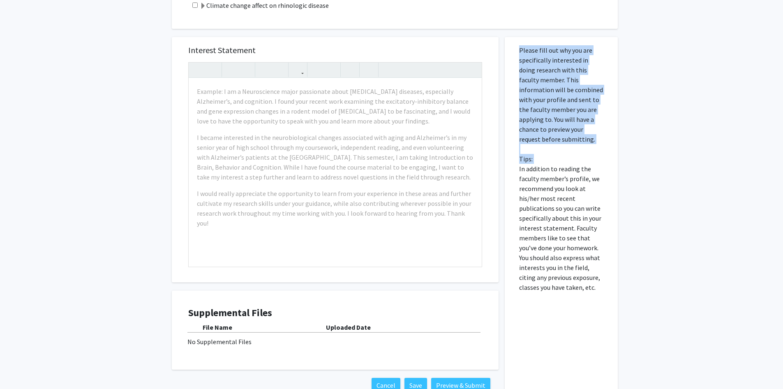
click at [568, 189] on p "Please fill out why you are specifically interested in doing research with this…" at bounding box center [561, 168] width 84 height 247
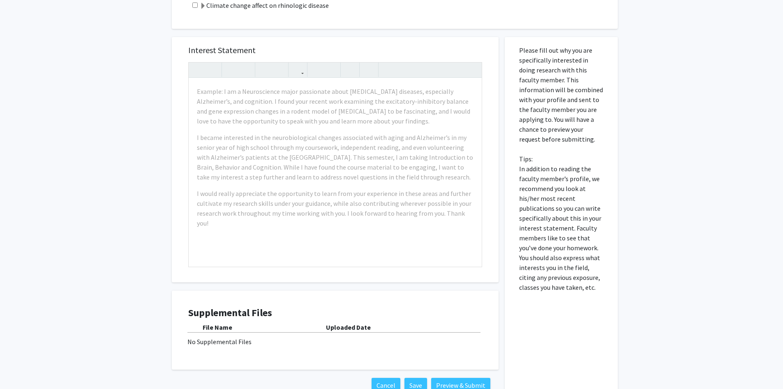
click at [567, 150] on p "Please fill out why you are specifically interested in doing research with this…" at bounding box center [561, 168] width 84 height 247
click at [567, 218] on p "Please fill out why you are specifically interested in doing research with this…" at bounding box center [561, 168] width 84 height 247
click at [567, 220] on p "Please fill out why you are specifically interested in doing research with this…" at bounding box center [561, 168] width 84 height 247
click at [568, 230] on p "Please fill out why you are specifically interested in doing research with this…" at bounding box center [561, 168] width 84 height 247
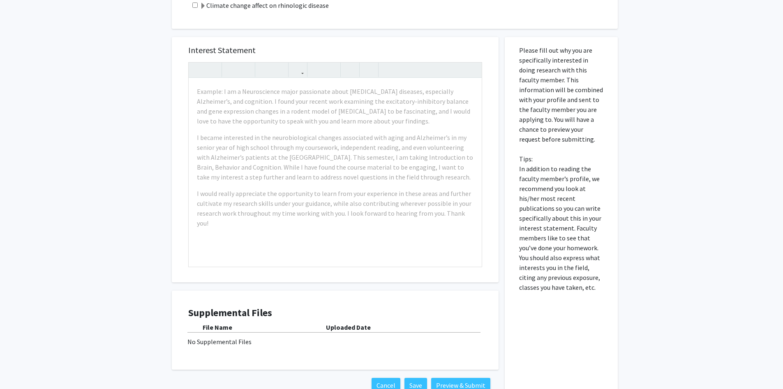
click at [565, 238] on p "Please fill out why you are specifically interested in doing research with this…" at bounding box center [561, 168] width 84 height 247
click at [566, 249] on p "Please fill out why you are specifically interested in doing research with this…" at bounding box center [561, 168] width 84 height 247
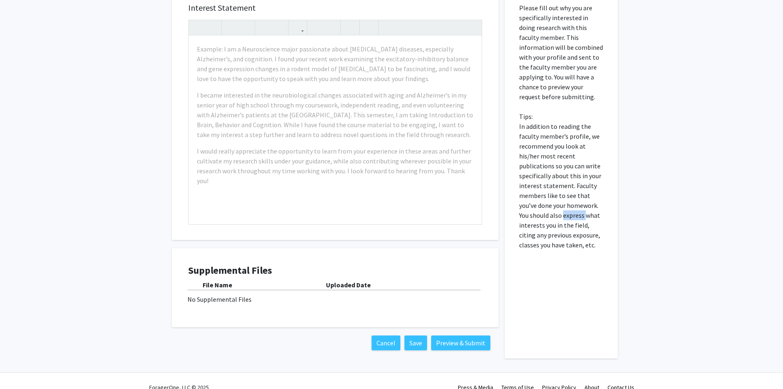
scroll to position [374, 0]
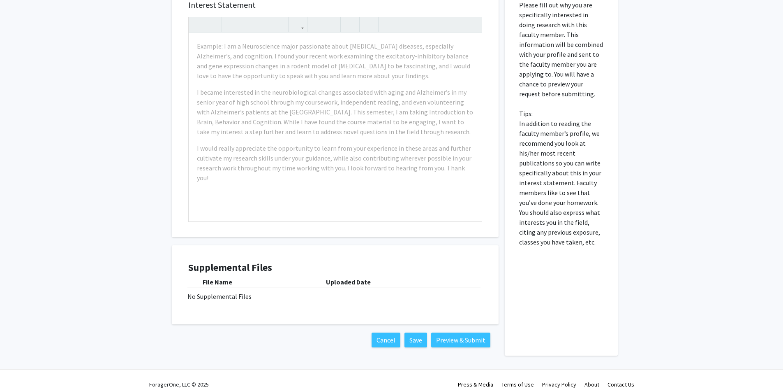
click at [559, 227] on p "Please fill out why you are specifically interested in doing research with this…" at bounding box center [561, 123] width 84 height 247
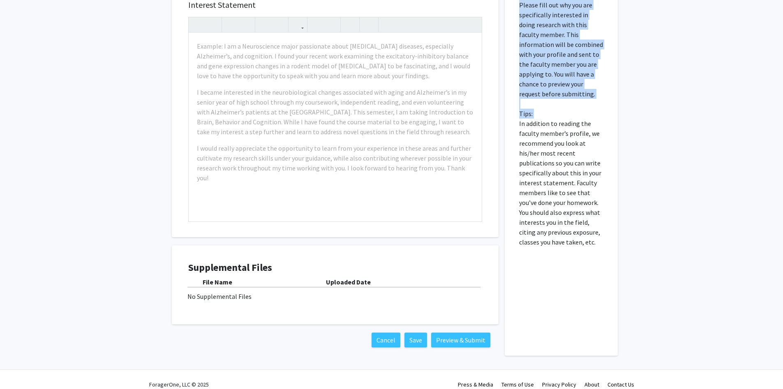
click at [558, 227] on p "Please fill out why you are specifically interested in doing research with this…" at bounding box center [561, 123] width 84 height 247
click at [556, 229] on p "Please fill out why you are specifically interested in doing research with this…" at bounding box center [561, 123] width 84 height 247
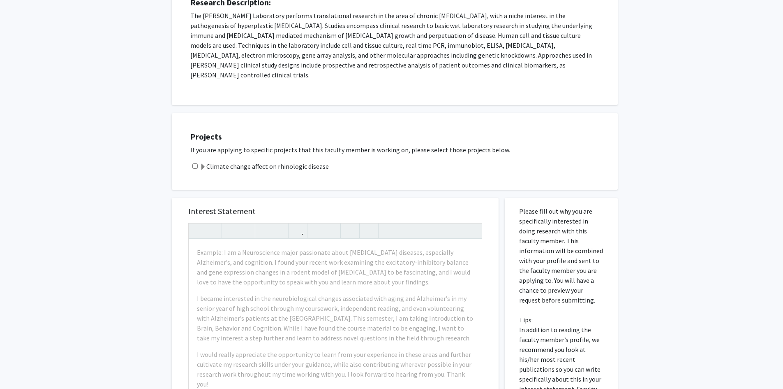
scroll to position [0, 0]
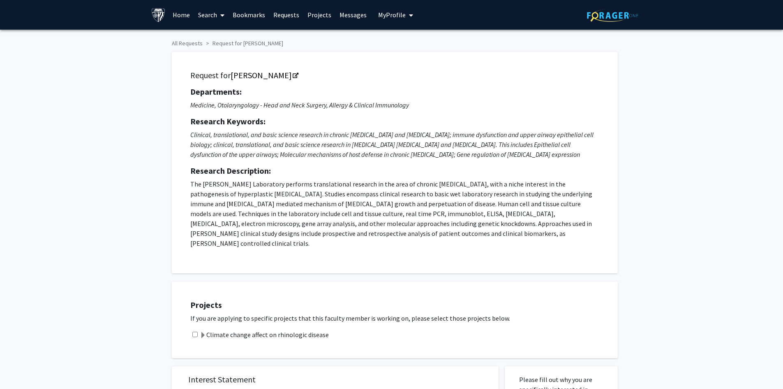
click at [329, 107] on icon "Medicine, Otolaryngology - Head and Neck Surgery, Allergy & Clinical Immunology" at bounding box center [299, 105] width 219 height 8
click at [335, 126] on div "Departments: Medicine, Otolaryngology - Head and Neck Surgery, Allergy & Clinic…" at bounding box center [394, 167] width 409 height 161
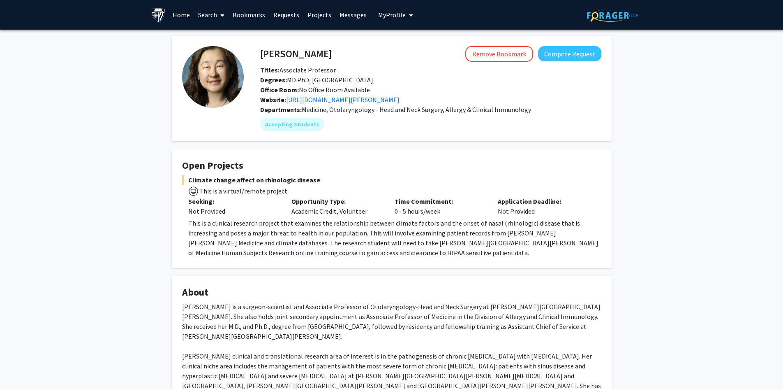
click at [340, 88] on span "Office Room: No Office Room Available" at bounding box center [315, 90] width 110 height 8
click at [337, 84] on div "Degrees: MD PhD, [GEOGRAPHIC_DATA]" at bounding box center [431, 80] width 354 height 10
click at [381, 112] on span "Medicine, Otolaryngology - Head and Neck Surgery, Allergy & Clinical Immunology" at bounding box center [416, 109] width 229 height 8
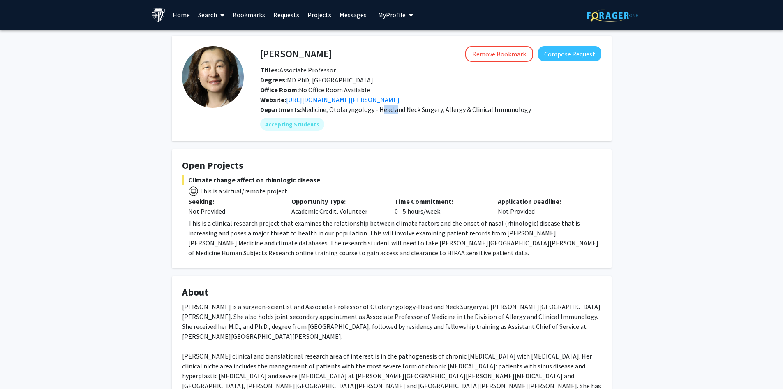
click at [381, 112] on span "Medicine, Otolaryngology - Head and Neck Surgery, Allergy & Clinical Immunology" at bounding box center [416, 109] width 229 height 8
click at [351, 110] on span "Medicine, Otolaryngology - Head and Neck Surgery, Allergy & Clinical Immunology" at bounding box center [416, 109] width 229 height 8
click at [337, 127] on div "Accepting Students" at bounding box center [431, 124] width 345 height 16
click at [265, 196] on p "Seeking:" at bounding box center [233, 201] width 91 height 10
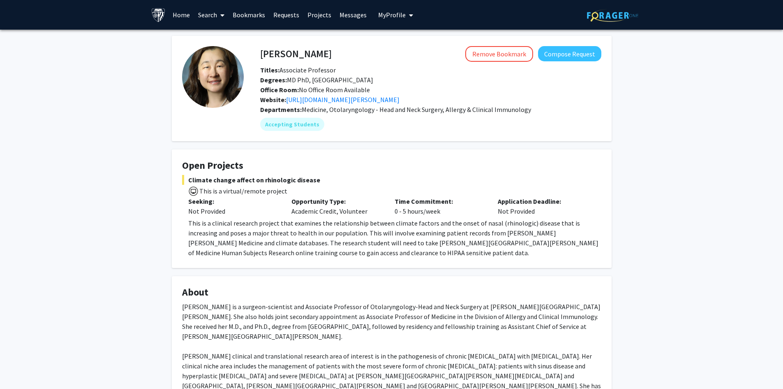
click at [244, 217] on div "Climate change affect on rhinologic disease This is a virtual/remote project Se…" at bounding box center [391, 216] width 419 height 83
click at [248, 224] on p "This is a clinical research project that examines the relationship between clim…" at bounding box center [394, 237] width 413 height 39
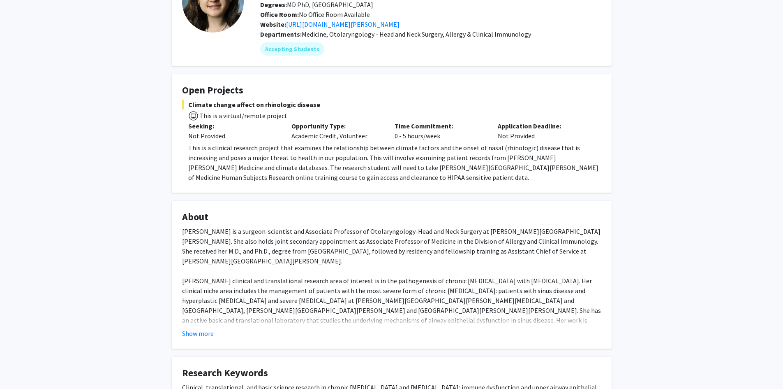
scroll to position [82, 0]
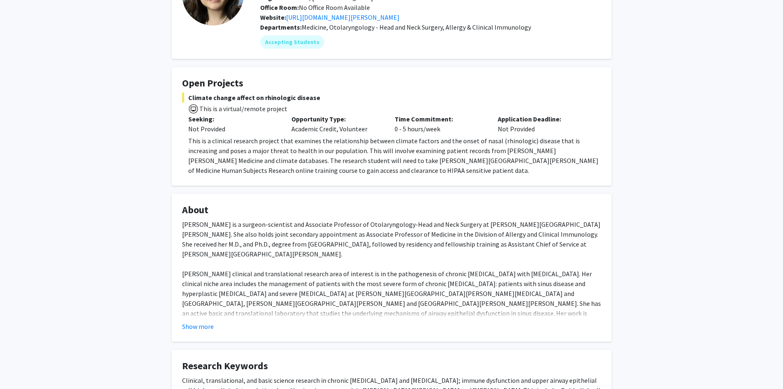
click at [252, 224] on div "[PERSON_NAME] is a surgeon-scientist and Associate Professor of Otolaryngology-…" at bounding box center [391, 332] width 419 height 227
click at [254, 228] on div "[PERSON_NAME] is a surgeon-scientist and Associate Professor of Otolaryngology-…" at bounding box center [391, 332] width 419 height 227
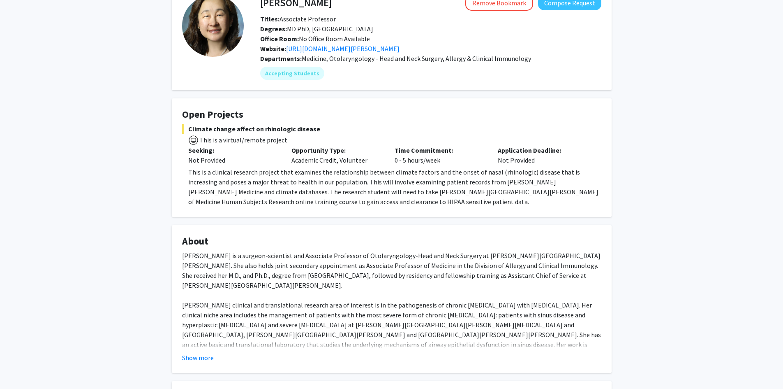
scroll to position [0, 0]
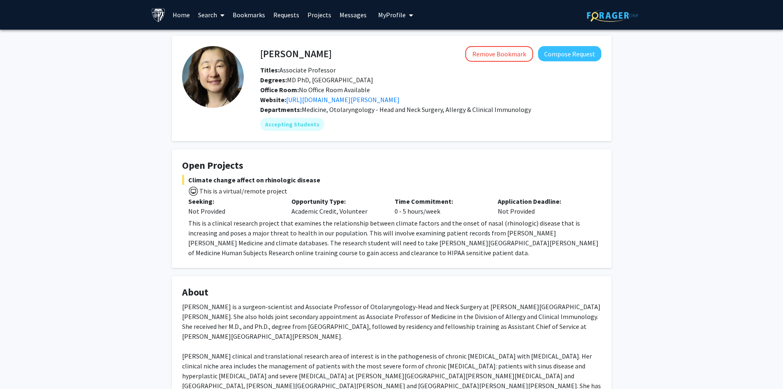
click at [347, 76] on span "Degrees: MD PhD, [GEOGRAPHIC_DATA]" at bounding box center [316, 80] width 113 height 8
click at [324, 76] on span "Degrees: MD PhD, [GEOGRAPHIC_DATA]" at bounding box center [316, 80] width 113 height 8
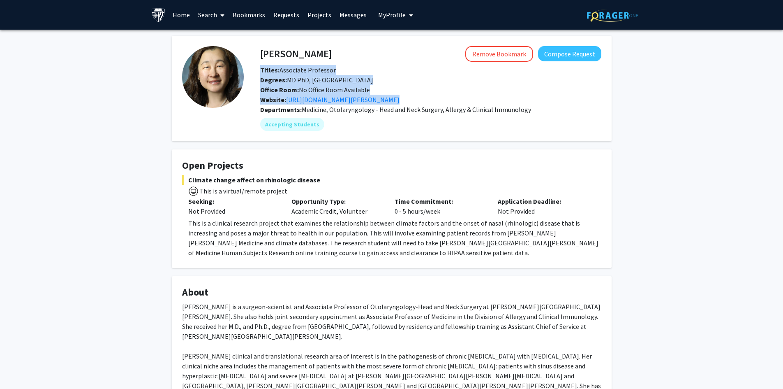
click at [324, 76] on span "Degrees: MD PhD, [GEOGRAPHIC_DATA]" at bounding box center [316, 80] width 113 height 8
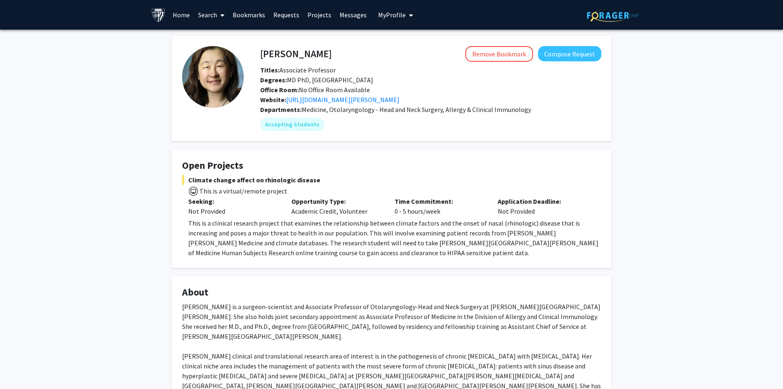
click at [375, 110] on span "Medicine, Otolaryngology - Head and Neck Surgery, Allergy & Clinical Immunology" at bounding box center [416, 109] width 229 height 8
click at [390, 115] on fg-user-badges "Accepting Students" at bounding box center [430, 122] width 341 height 16
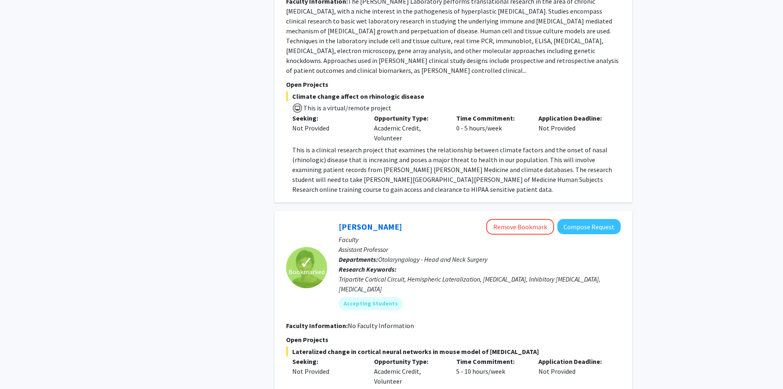
scroll to position [2549, 0]
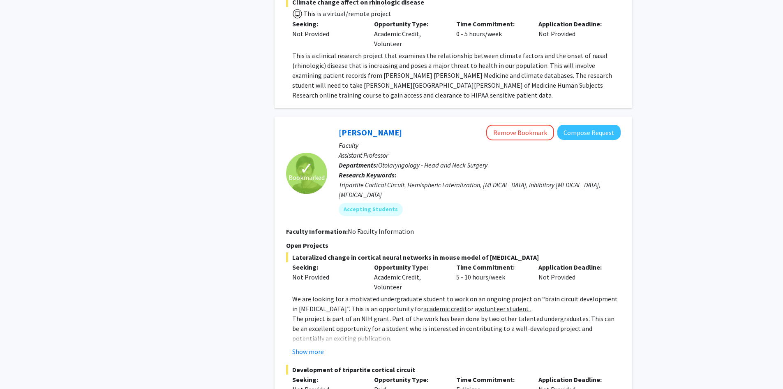
click at [347, 294] on p "We are looking for a motivated undergraduate student to work on an ongoing proj…" at bounding box center [456, 304] width 329 height 20
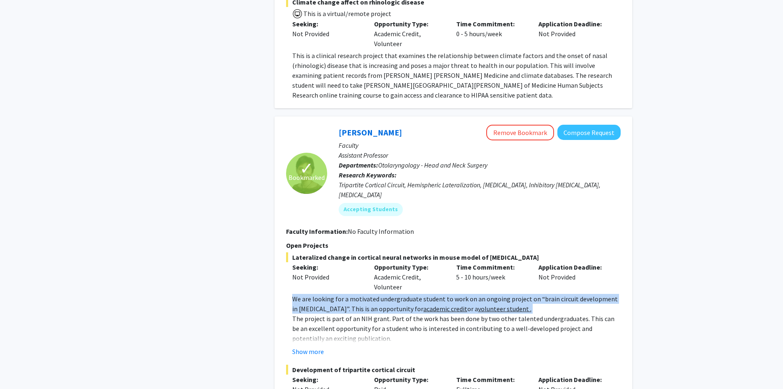
click at [347, 294] on p "We are looking for a motivated undergraduate student to work on an ongoing proj…" at bounding box center [456, 304] width 329 height 20
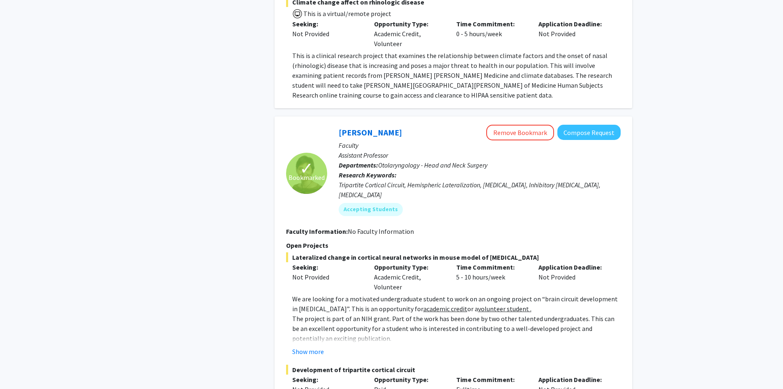
click at [327, 313] on p "The project is part of an NIH grant. Part of the work has been done by two othe…" at bounding box center [456, 328] width 329 height 30
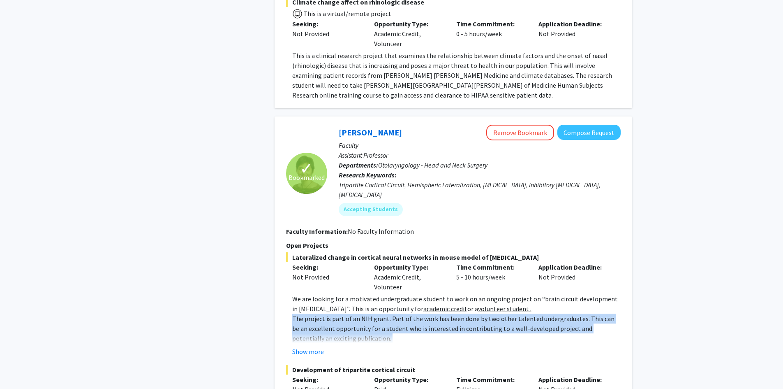
click at [327, 313] on p "The project is part of an NIH grant. Part of the work has been done by two othe…" at bounding box center [456, 328] width 329 height 30
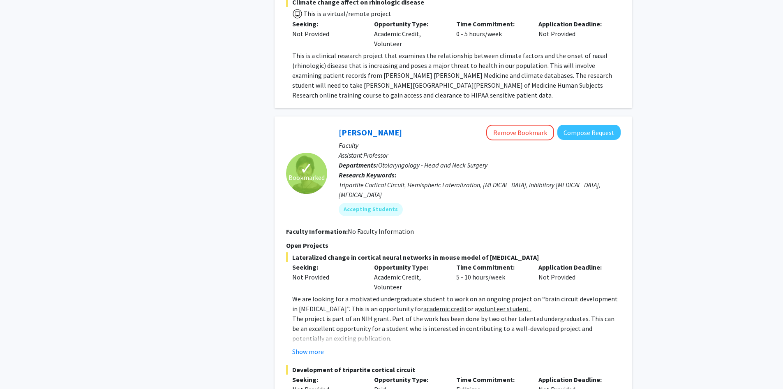
click at [334, 294] on p "We are looking for a motivated undergraduate student to work on an ongoing proj…" at bounding box center [456, 304] width 329 height 20
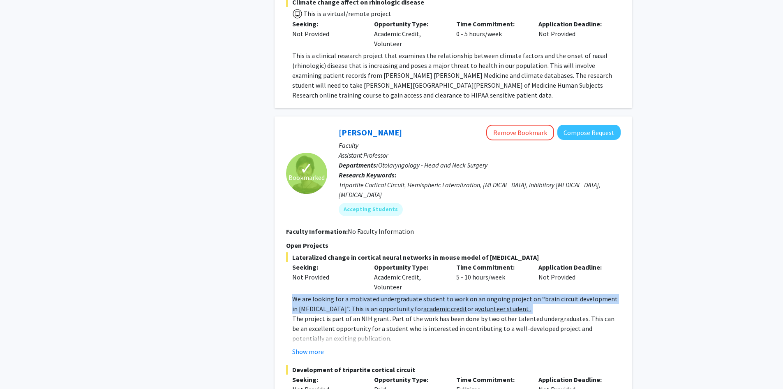
click at [334, 294] on p "We are looking for a motivated undergraduate student to work on an ongoing proj…" at bounding box center [456, 304] width 329 height 20
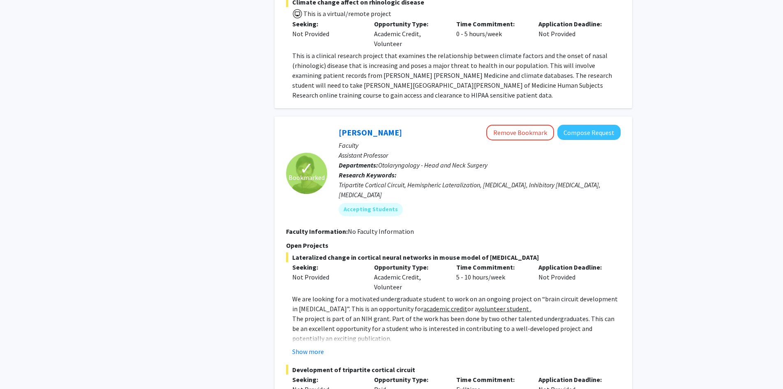
click at [327, 313] on p "The project is part of an NIH grant. Part of the work has been done by two othe…" at bounding box center [456, 328] width 329 height 30
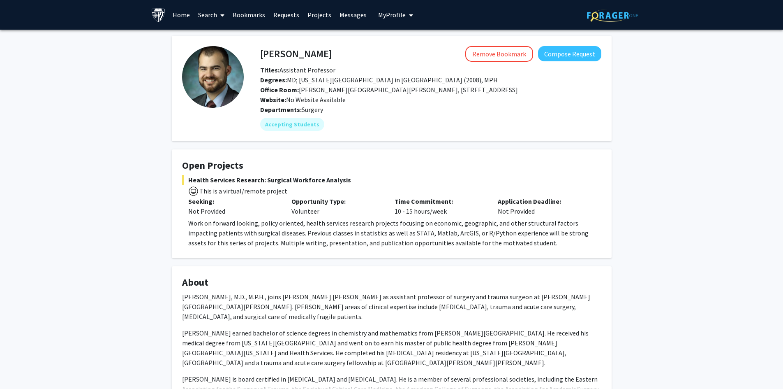
click at [395, 67] on div "Titles: Assistant Professor" at bounding box center [431, 70] width 354 height 10
click at [259, 230] on p "Work on forward looking, policy oriented, health services research projects foc…" at bounding box center [394, 233] width 413 height 30
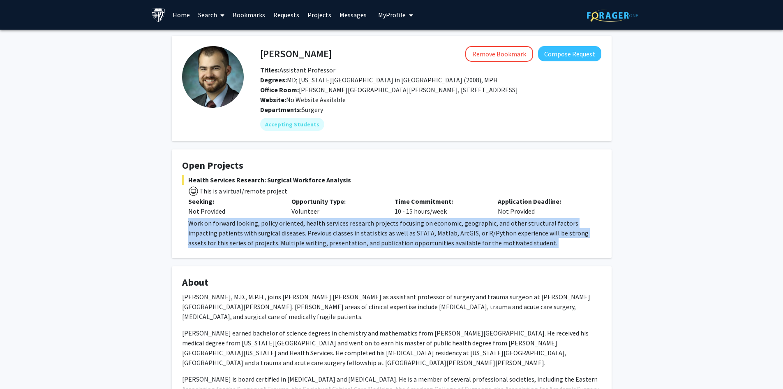
click at [259, 230] on p "Work on forward looking, policy oriented, health services research projects foc…" at bounding box center [394, 233] width 413 height 30
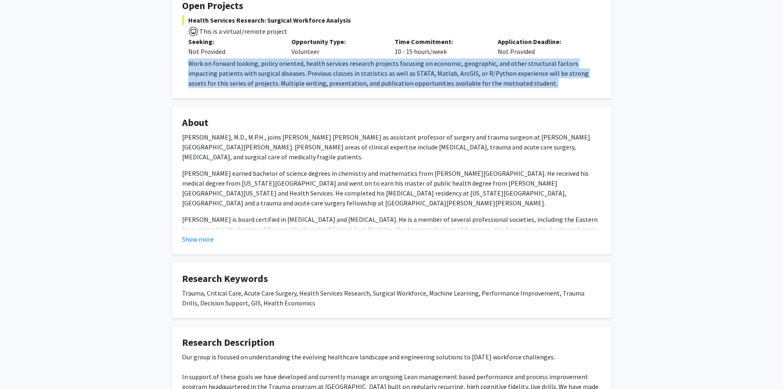
scroll to position [164, 0]
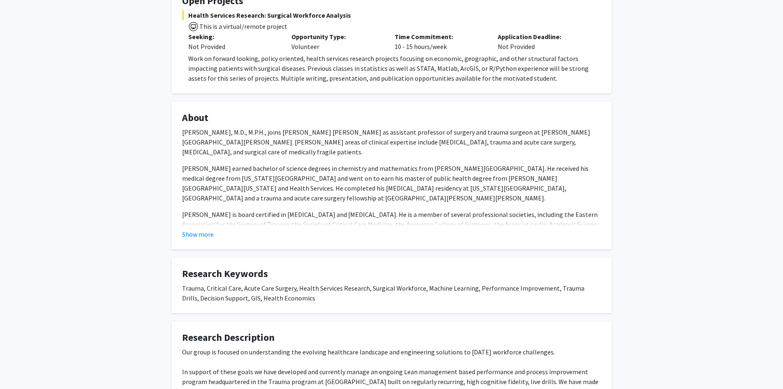
click at [237, 190] on p "[PERSON_NAME] earned bachelor of science degrees in chemistry and mathematics f…" at bounding box center [391, 182] width 419 height 39
click at [204, 231] on button "Show more" at bounding box center [198, 234] width 32 height 10
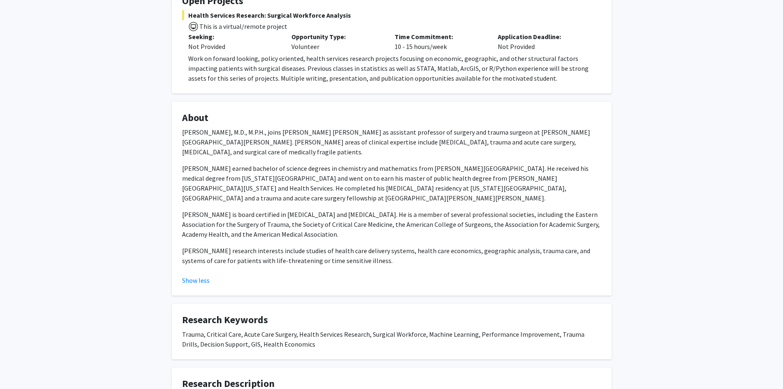
click at [266, 249] on p "[PERSON_NAME] research interests include studies of health care delivery system…" at bounding box center [391, 255] width 419 height 20
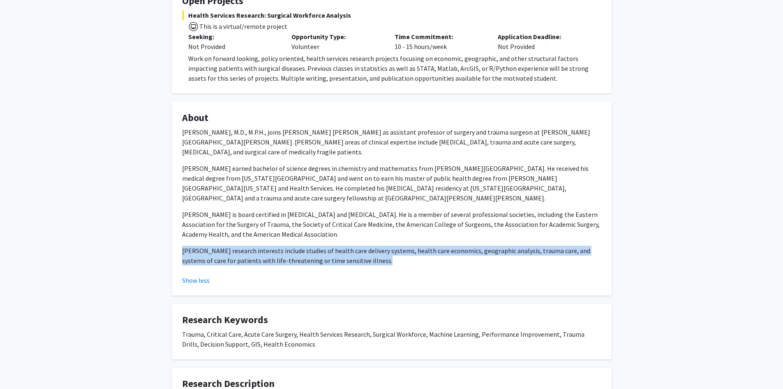
click at [266, 249] on p "[PERSON_NAME] research interests include studies of health care delivery system…" at bounding box center [391, 255] width 419 height 20
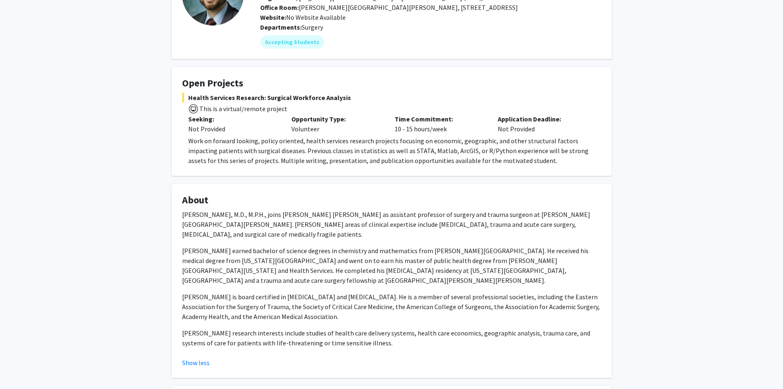
click at [270, 143] on p "Work on forward looking, policy oriented, health services research projects foc…" at bounding box center [394, 151] width 413 height 30
click at [294, 138] on p "Work on forward looking, policy oriented, health services research projects foc…" at bounding box center [394, 151] width 413 height 30
click at [311, 146] on p "Work on forward looking, policy oriented, health services research projects foc…" at bounding box center [394, 151] width 413 height 30
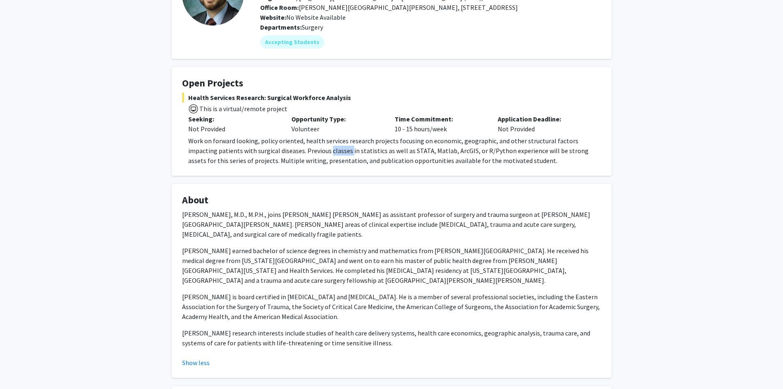
click at [311, 146] on p "Work on forward looking, policy oriented, health services research projects foc…" at bounding box center [394, 151] width 413 height 30
click at [402, 142] on p "Work on forward looking, policy oriented, health services research projects foc…" at bounding box center [394, 151] width 413 height 30
click at [410, 149] on p "Work on forward looking, policy oriented, health services research projects foc…" at bounding box center [394, 151] width 413 height 30
click at [410, 160] on p "Work on forward looking, policy oriented, health services research projects foc…" at bounding box center [394, 151] width 413 height 30
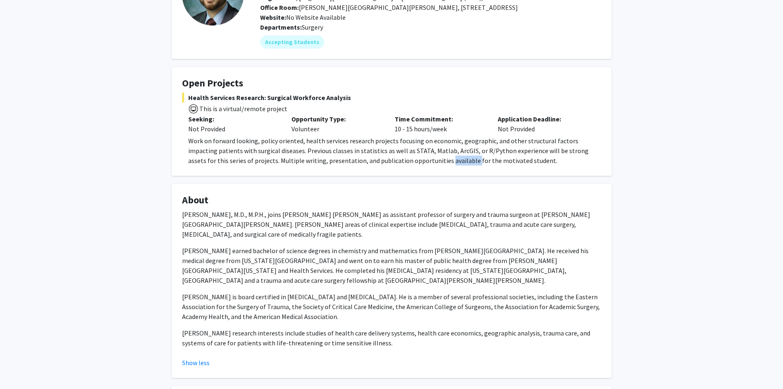
click at [410, 160] on p "Work on forward looking, policy oriented, health services research projects foc…" at bounding box center [394, 151] width 413 height 30
click at [391, 164] on p "Work on forward looking, policy oriented, health services research projects foc…" at bounding box center [394, 151] width 413 height 30
click at [378, 165] on p "Work on forward looking, policy oriented, health services research projects foc…" at bounding box center [394, 151] width 413 height 30
click at [370, 164] on p "Work on forward looking, policy oriented, health services research projects foc…" at bounding box center [394, 151] width 413 height 30
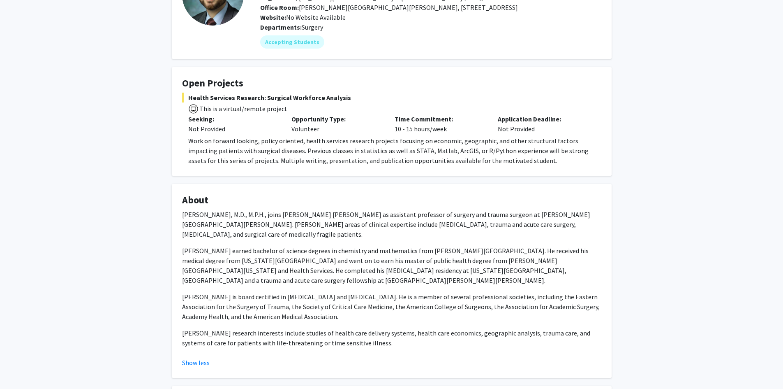
click at [368, 162] on p "Work on forward looking, policy oriented, health services research projects foc…" at bounding box center [394, 151] width 413 height 30
click at [349, 163] on p "Work on forward looking, policy oriented, health services research projects foc…" at bounding box center [394, 151] width 413 height 30
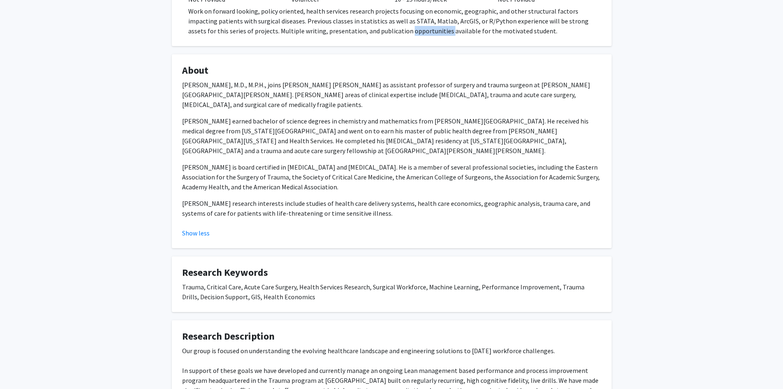
scroll to position [319, 0]
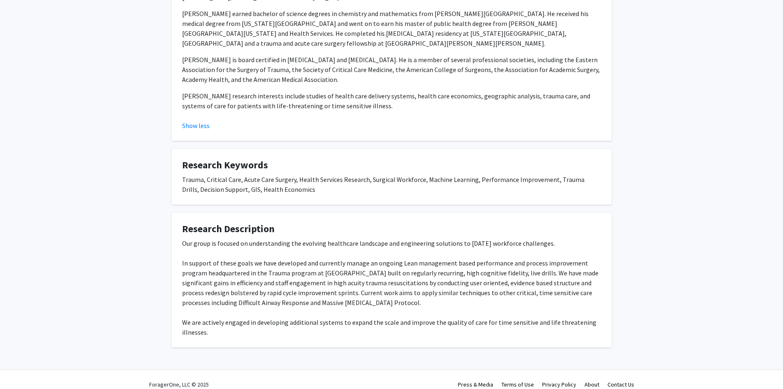
click at [226, 174] on div "Trauma, Critical Care, Acute Care Surgery, Health Services Research, Surgical W…" at bounding box center [391, 184] width 419 height 20
click at [236, 175] on div "Trauma, Critical Care, Acute Care Surgery, Health Services Research, Surgical W…" at bounding box center [391, 184] width 419 height 20
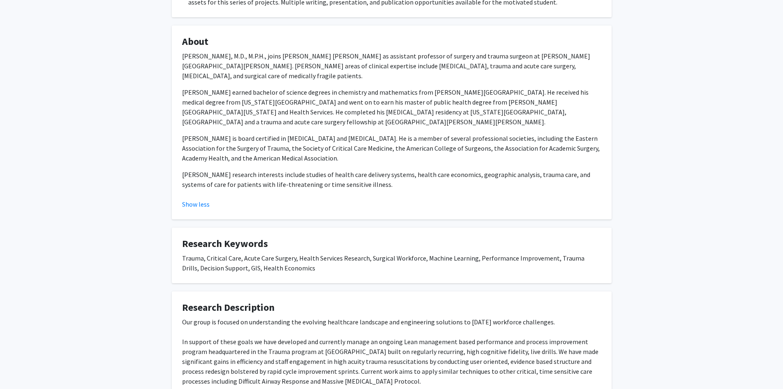
scroll to position [196, 0]
